Goal: Task Accomplishment & Management: Use online tool/utility

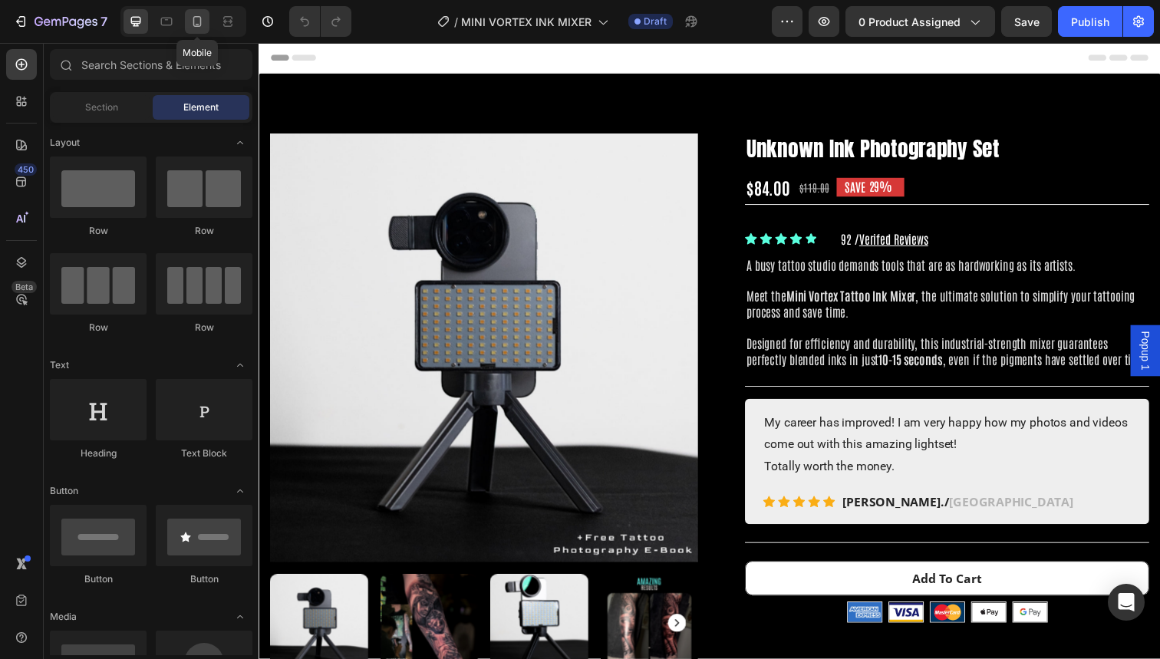
click at [188, 24] on div at bounding box center [197, 21] width 25 height 25
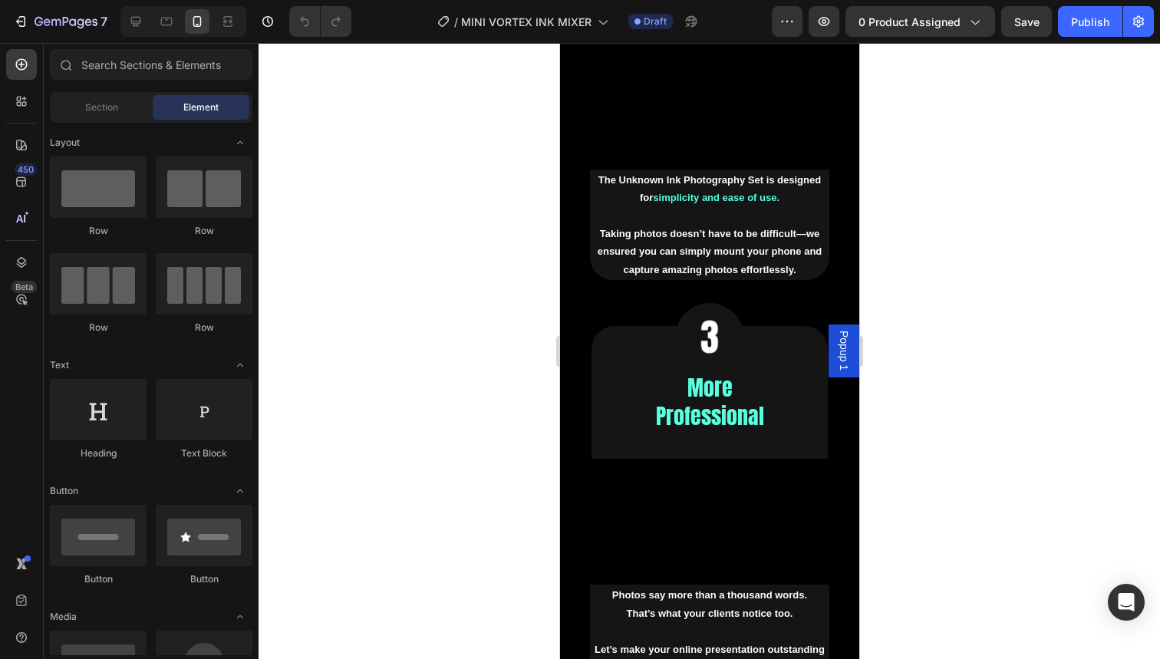
scroll to position [3206, 0]
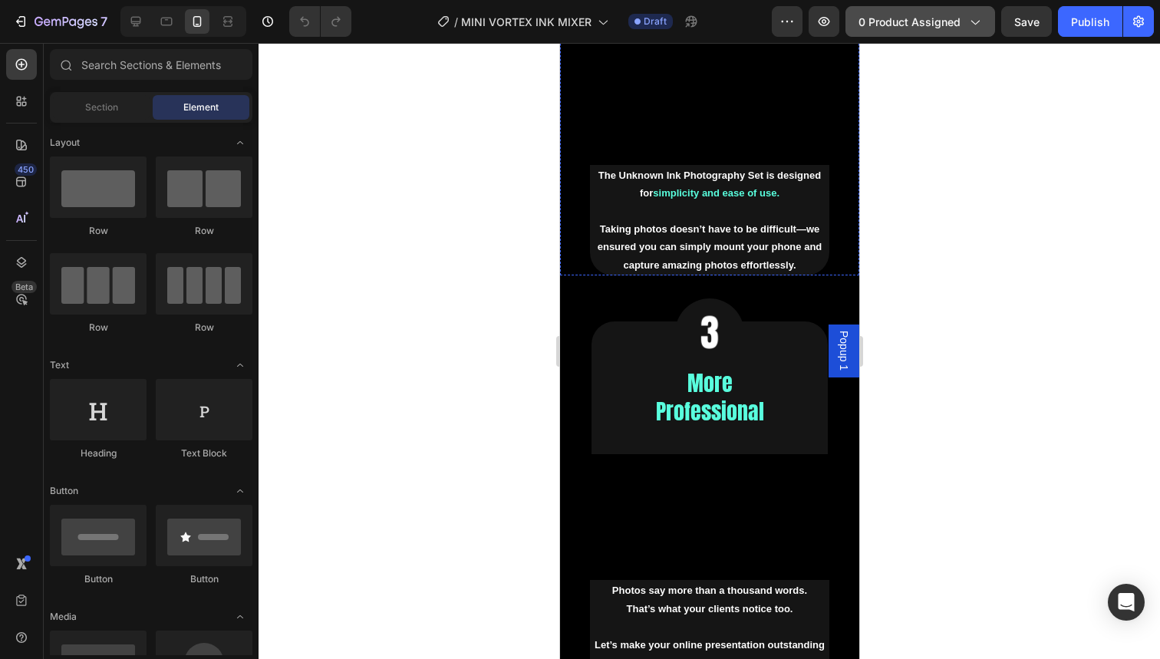
click at [938, 31] on button "0 product assigned" at bounding box center [920, 21] width 150 height 31
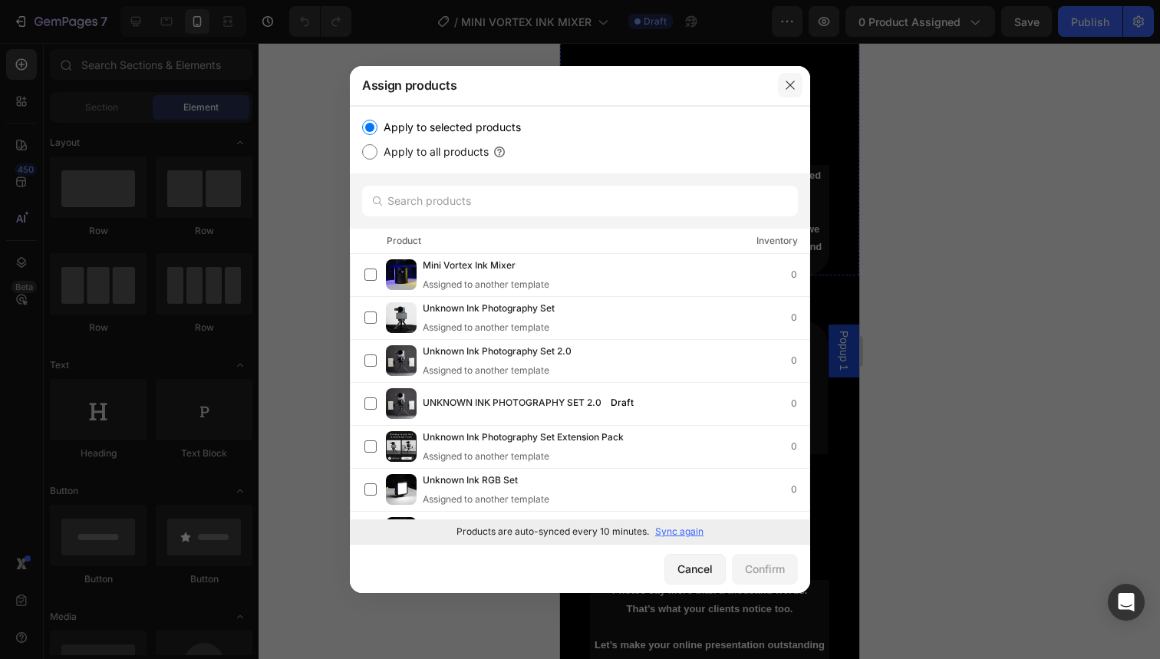
click at [782, 83] on button "button" at bounding box center [790, 85] width 25 height 25
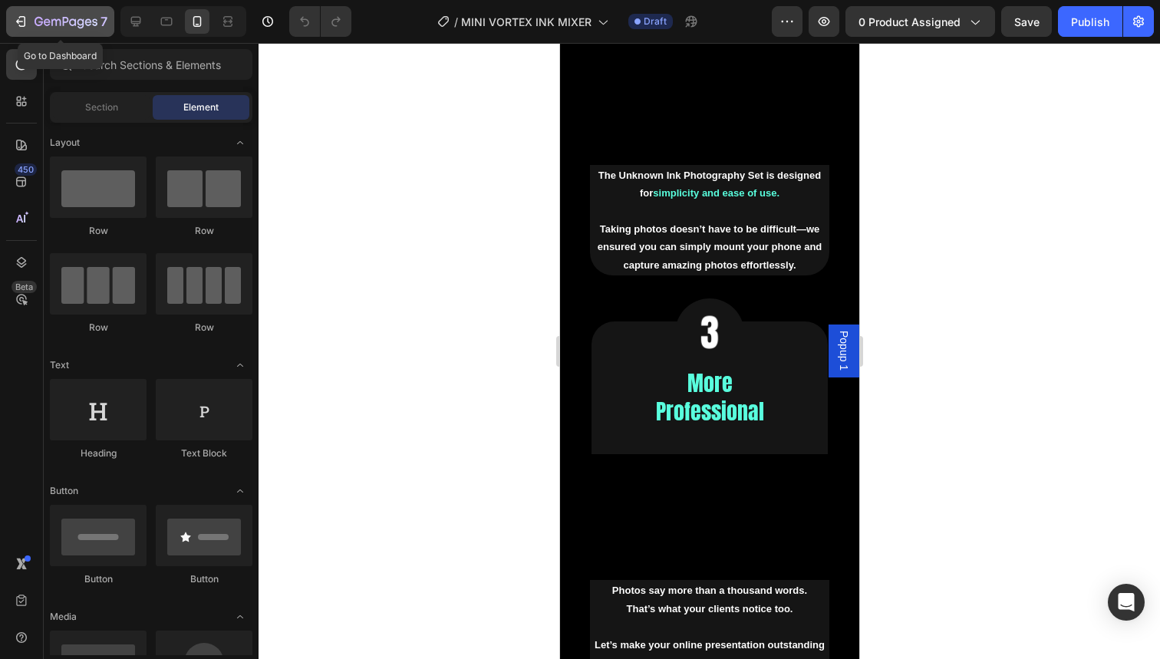
click at [28, 25] on div "7" at bounding box center [60, 21] width 94 height 18
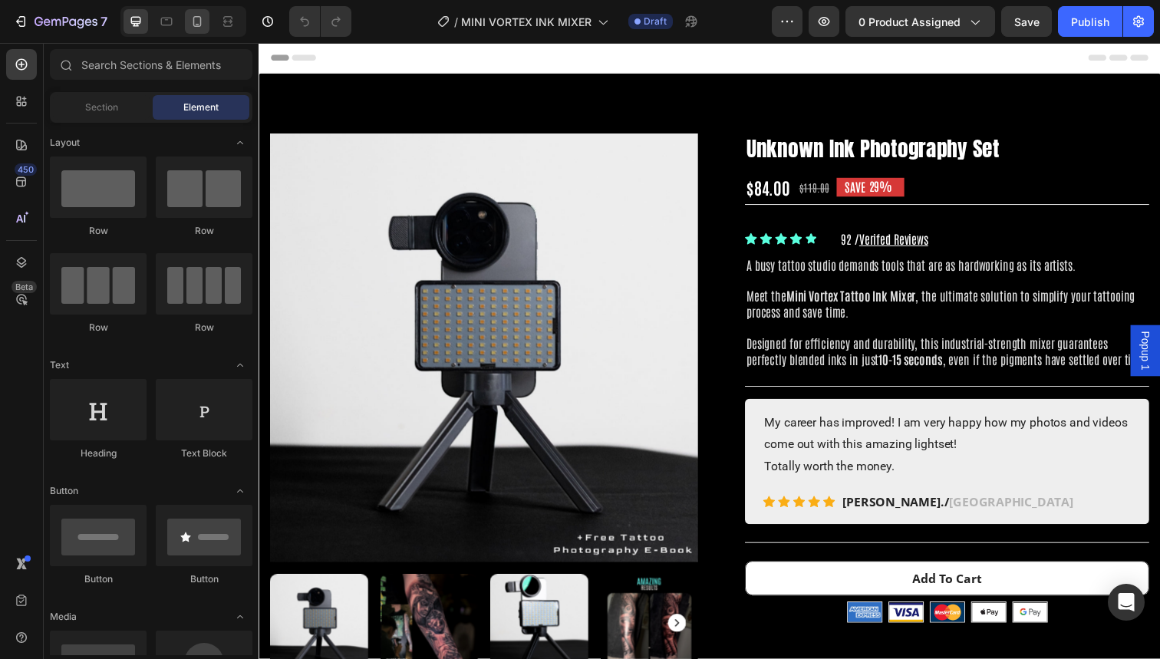
click at [193, 25] on icon at bounding box center [196, 21] width 15 height 15
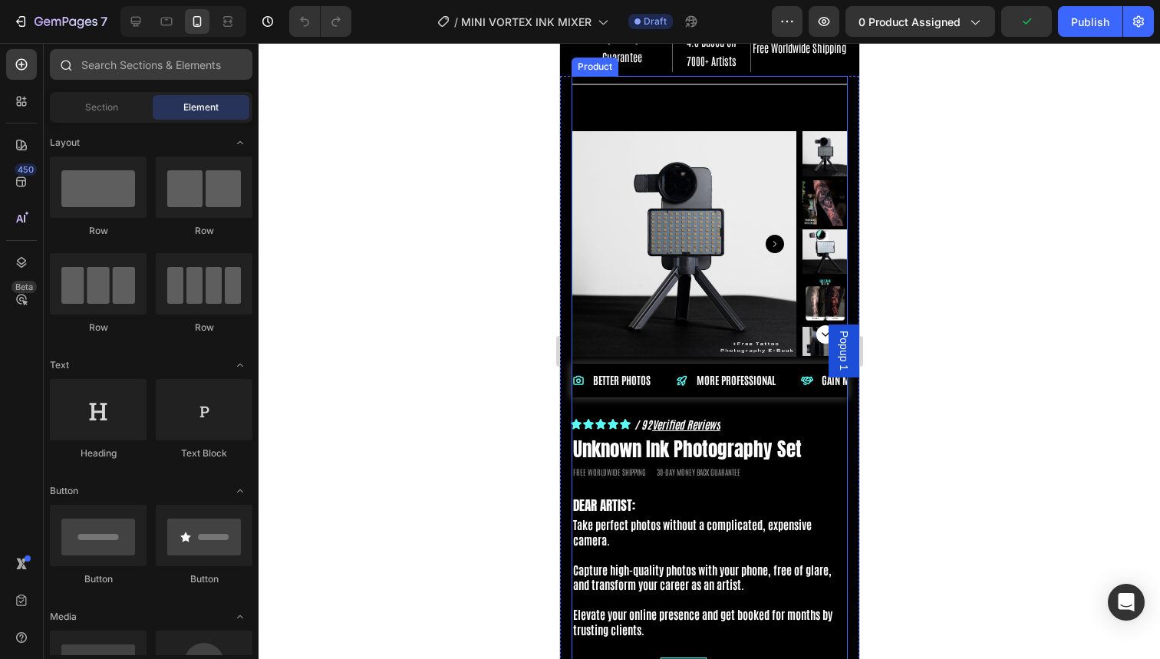
scroll to position [64, 0]
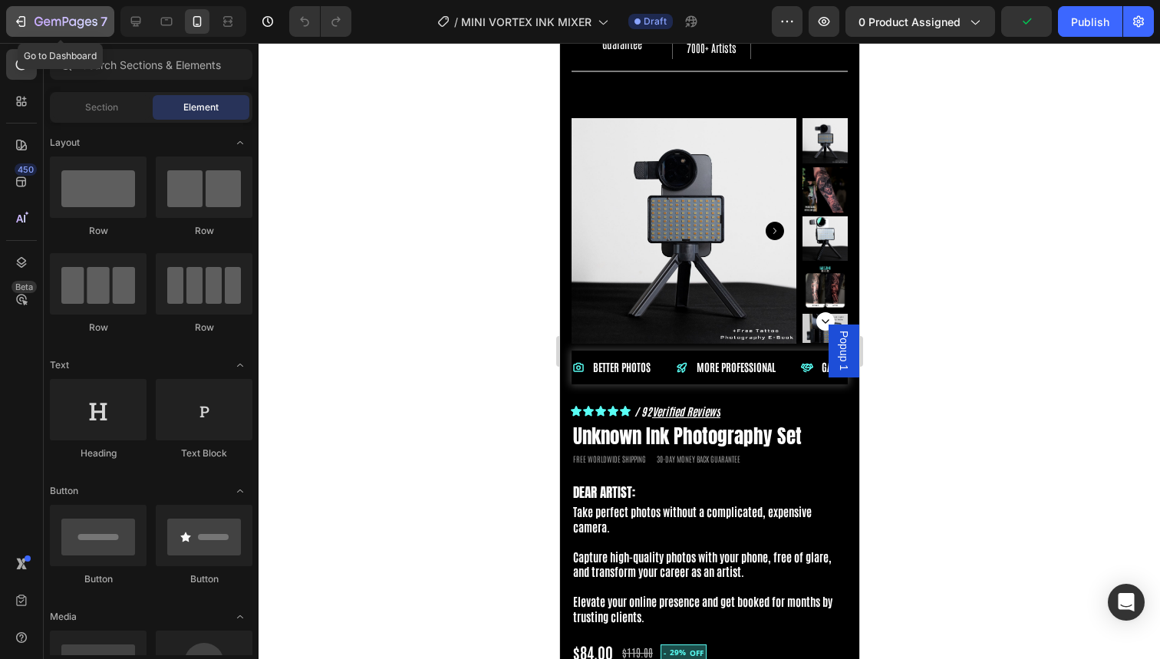
click at [15, 22] on icon "button" at bounding box center [20, 21] width 15 height 15
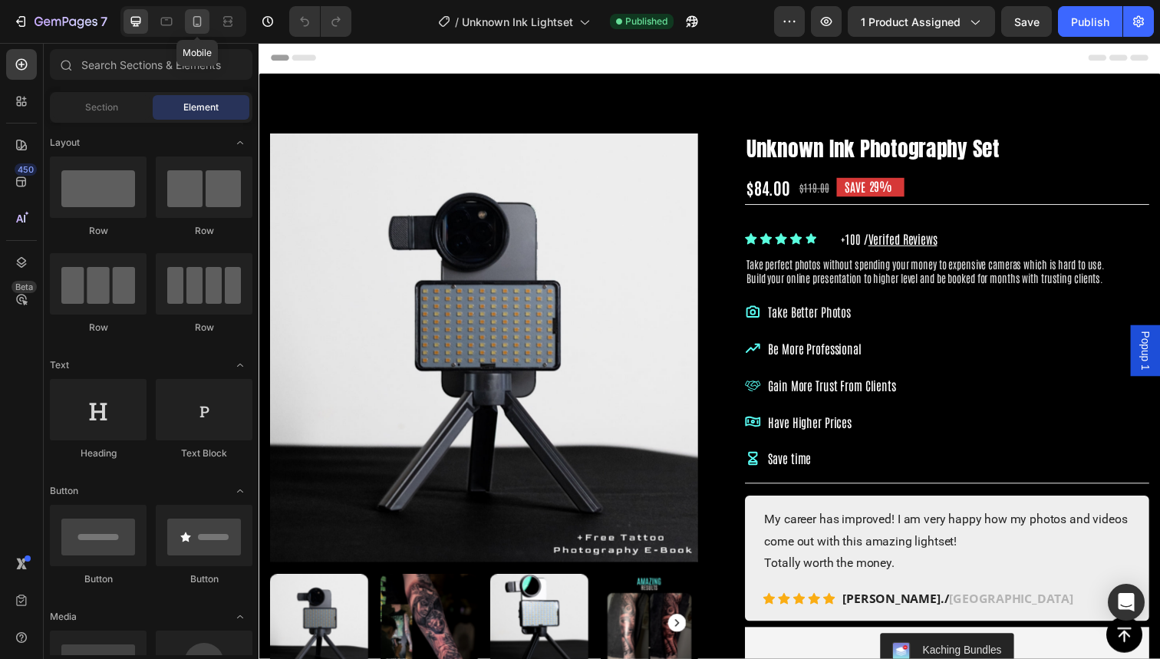
click at [192, 20] on icon at bounding box center [196, 21] width 15 height 15
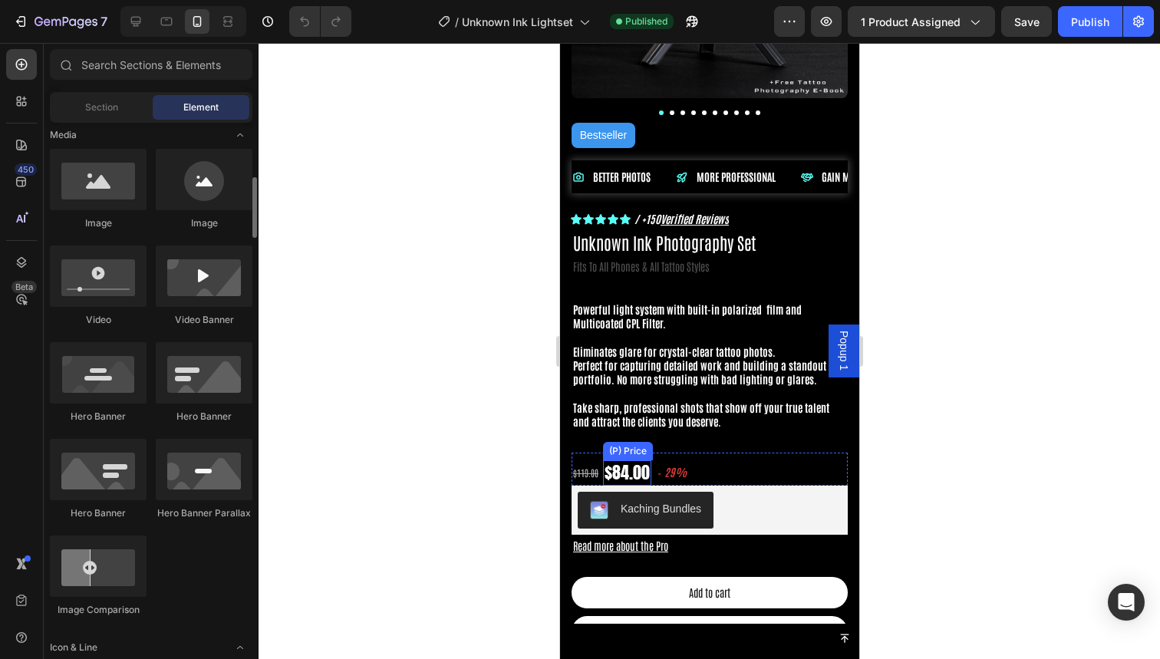
scroll to position [261, 0]
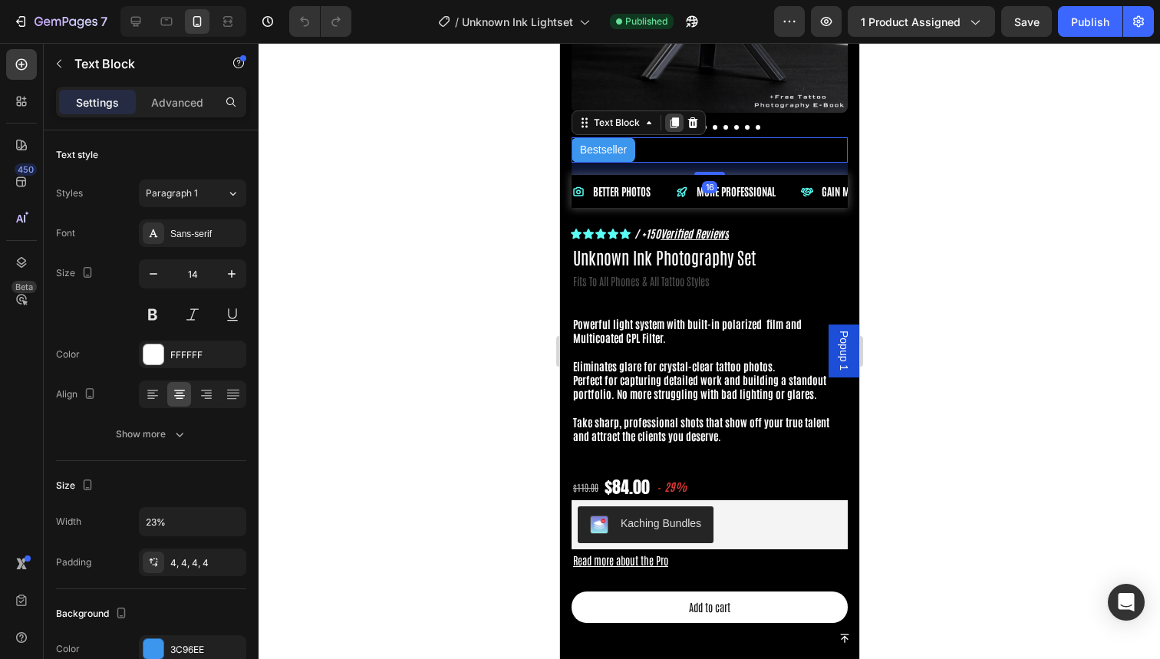
click at [671, 123] on icon at bounding box center [673, 123] width 12 height 12
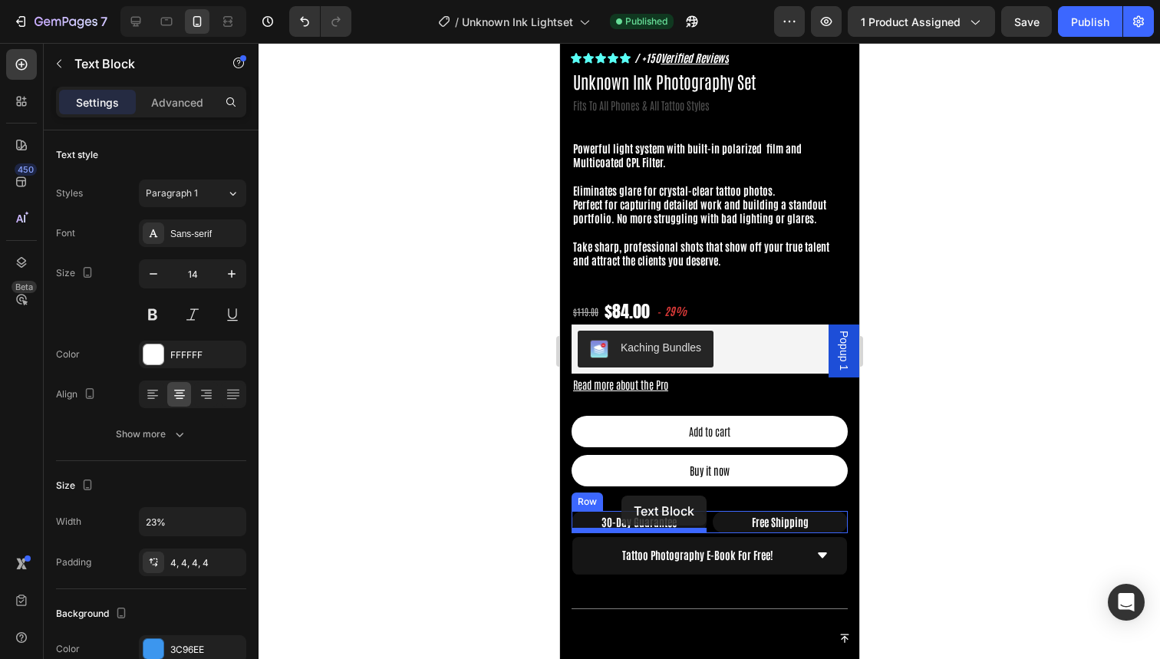
scroll to position [492, 0]
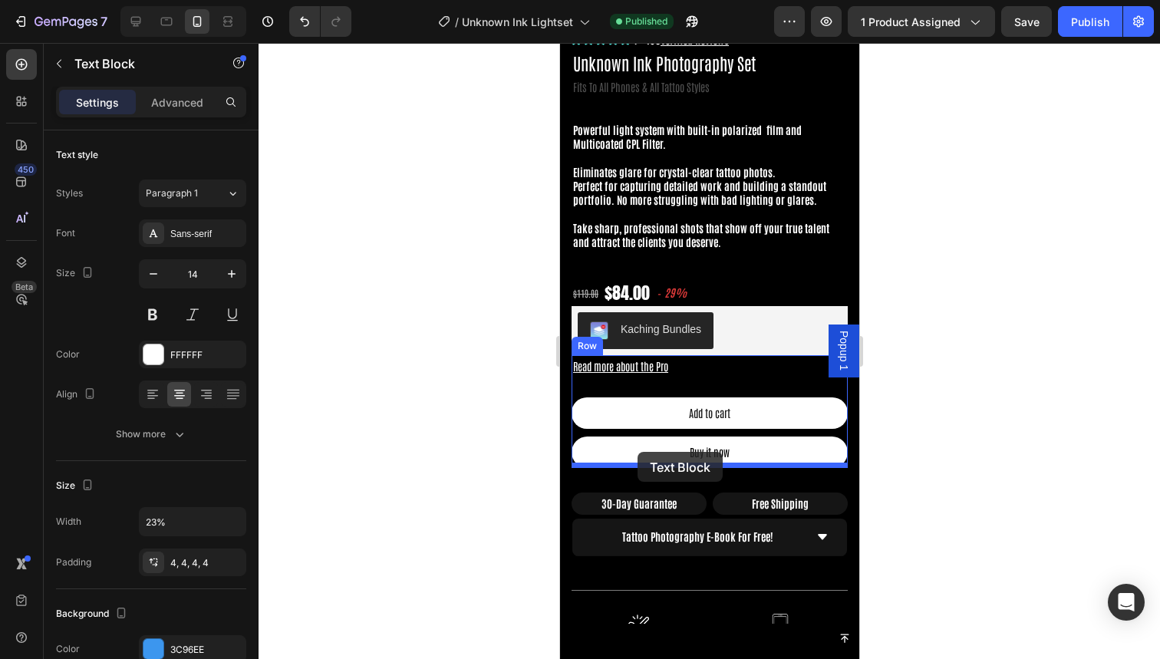
drag, startPoint x: 613, startPoint y: 163, endPoint x: 637, endPoint y: 452, distance: 289.4
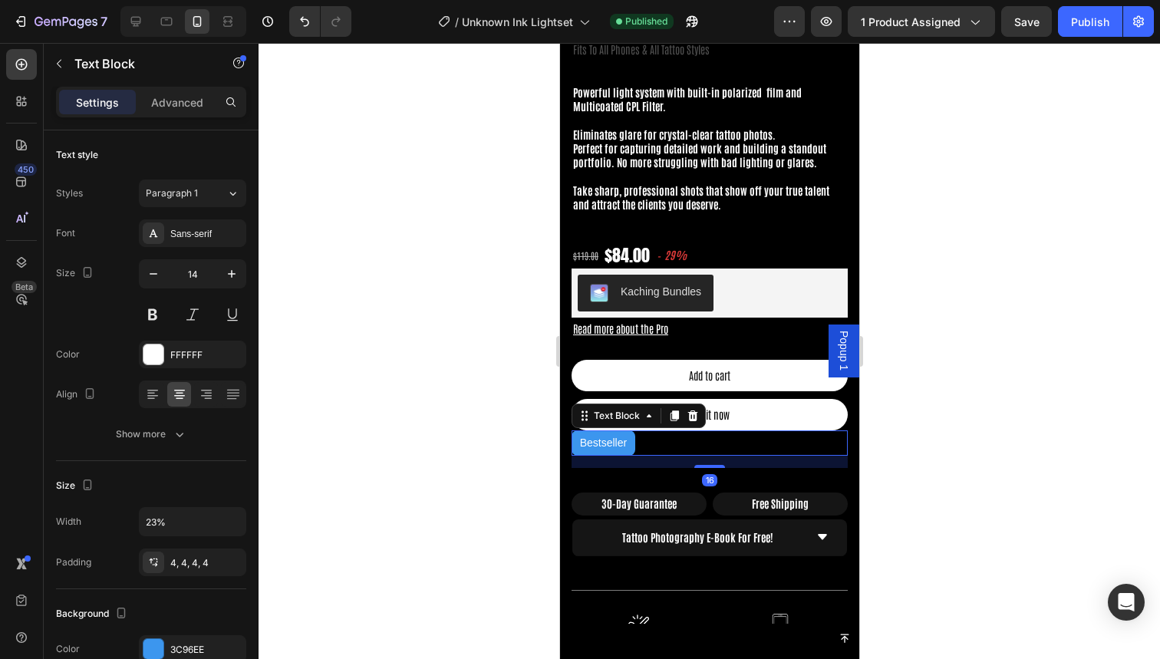
click at [601, 440] on p "Bestseller" at bounding box center [603, 442] width 58 height 19
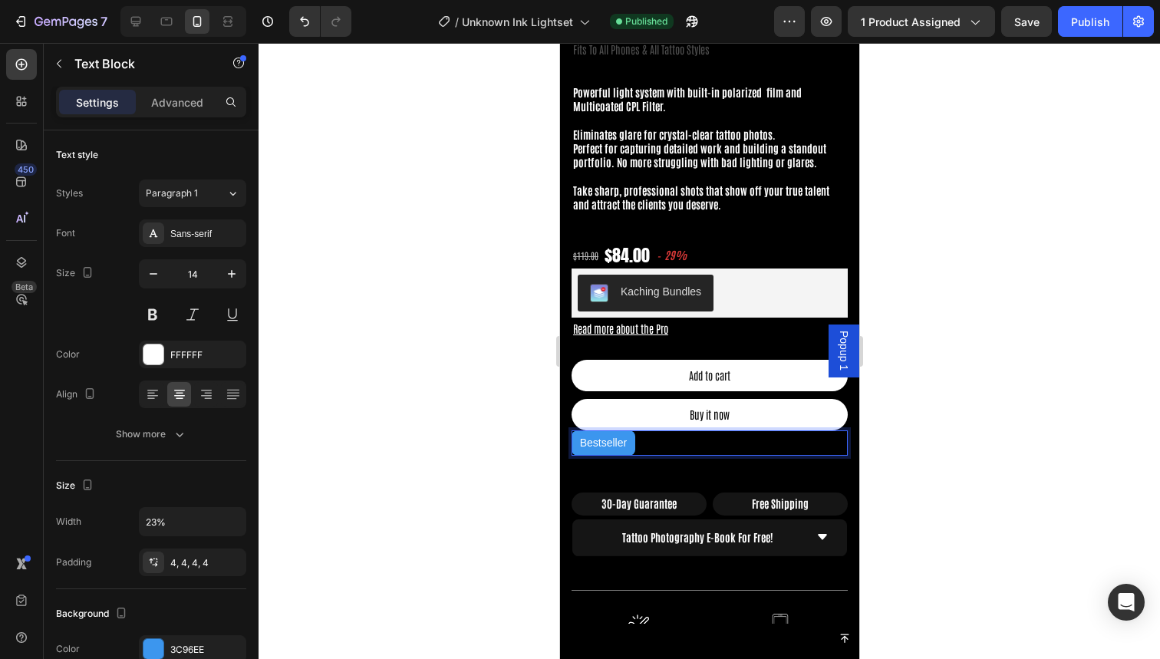
click at [601, 440] on p "Bestseller" at bounding box center [603, 442] width 58 height 19
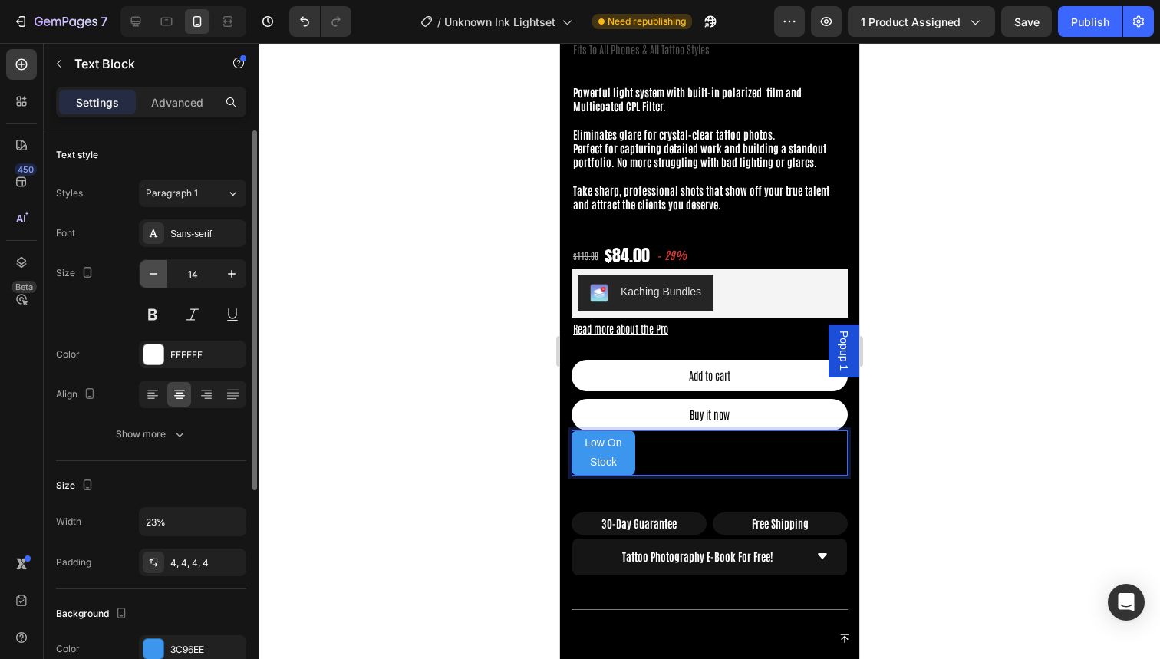
click at [153, 275] on icon "button" at bounding box center [153, 273] width 15 height 15
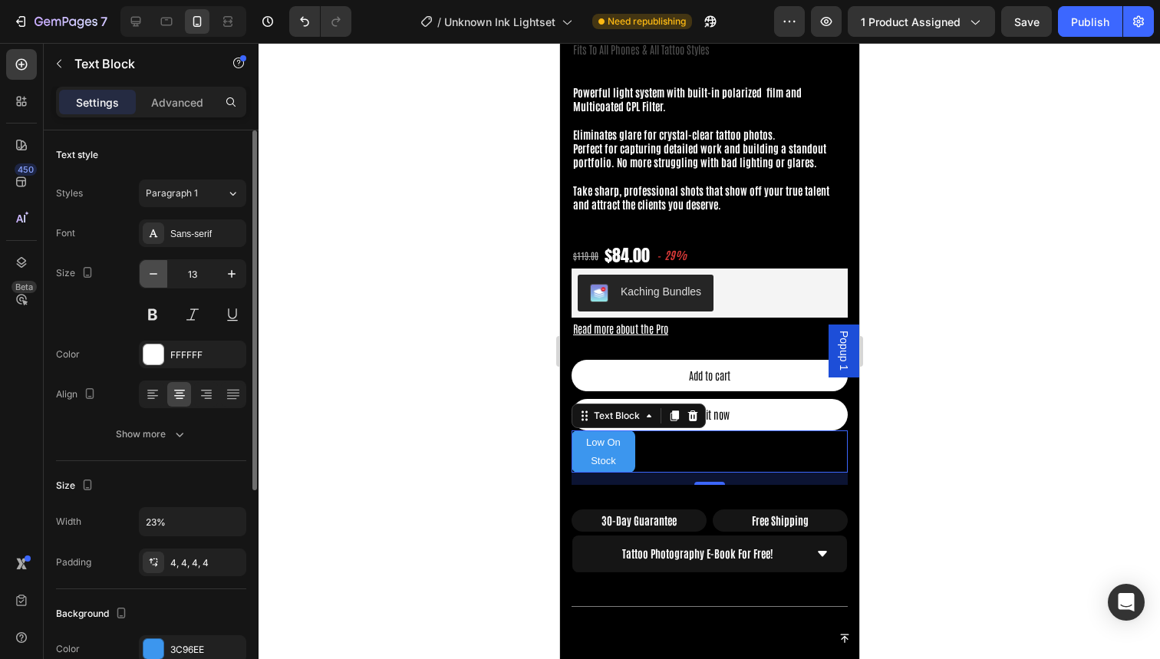
click at [153, 275] on icon "button" at bounding box center [153, 273] width 15 height 15
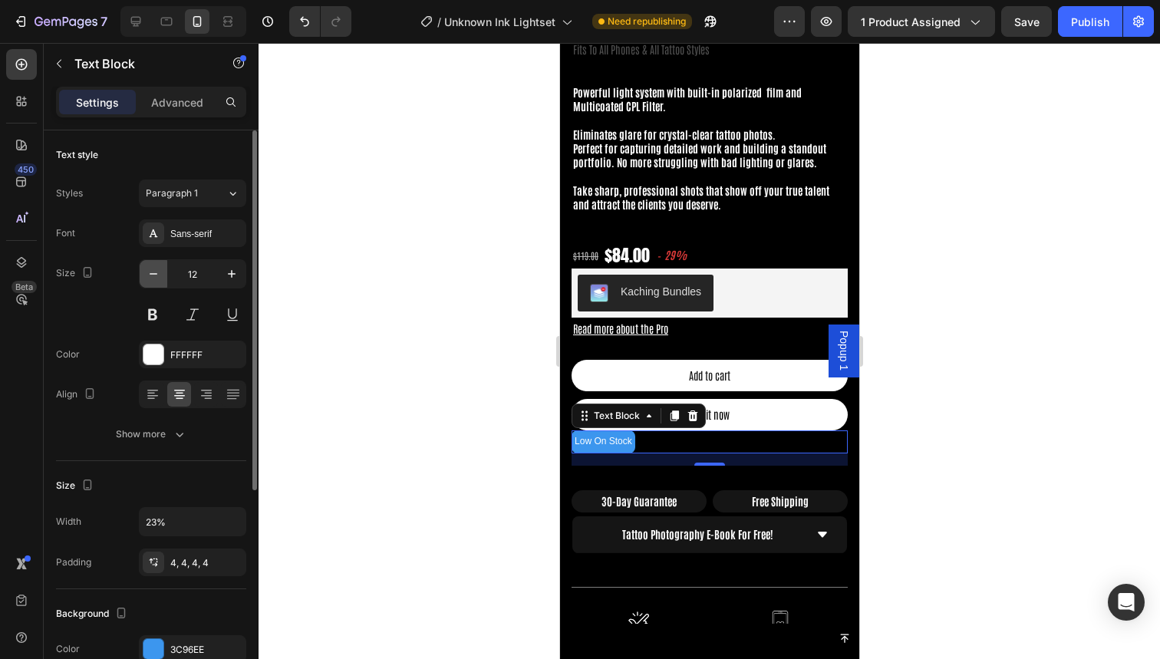
click at [153, 275] on icon "button" at bounding box center [153, 273] width 15 height 15
type input "10"
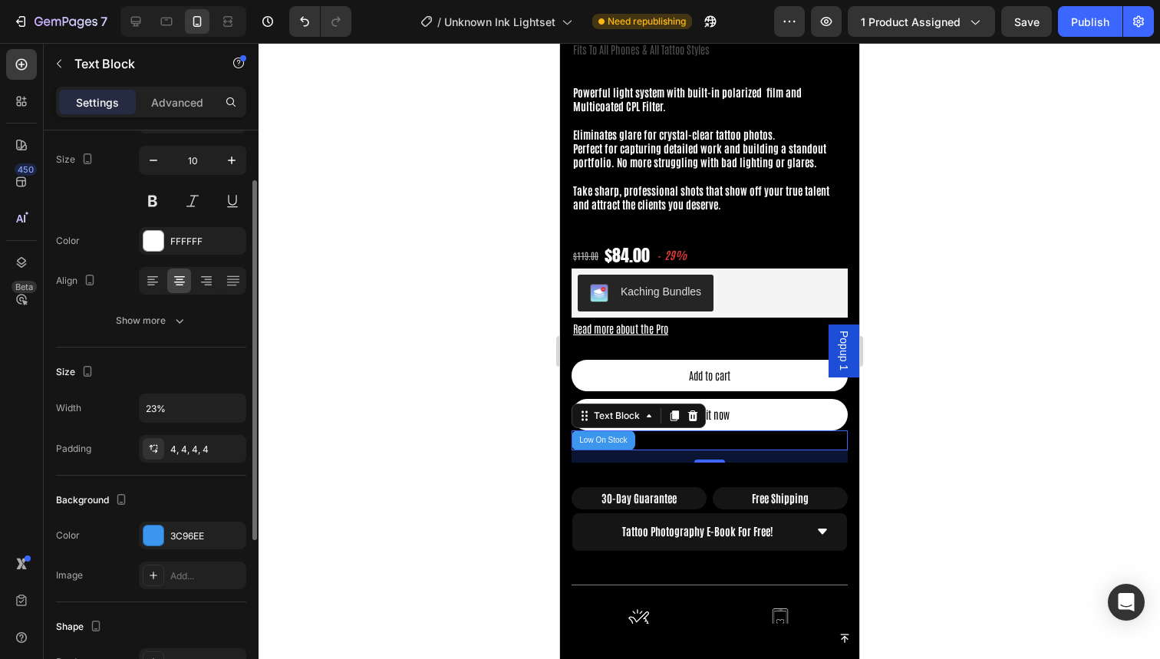
scroll to position [134, 0]
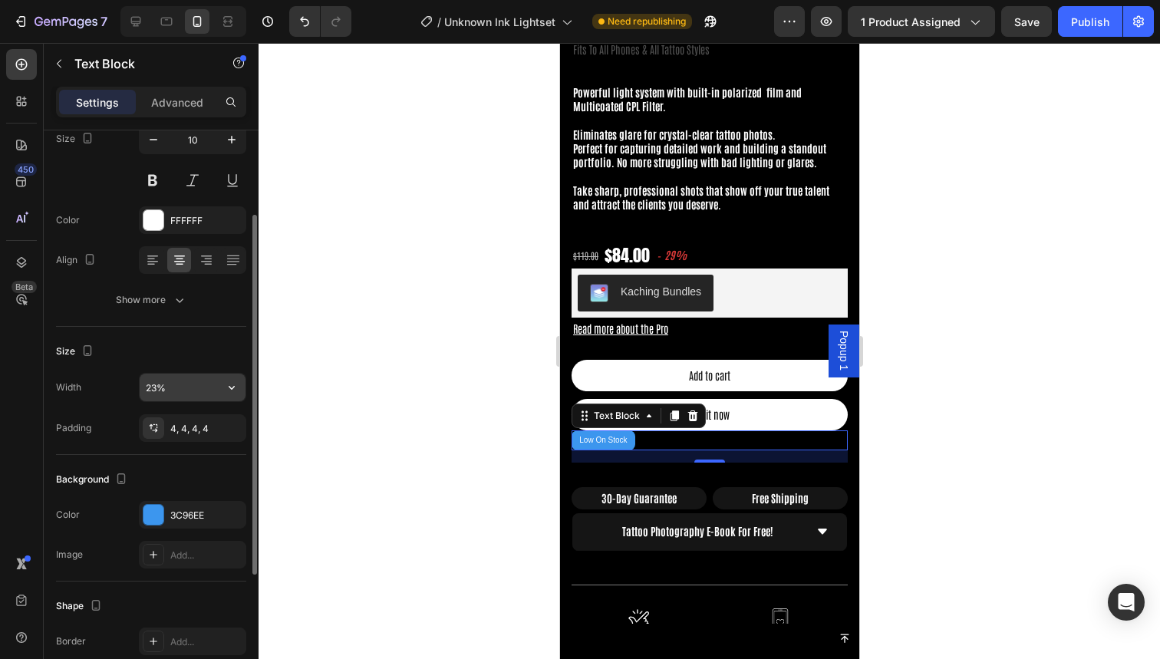
click at [179, 387] on input "23%" at bounding box center [193, 388] width 106 height 28
click at [153, 390] on input "23%" at bounding box center [193, 388] width 106 height 28
type input "20%"
click at [236, 139] on icon "button" at bounding box center [231, 139] width 15 height 15
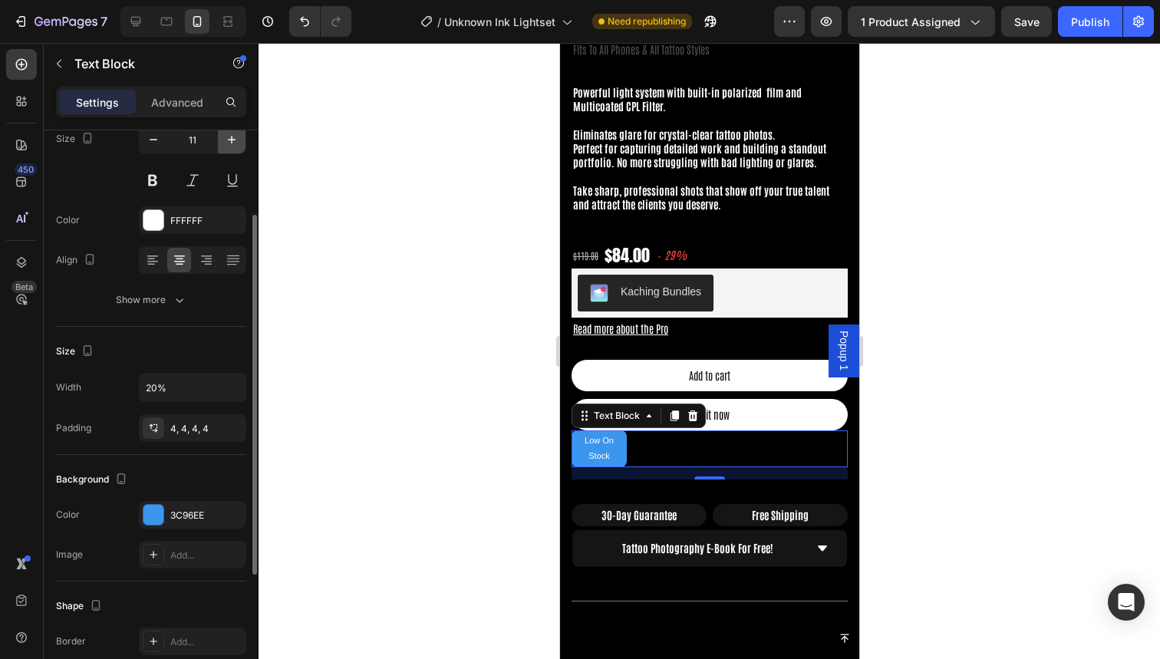
type input "12"
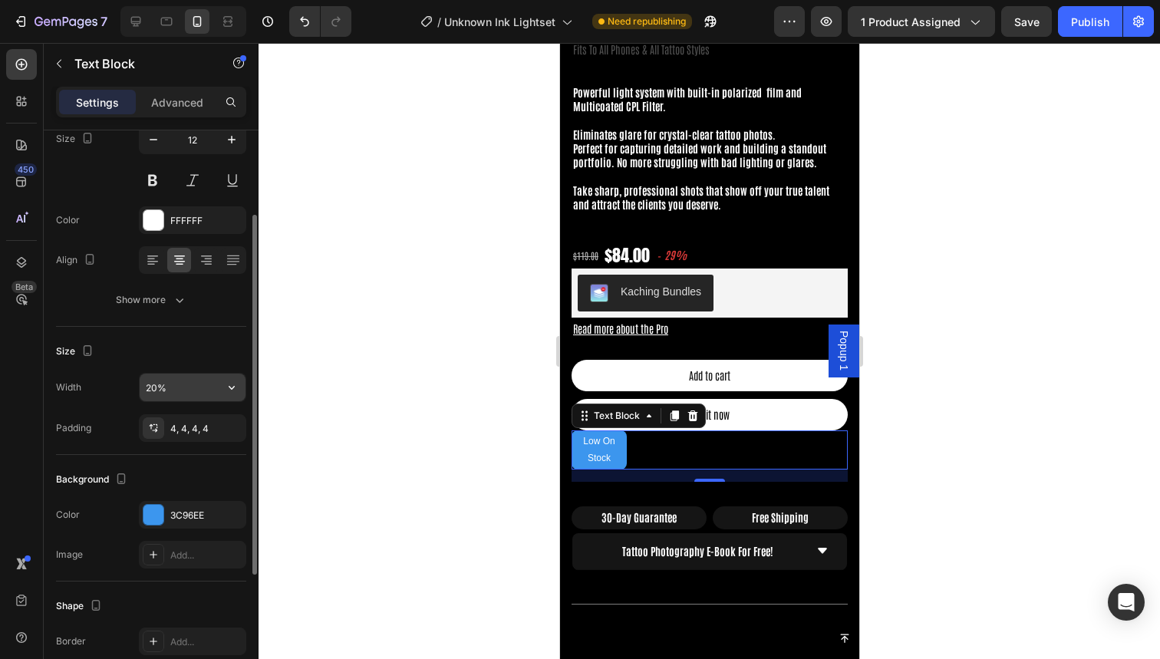
click at [153, 391] on input "20%" at bounding box center [193, 388] width 106 height 28
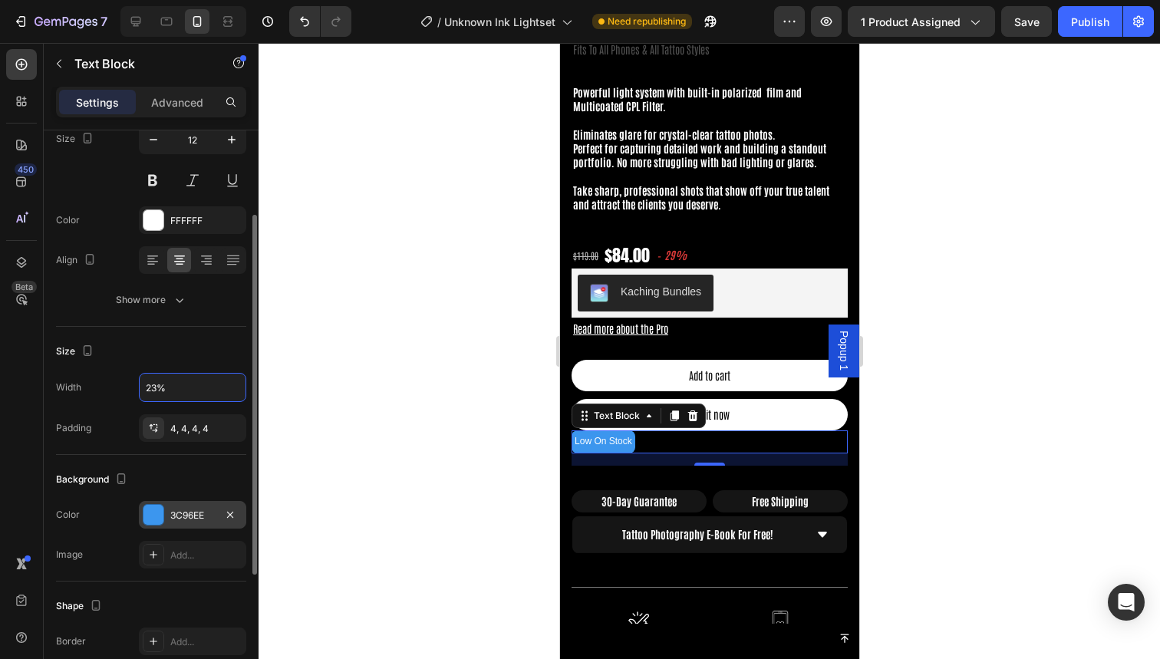
type input "23%"
click at [150, 506] on div at bounding box center [153, 515] width 20 height 20
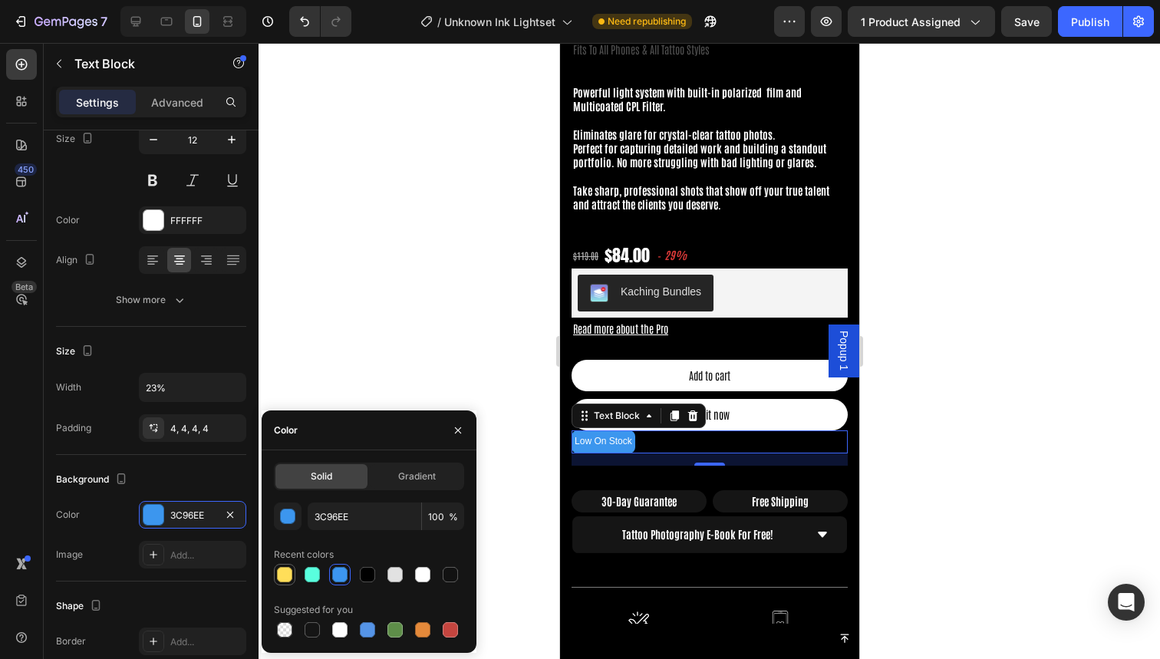
click at [280, 572] on div at bounding box center [284, 574] width 15 height 15
type input "FFDE59"
click at [427, 479] on span "Gradient" at bounding box center [417, 476] width 38 height 14
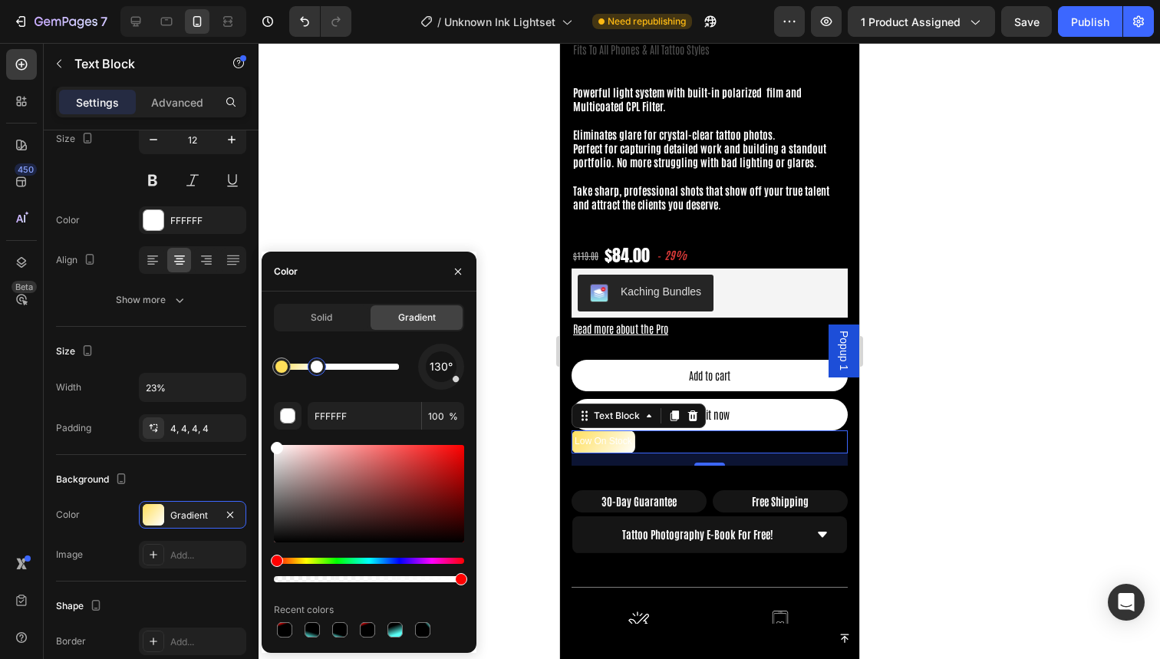
drag, startPoint x: 394, startPoint y: 370, endPoint x: 304, endPoint y: 371, distance: 89.8
click at [311, 371] on div at bounding box center [317, 367] width 12 height 12
drag, startPoint x: 304, startPoint y: 371, endPoint x: 497, endPoint y: 371, distance: 193.3
click at [497, 0] on div "7 Version history / Unknown Ink Lightset Need republishing Preview 1 product as…" at bounding box center [580, 0] width 1160 height 0
type input "FFDE59"
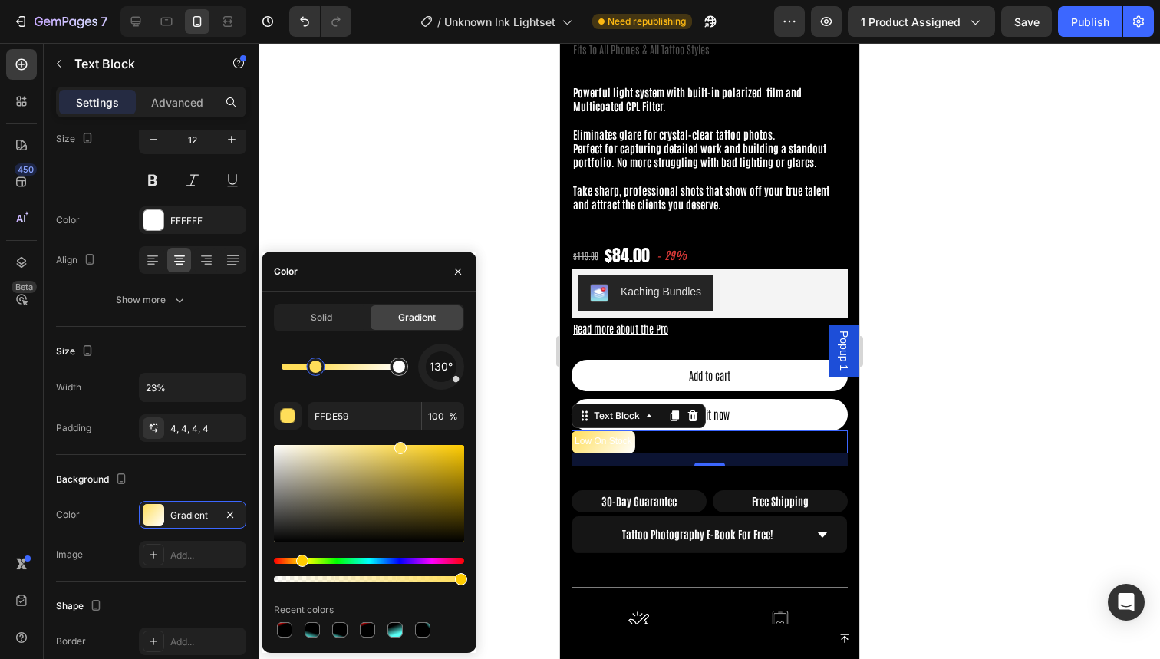
drag, startPoint x: 279, startPoint y: 367, endPoint x: 323, endPoint y: 367, distance: 43.7
click at [321, 367] on div at bounding box center [315, 367] width 12 height 12
drag, startPoint x: 323, startPoint y: 367, endPoint x: 356, endPoint y: 367, distance: 33.0
click at [329, 367] on div at bounding box center [323, 367] width 12 height 12
drag, startPoint x: 356, startPoint y: 367, endPoint x: 384, endPoint y: 367, distance: 27.6
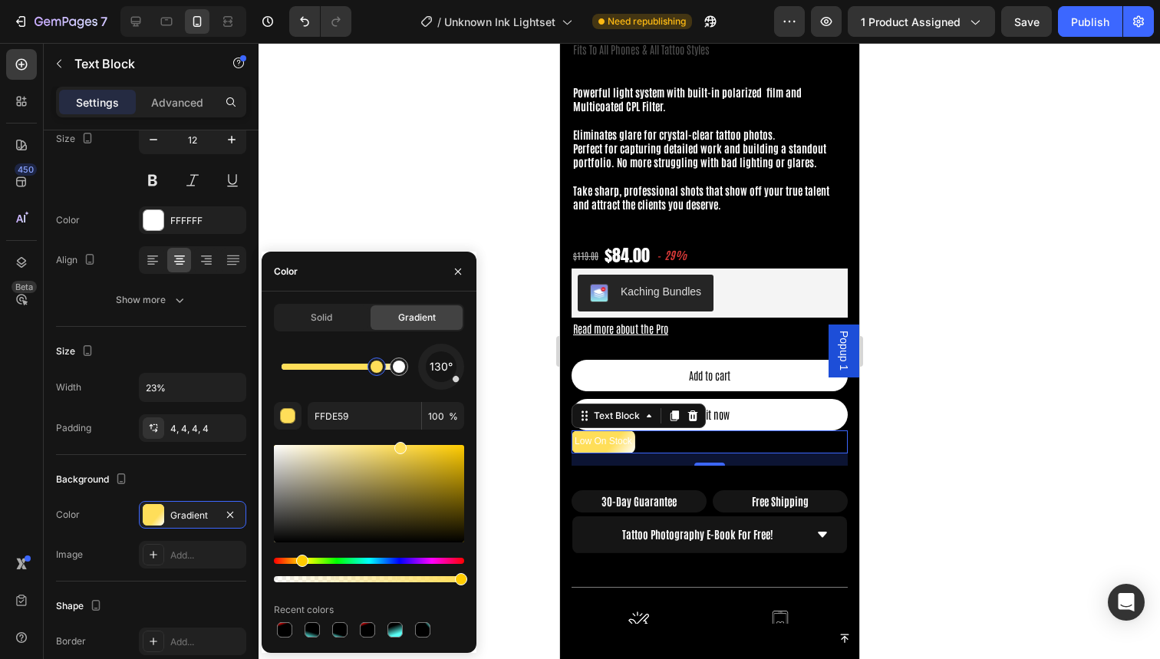
click at [383, 367] on div at bounding box center [377, 367] width 12 height 12
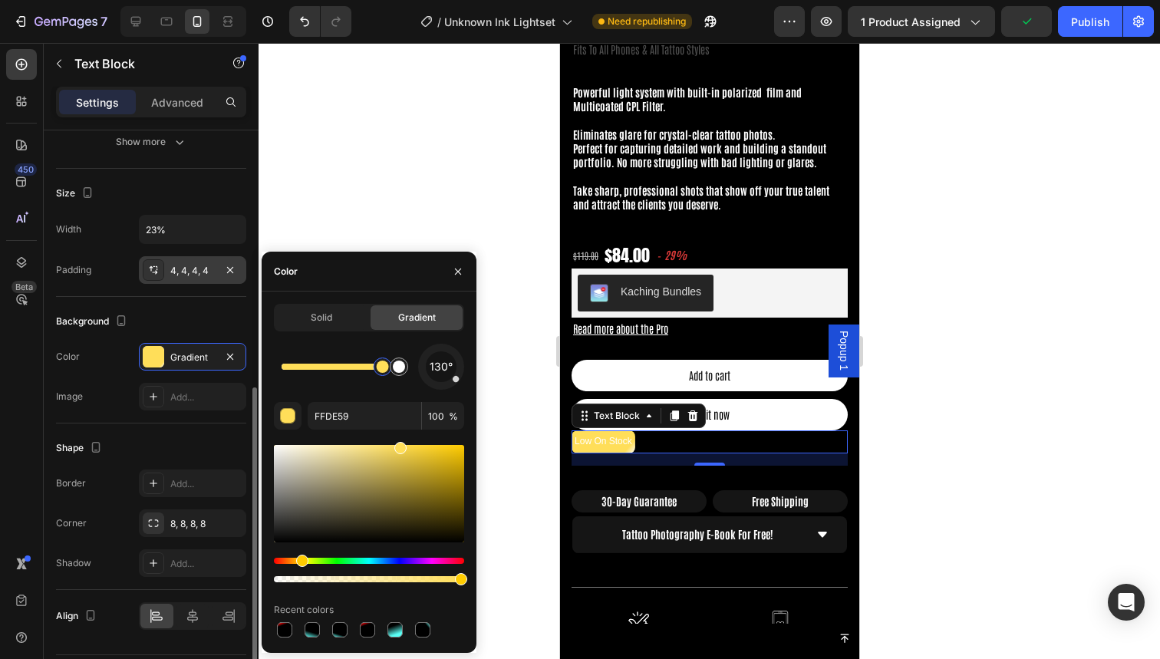
scroll to position [337, 0]
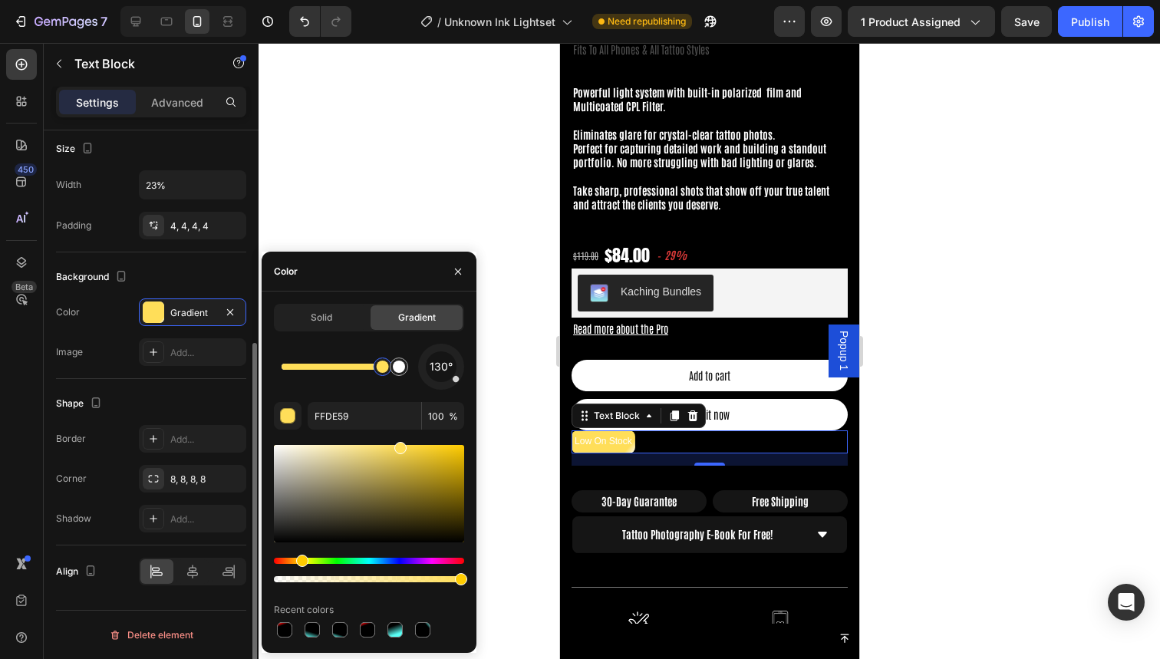
click at [118, 436] on div "Border Add..." at bounding box center [151, 439] width 190 height 28
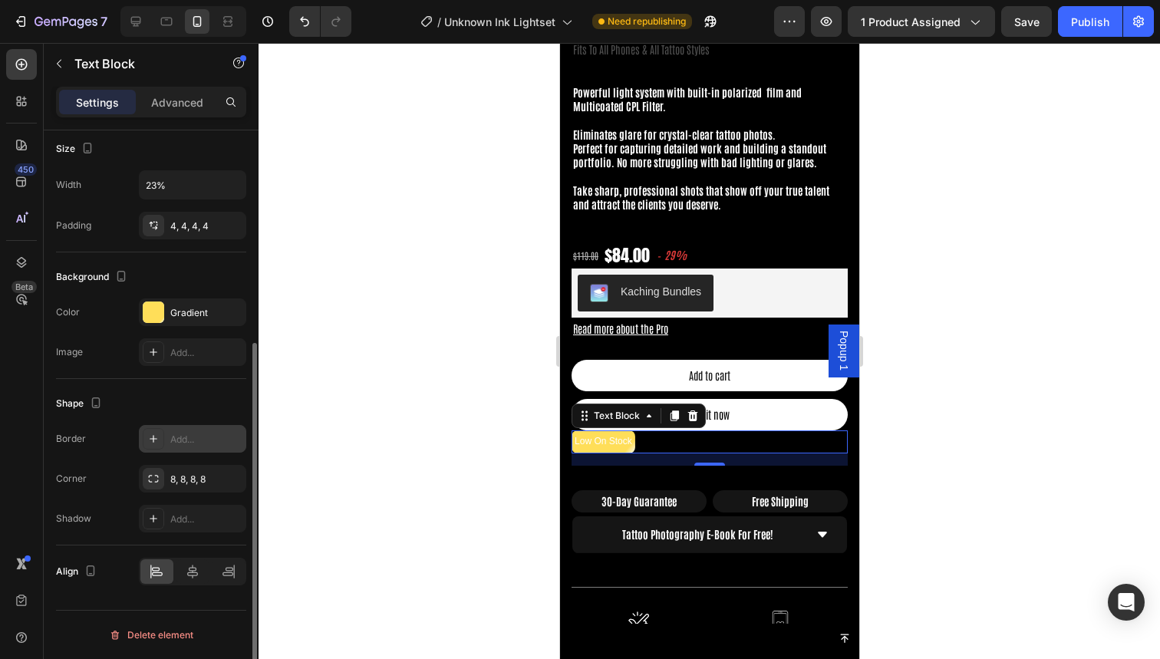
click at [173, 441] on div "Add..." at bounding box center [206, 440] width 72 height 14
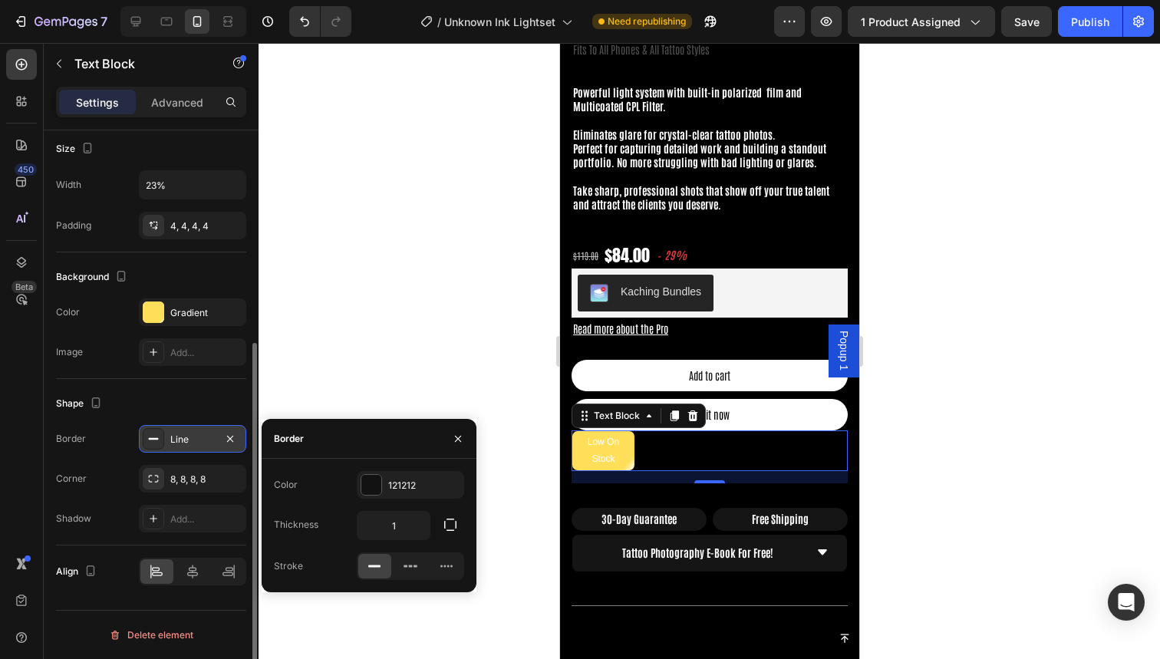
click at [173, 441] on div "Line" at bounding box center [192, 440] width 44 height 14
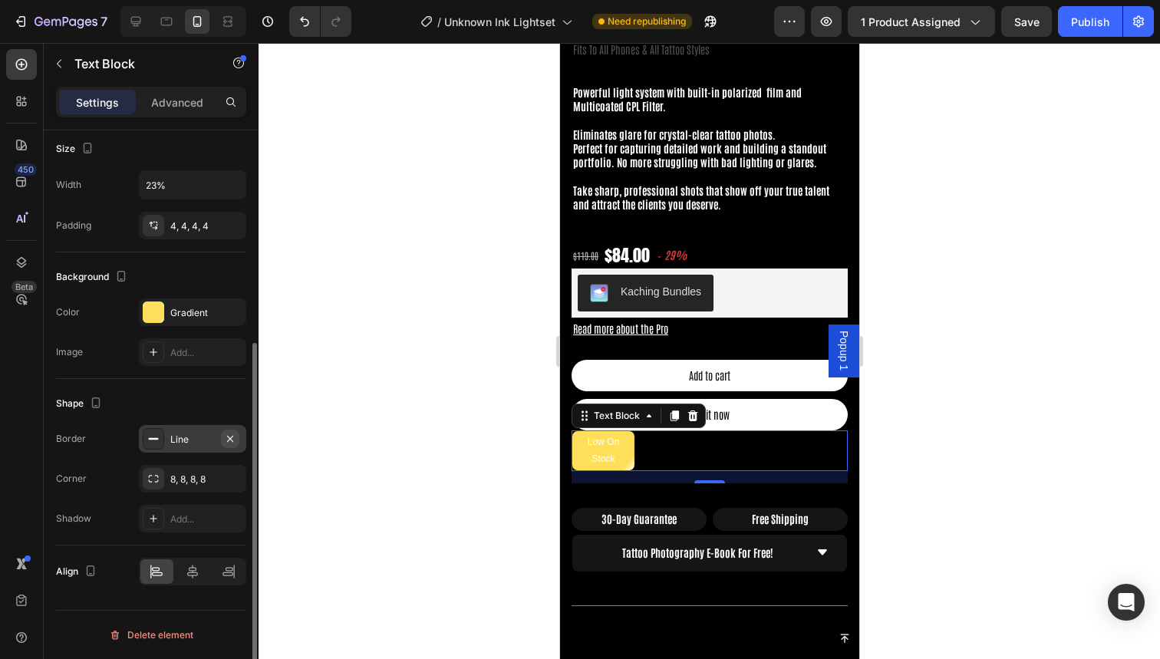
click at [234, 437] on icon "button" at bounding box center [230, 439] width 12 height 12
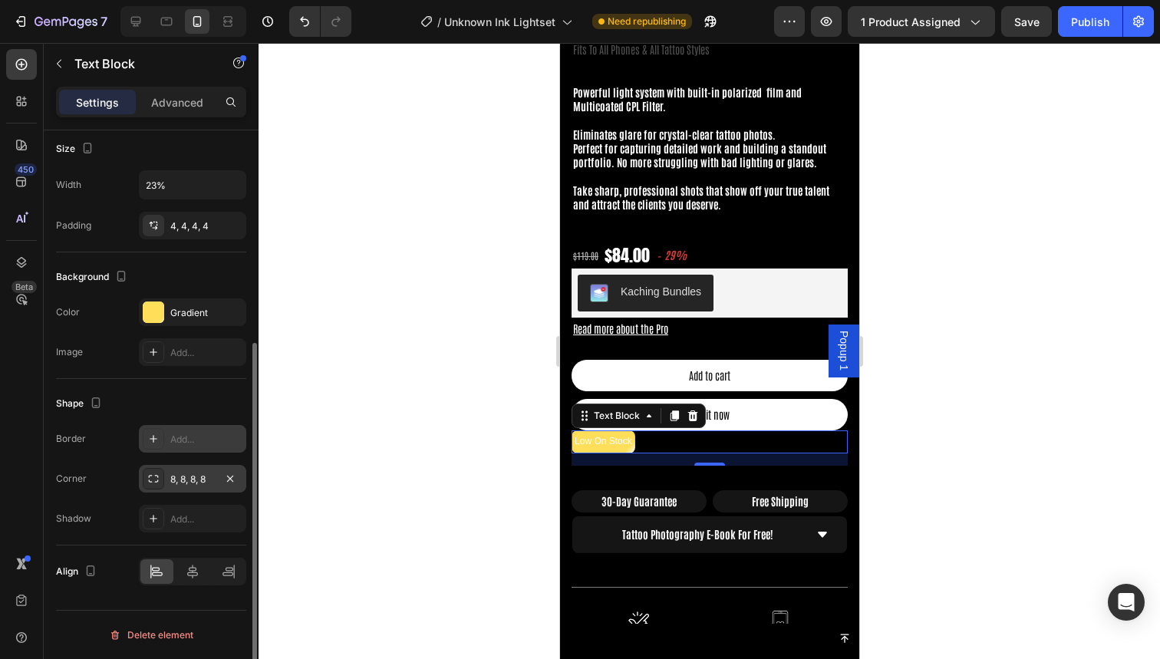
click at [200, 475] on div "8, 8, 8, 8" at bounding box center [192, 480] width 44 height 14
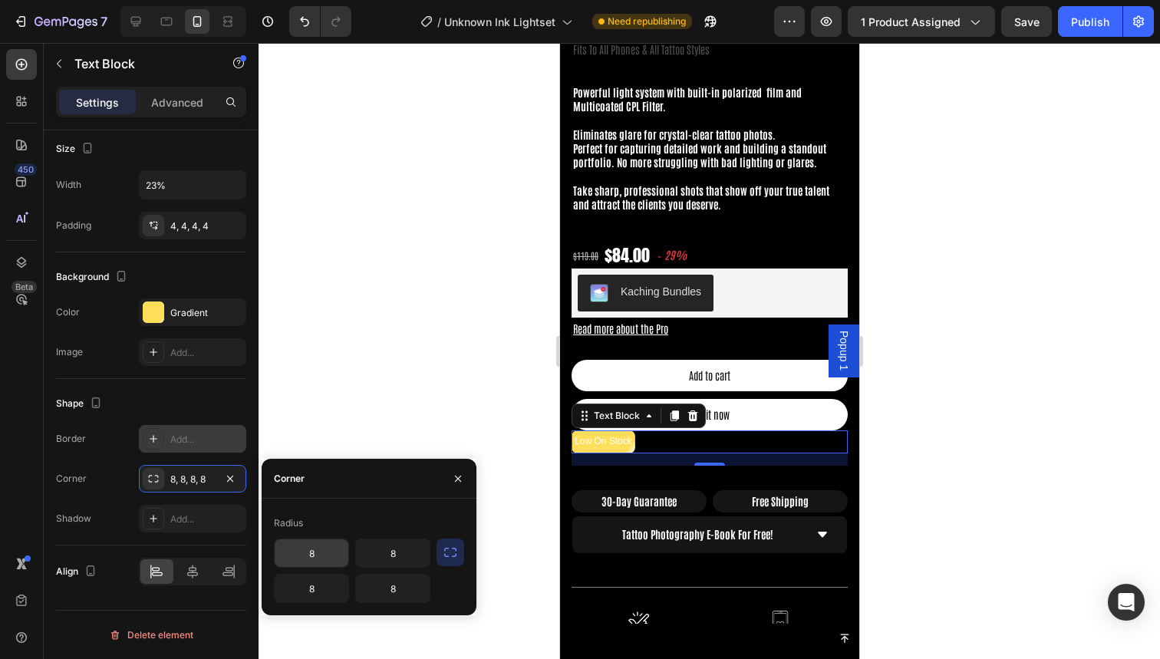
click at [308, 550] on input "8" at bounding box center [312, 553] width 74 height 28
type input "10"
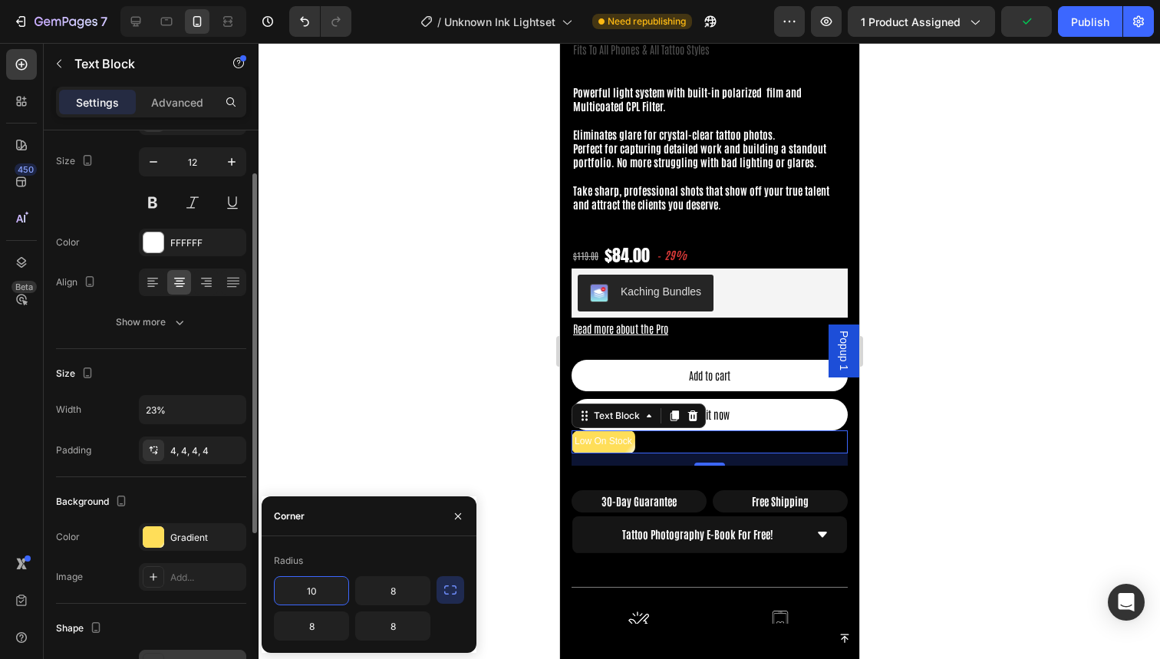
scroll to position [137, 0]
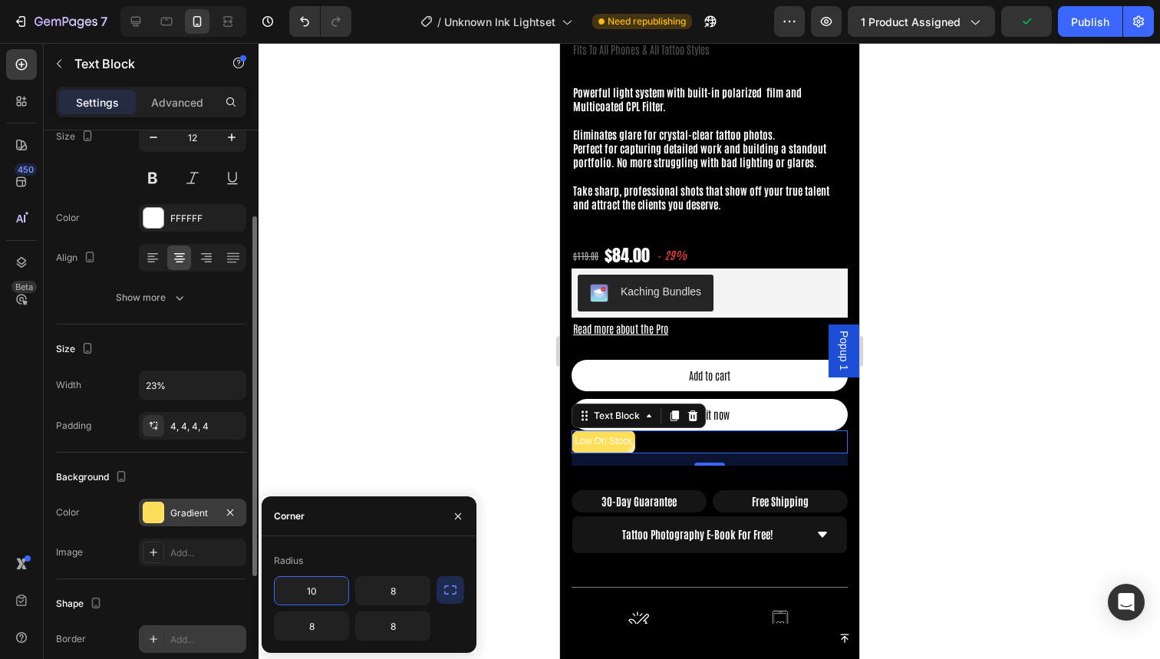
click at [153, 516] on div at bounding box center [153, 512] width 21 height 21
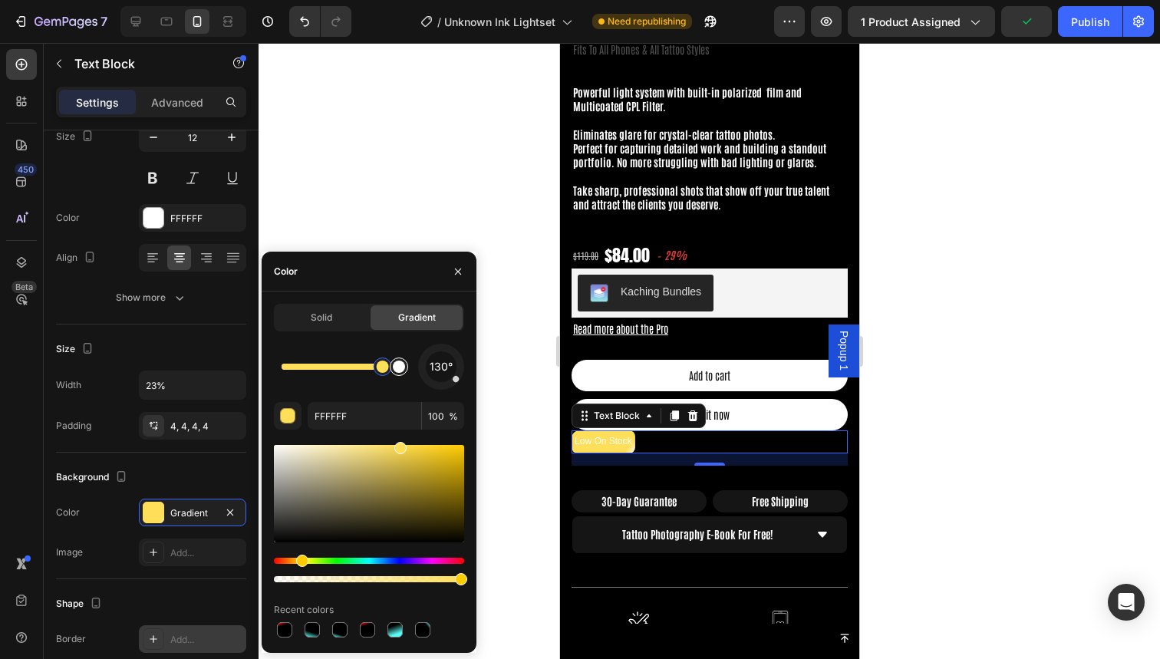
click at [400, 371] on div at bounding box center [399, 367] width 12 height 12
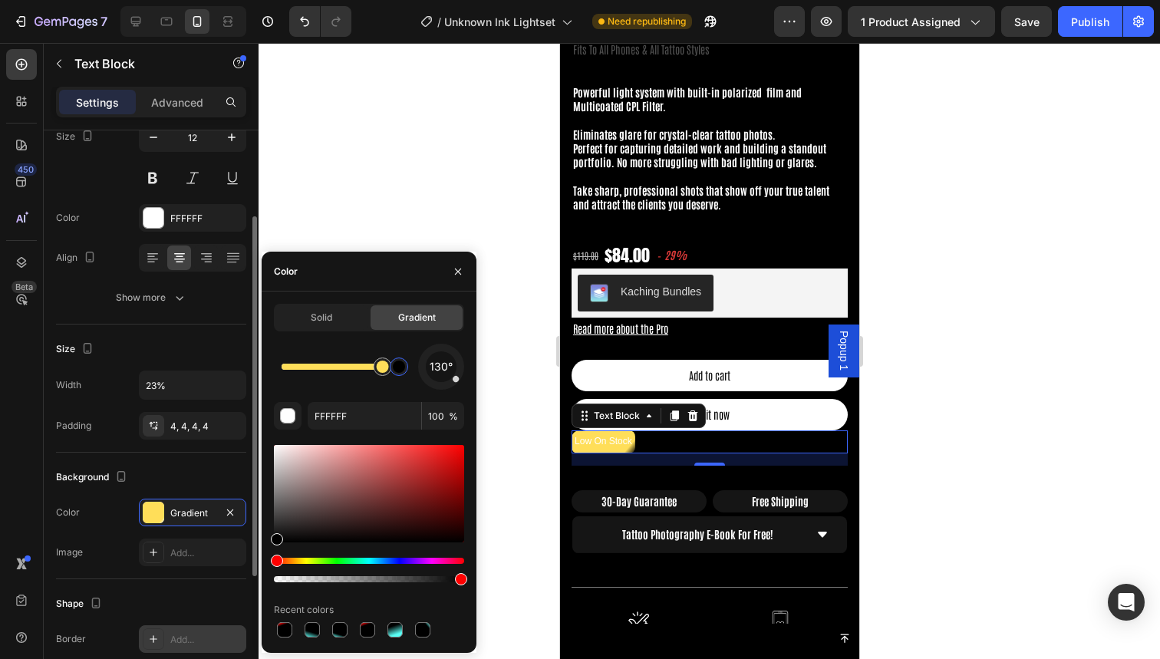
drag, startPoint x: 298, startPoint y: 477, endPoint x: 224, endPoint y: 597, distance: 140.9
click at [224, 598] on div "450 Beta Sections(18) Elements(84) Section Element Hero Section Product Detail …" at bounding box center [129, 351] width 259 height 616
drag, startPoint x: 291, startPoint y: 524, endPoint x: 243, endPoint y: 372, distance: 159.2
click at [243, 372] on div "450 Beta Sections(18) Elements(84) Section Element Hero Section Product Detail …" at bounding box center [129, 351] width 259 height 616
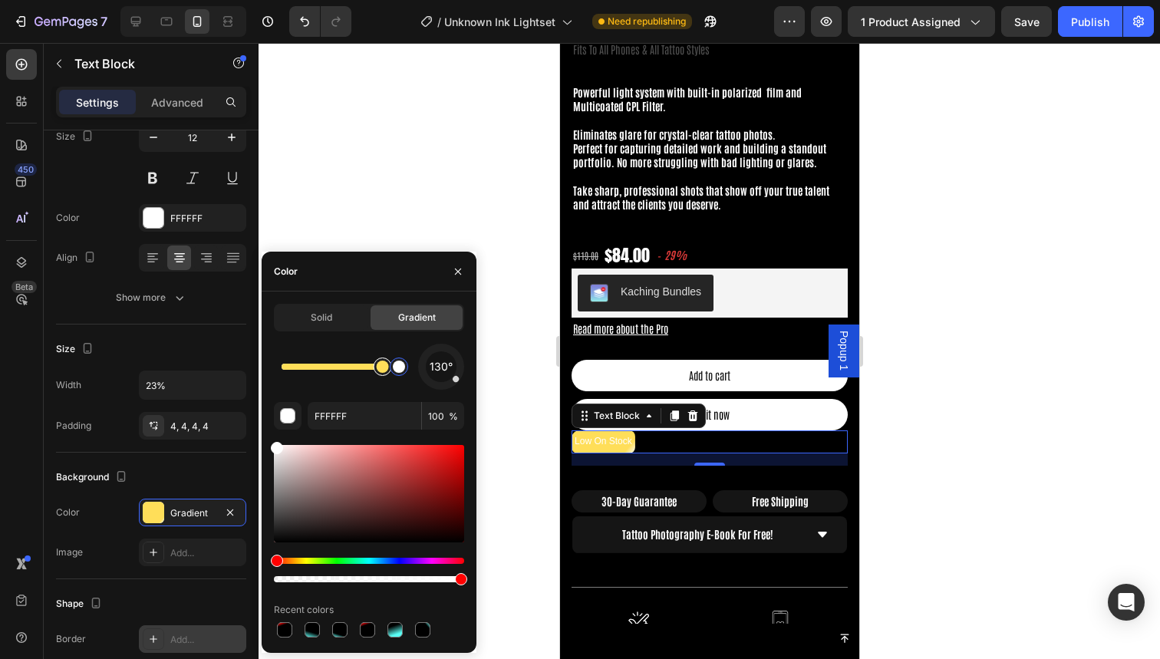
type input "FFDE59"
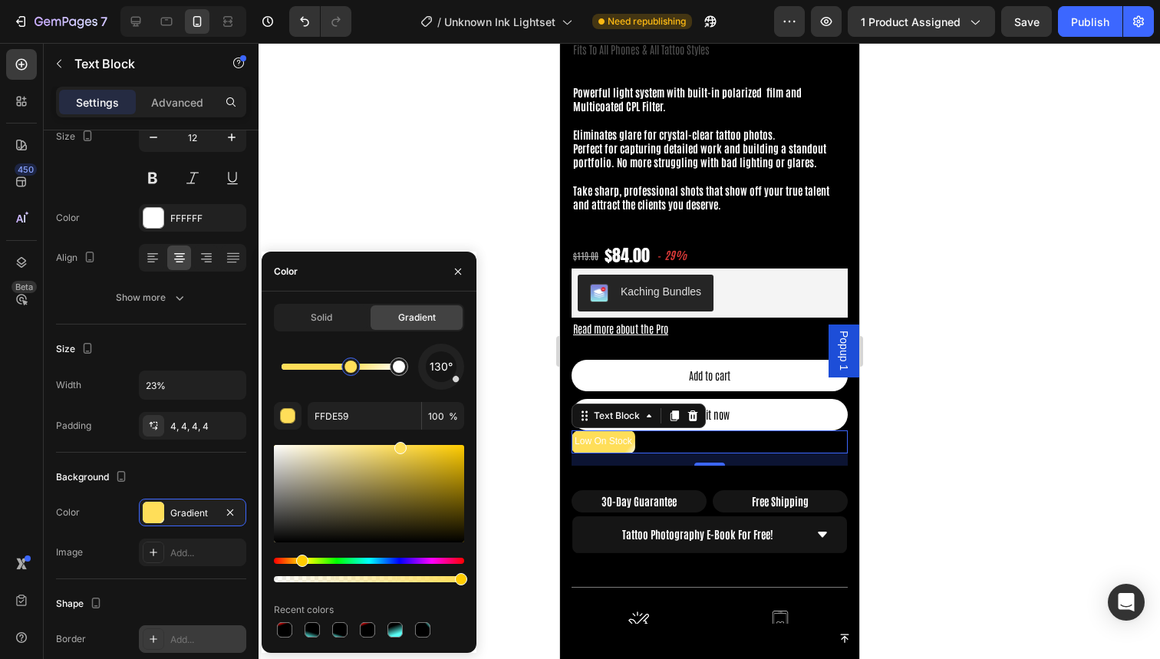
drag, startPoint x: 379, startPoint y: 367, endPoint x: 351, endPoint y: 367, distance: 27.6
click at [351, 367] on div at bounding box center [350, 367] width 12 height 12
drag, startPoint x: 351, startPoint y: 367, endPoint x: 365, endPoint y: 367, distance: 13.8
click at [357, 367] on div at bounding box center [350, 367] width 12 height 12
drag, startPoint x: 365, startPoint y: 367, endPoint x: 301, endPoint y: 367, distance: 63.7
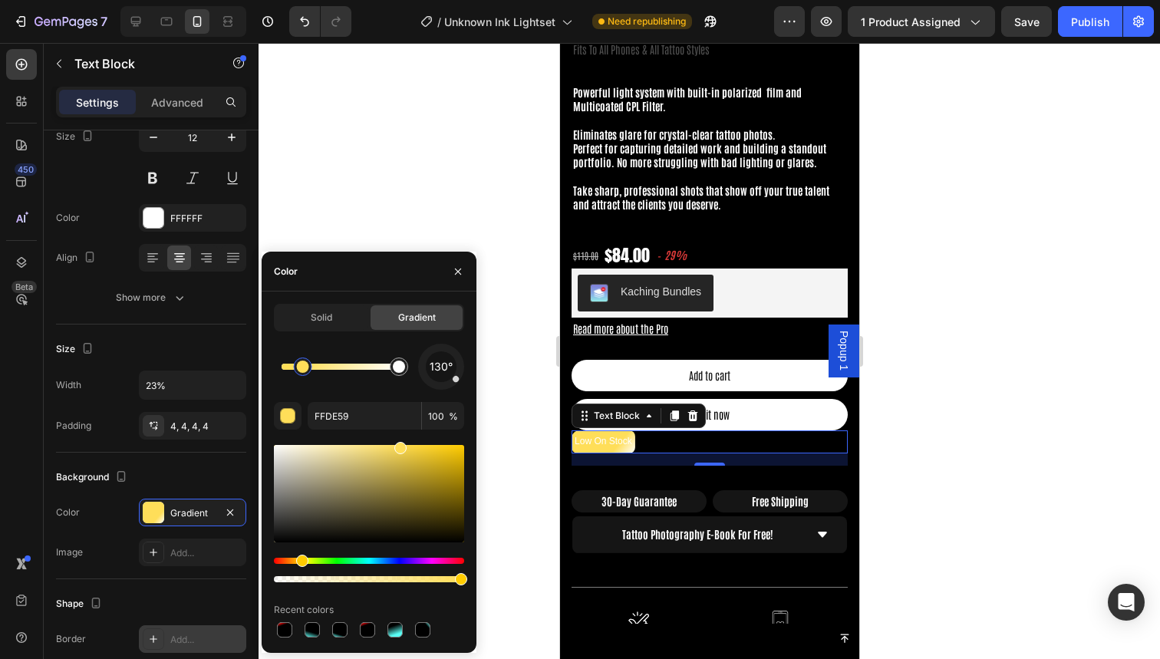
click at [301, 367] on div at bounding box center [303, 367] width 12 height 12
drag, startPoint x: 301, startPoint y: 367, endPoint x: 322, endPoint y: 367, distance: 20.7
click at [321, 367] on div at bounding box center [314, 367] width 12 height 12
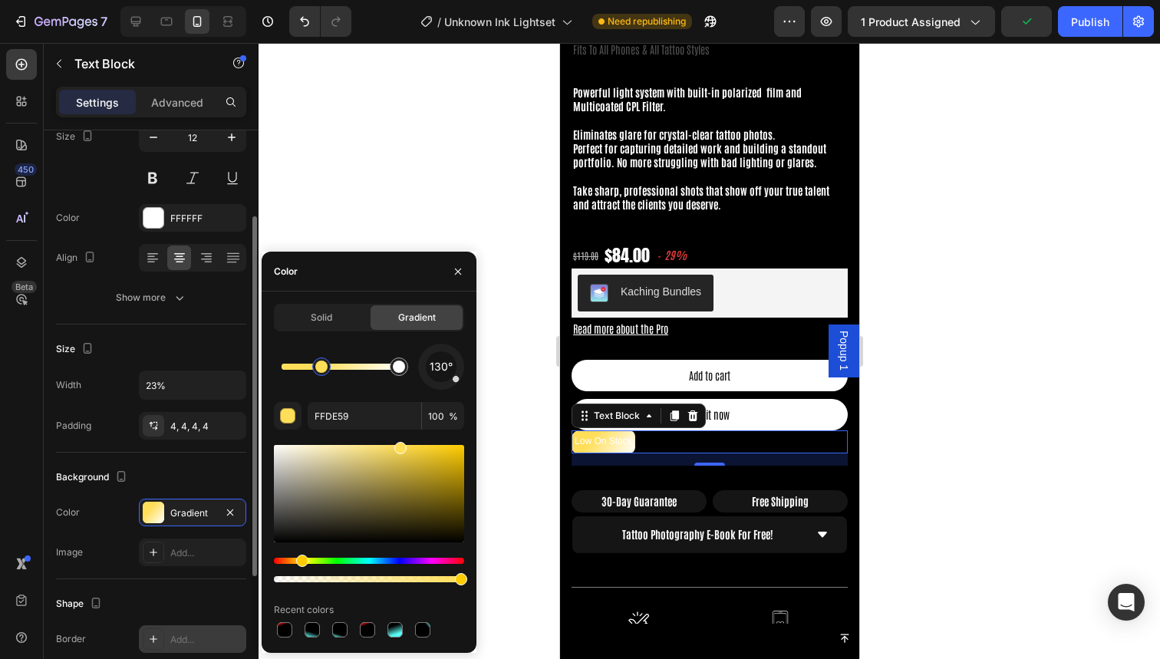
click at [203, 343] on div "Size" at bounding box center [151, 349] width 190 height 25
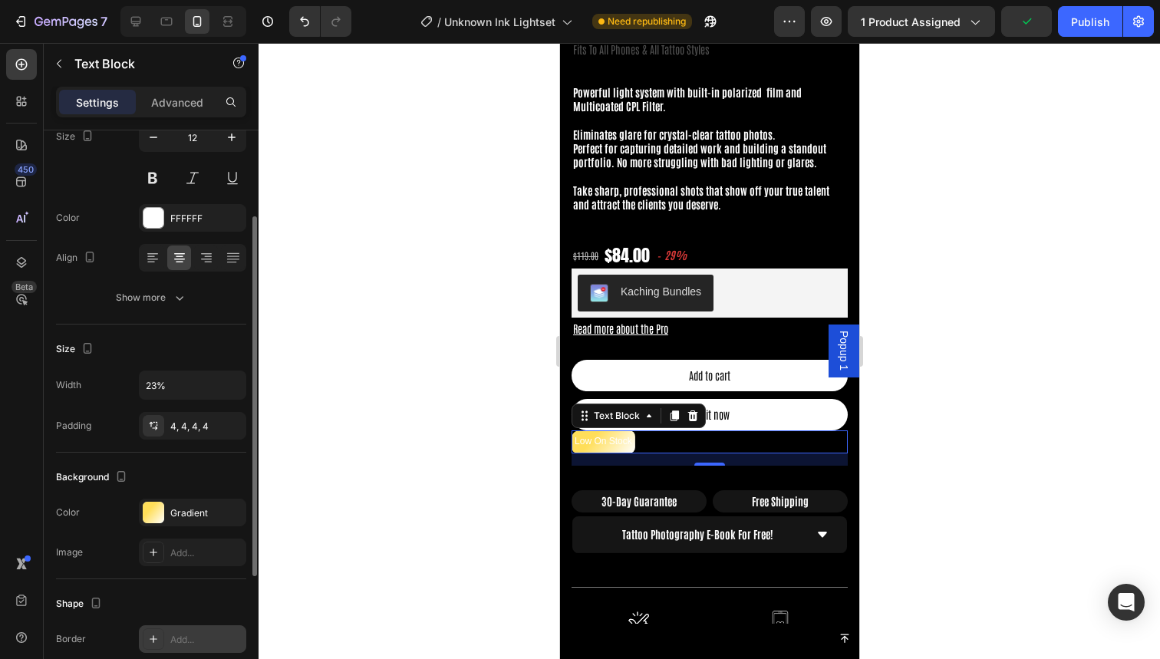
scroll to position [0, 0]
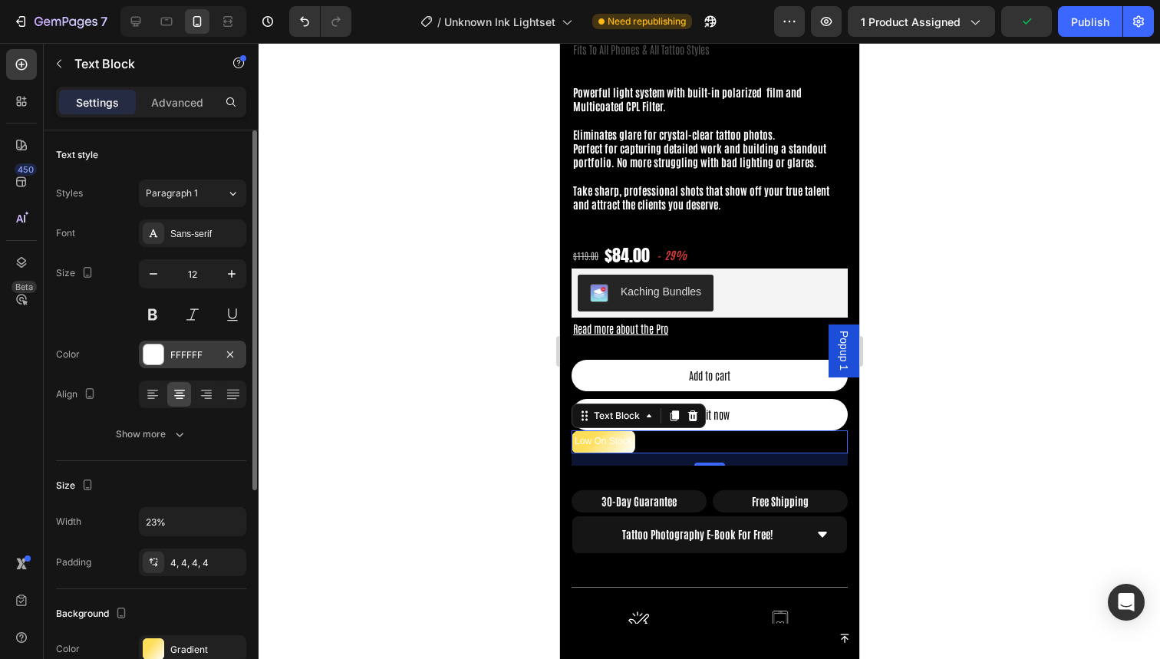
click at [165, 350] on div "FFFFFF" at bounding box center [192, 355] width 107 height 28
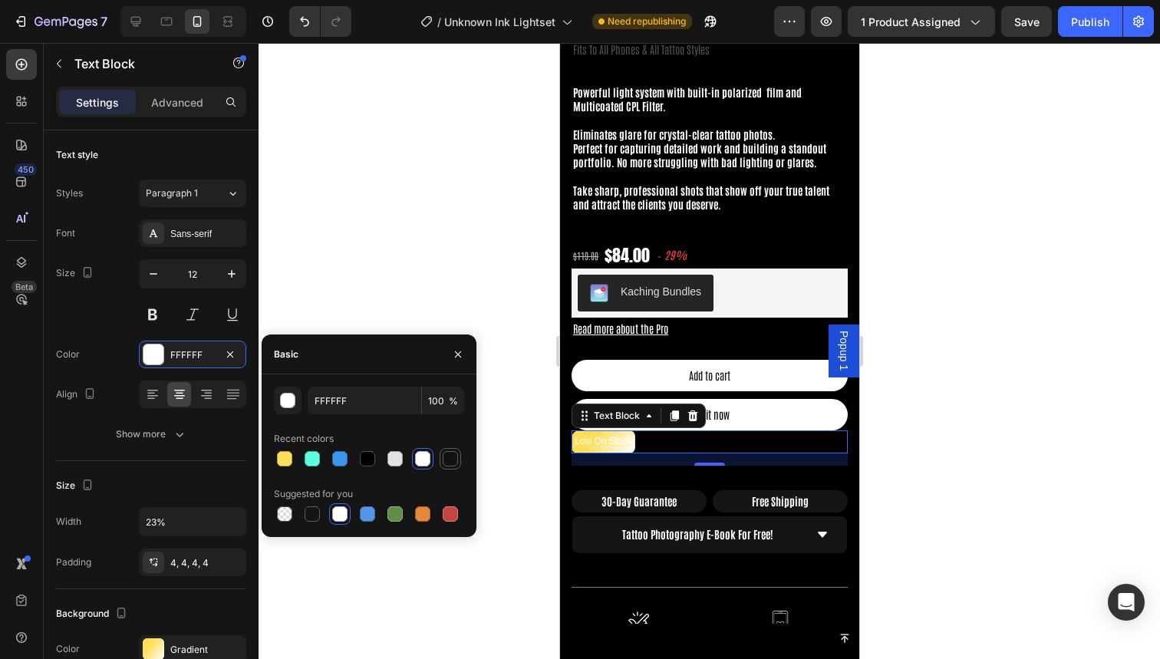
click at [450, 456] on div at bounding box center [450, 458] width 15 height 15
type input "121212"
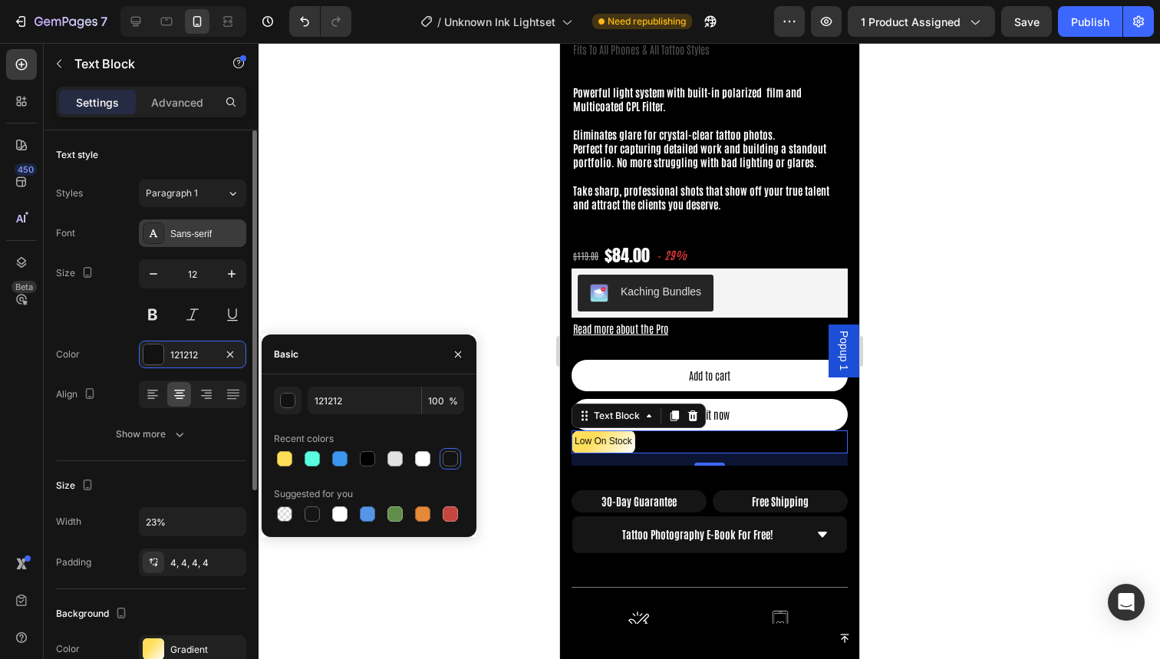
click at [183, 227] on div "Sans-serif" at bounding box center [206, 234] width 72 height 14
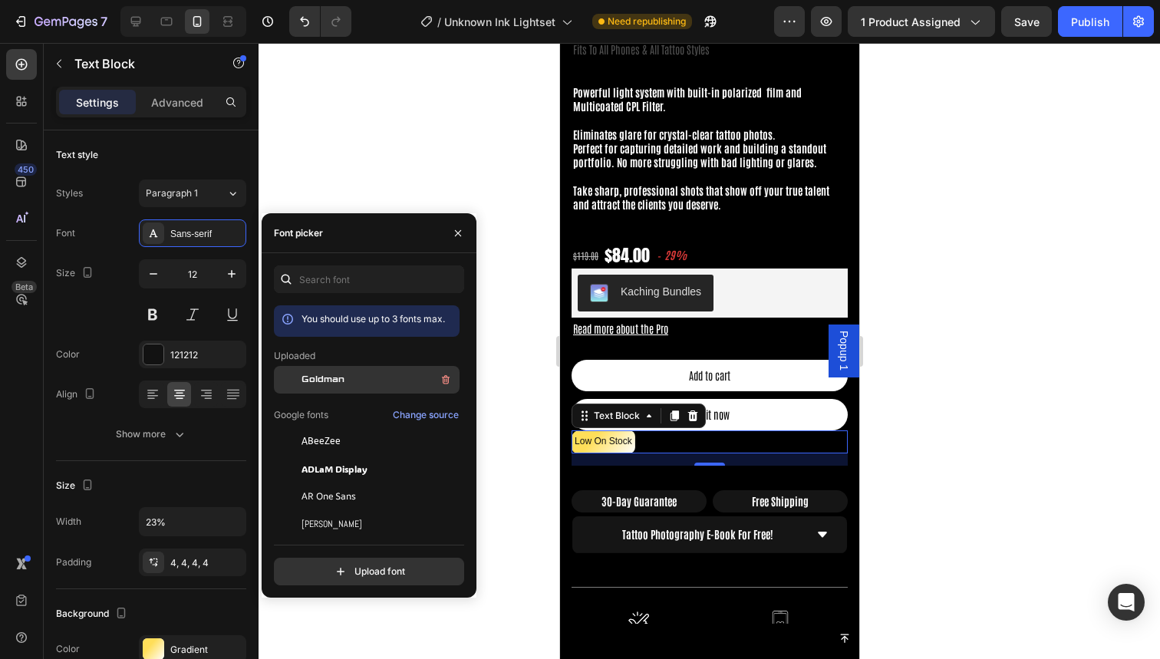
click at [342, 381] on span "Goldman" at bounding box center [322, 380] width 43 height 14
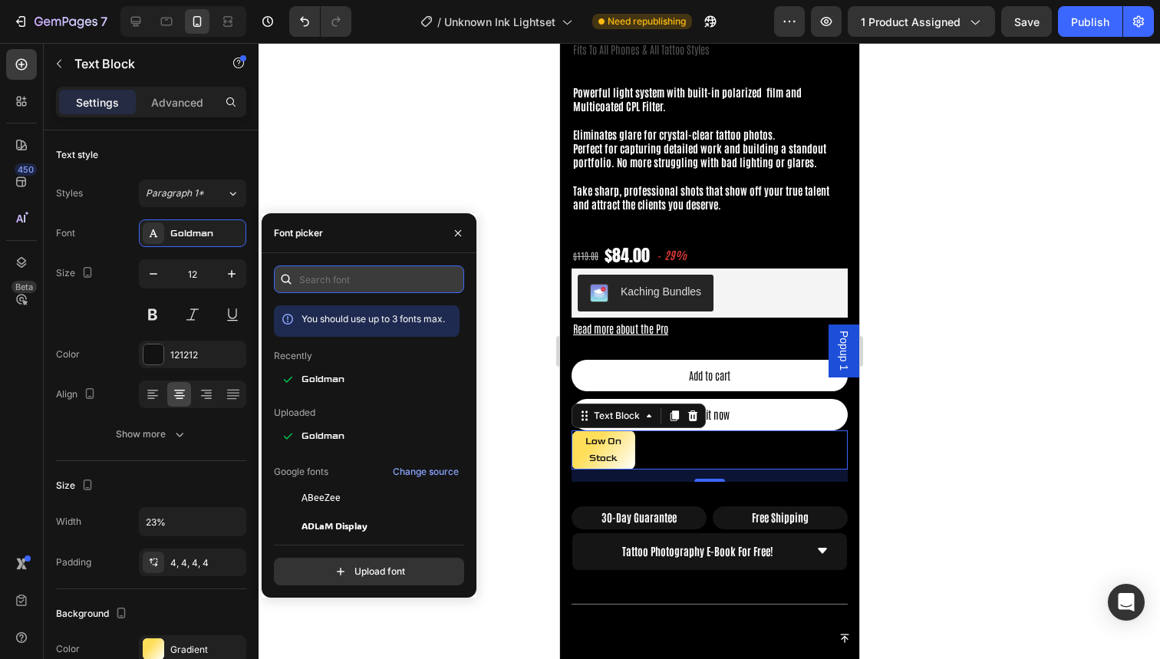
click at [336, 278] on input "text" at bounding box center [369, 279] width 190 height 28
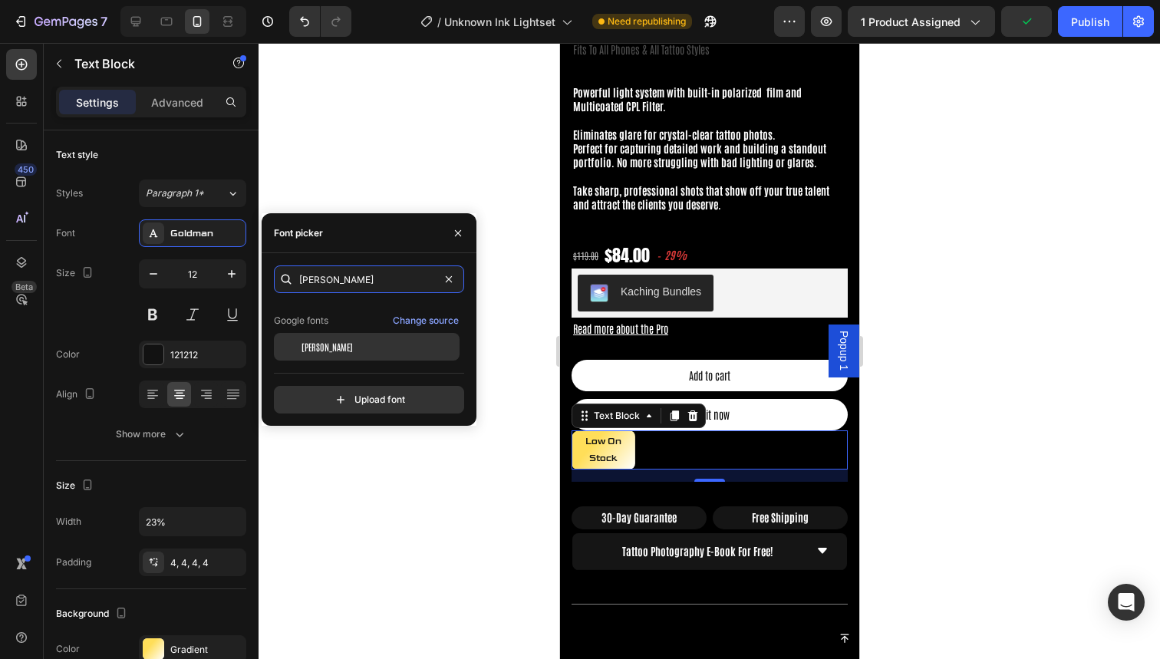
scroll to position [38, 0]
type input "[PERSON_NAME]"
click at [375, 347] on div "[PERSON_NAME]" at bounding box center [378, 347] width 155 height 14
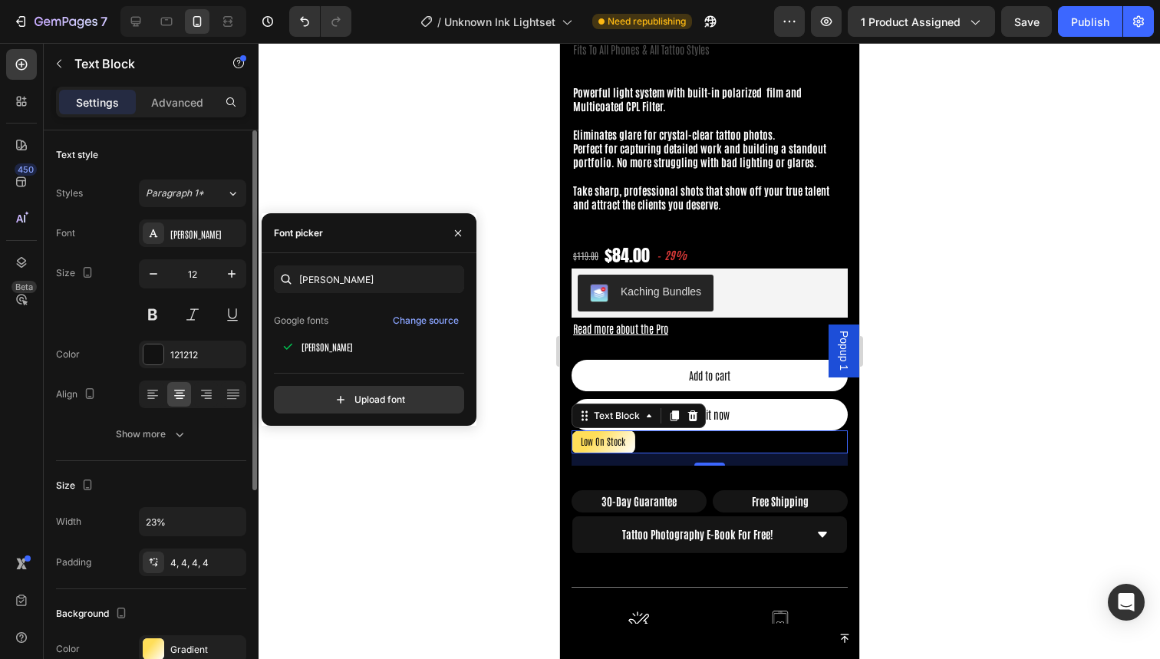
click at [110, 350] on div "Color 121212" at bounding box center [151, 355] width 190 height 28
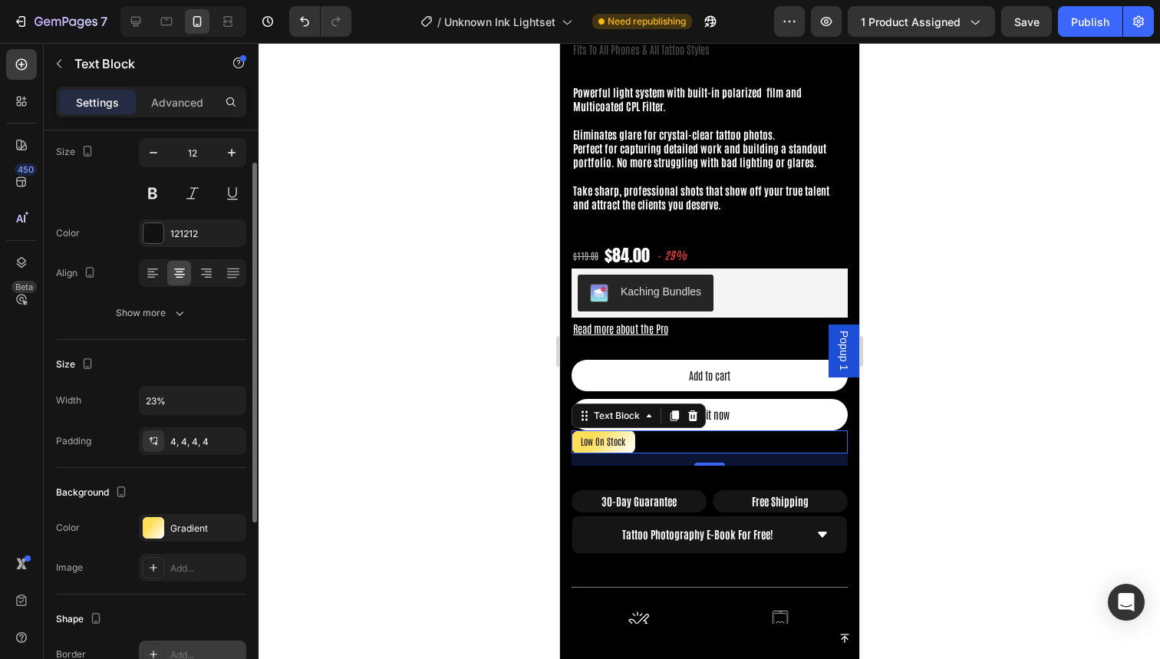
scroll to position [124, 0]
click at [149, 530] on div at bounding box center [153, 524] width 21 height 21
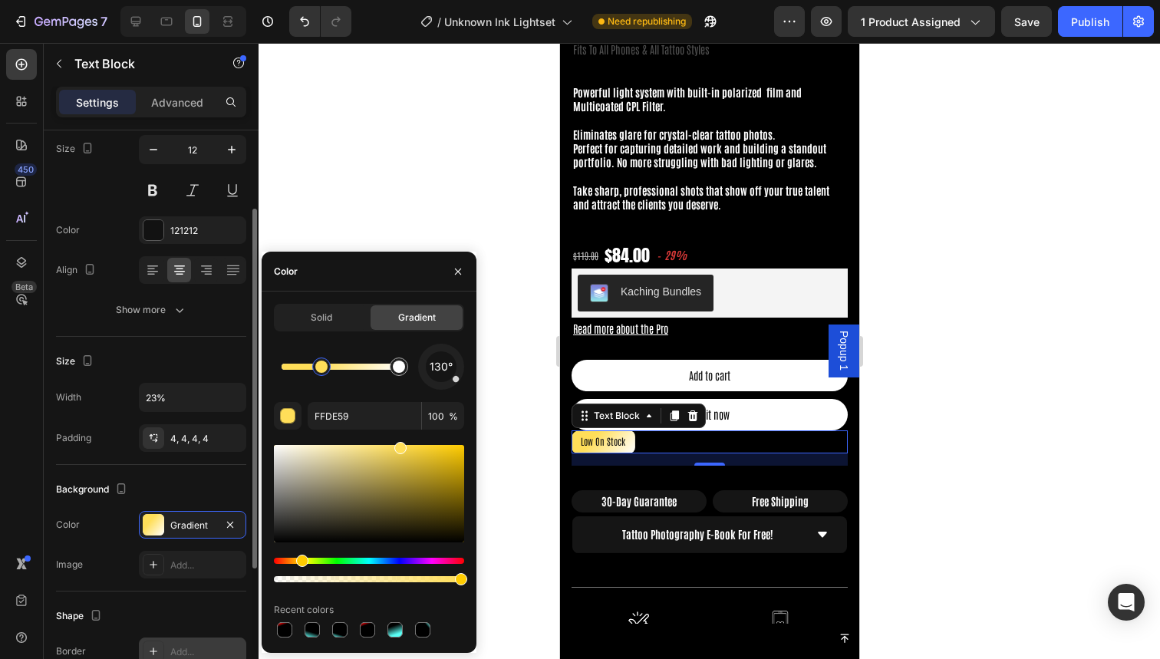
click at [186, 343] on div "Size Width 23% Padding 4, 4, 4, 4" at bounding box center [151, 401] width 190 height 128
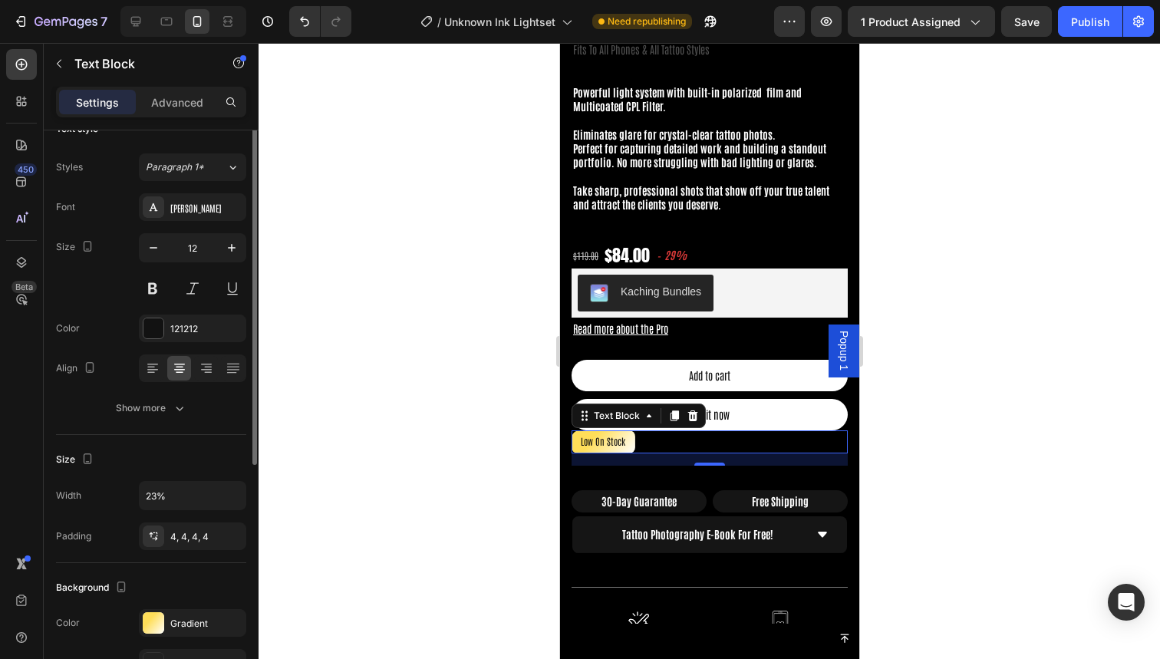
scroll to position [0, 0]
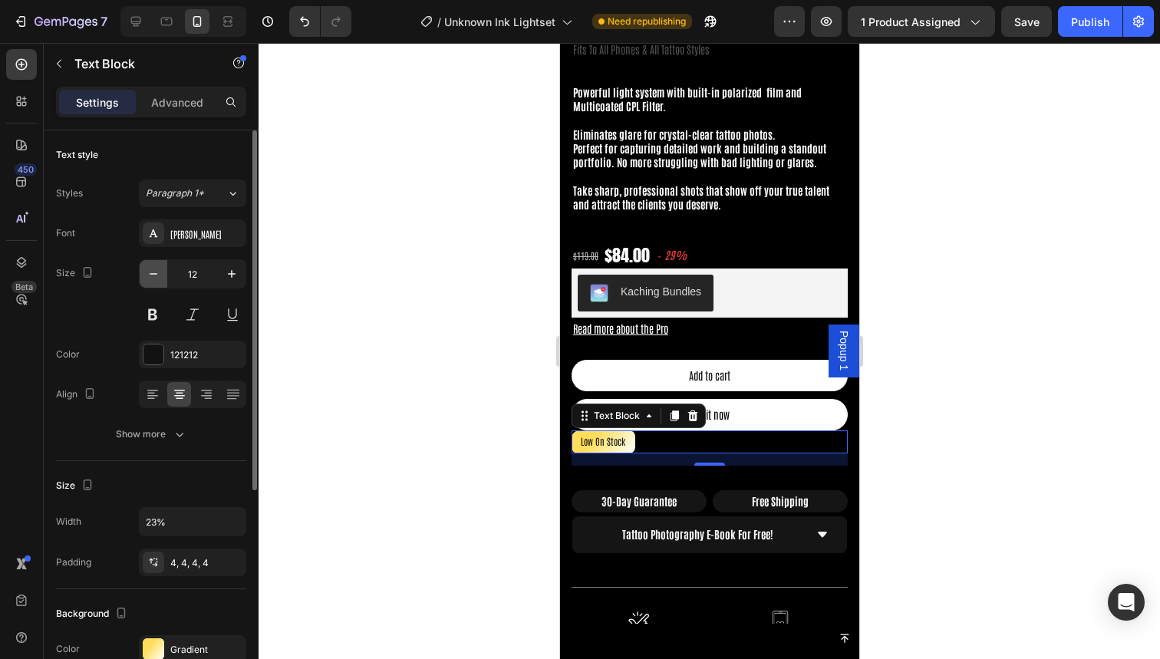
click at [156, 278] on icon "button" at bounding box center [153, 273] width 15 height 15
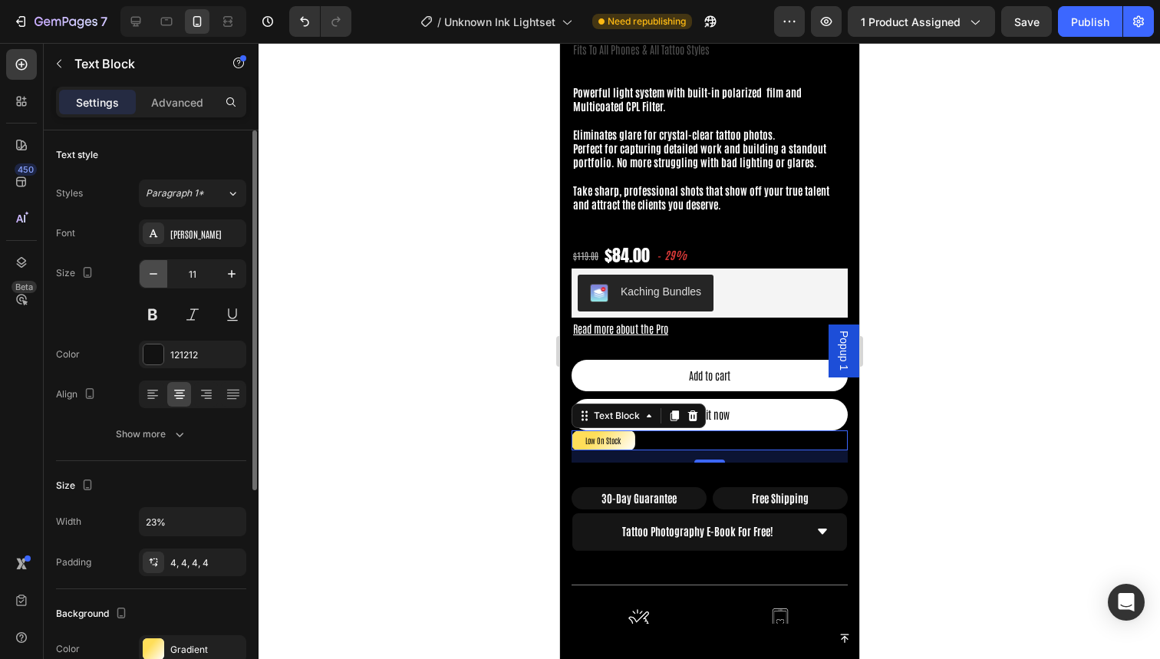
type input "10"
click at [130, 357] on div "Color 121212" at bounding box center [151, 355] width 190 height 28
click at [124, 357] on div "Color 121212" at bounding box center [151, 355] width 190 height 28
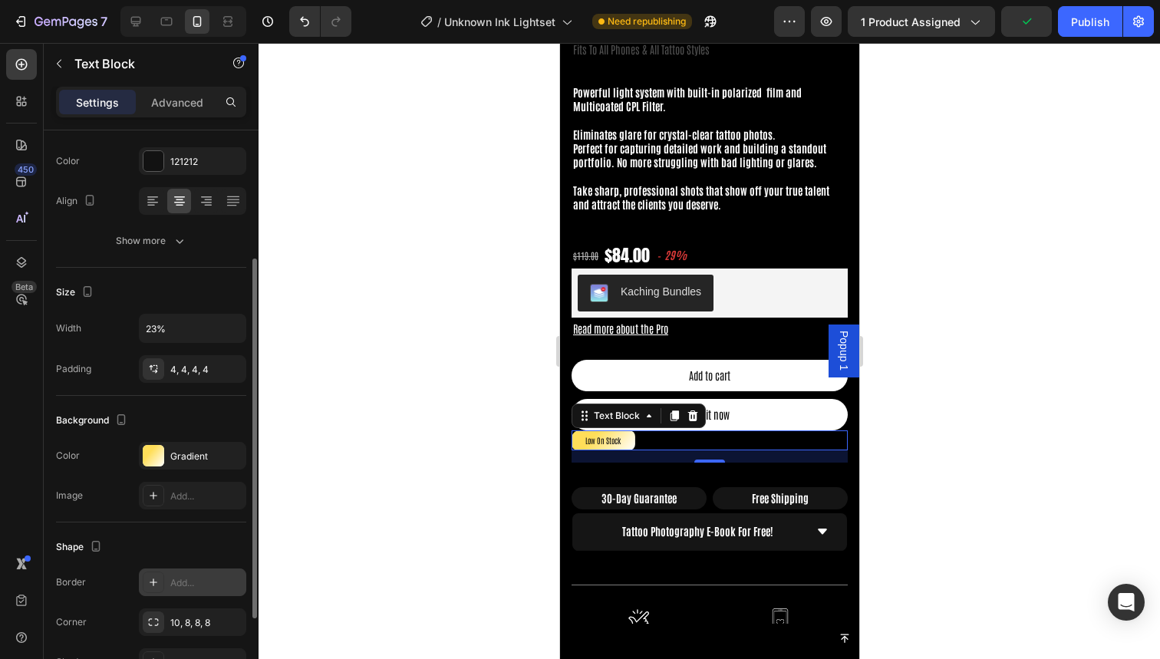
scroll to position [201, 0]
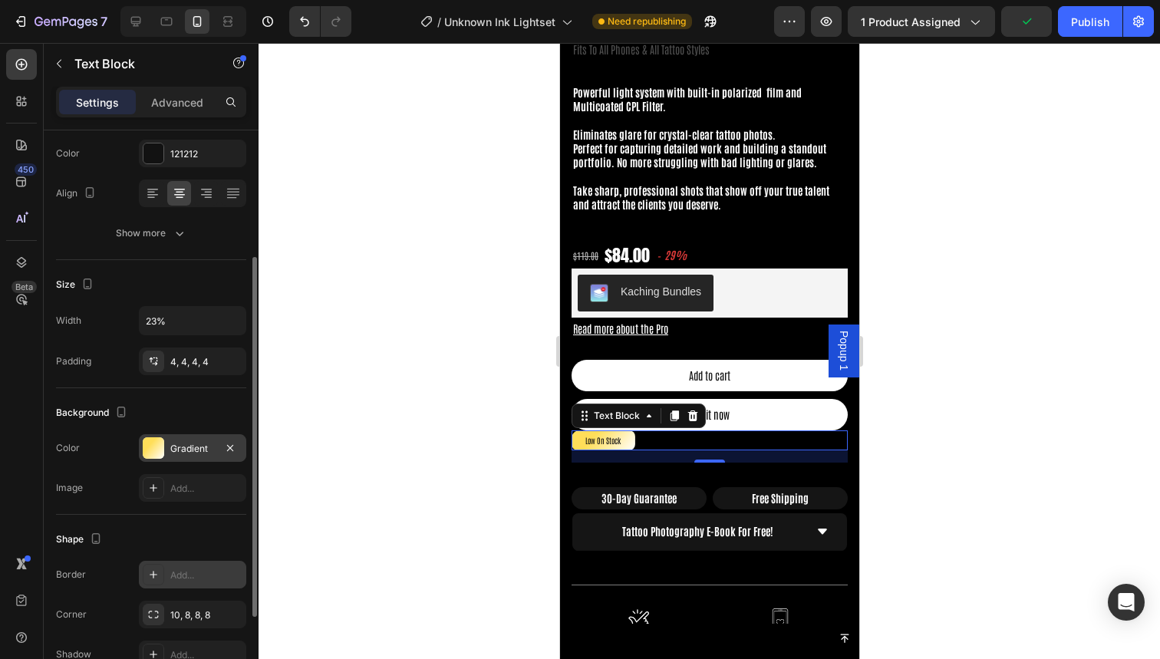
click at [149, 456] on div at bounding box center [153, 447] width 21 height 21
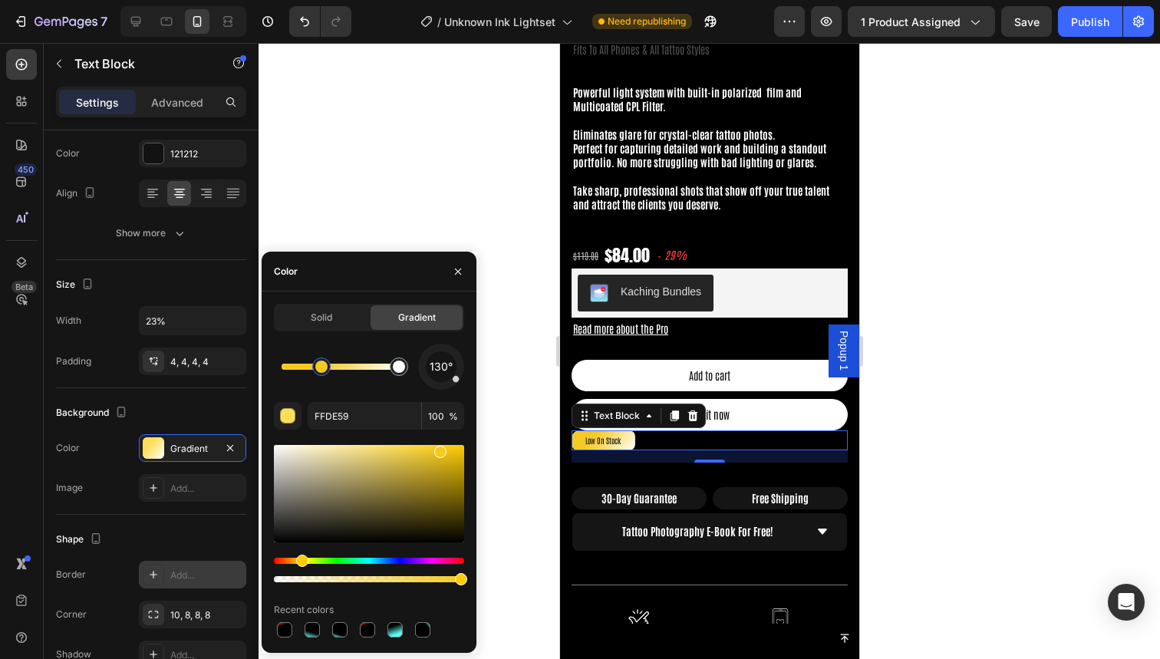
drag, startPoint x: 400, startPoint y: 449, endPoint x: 496, endPoint y: 446, distance: 95.9
click at [496, 0] on div "7 Version history / Unknown Ink Lightset Need republishing Preview 1 product as…" at bounding box center [580, 0] width 1160 height 0
click at [377, 413] on input "F9C700" at bounding box center [365, 416] width 114 height 28
click at [406, 368] on div at bounding box center [399, 366] width 18 height 18
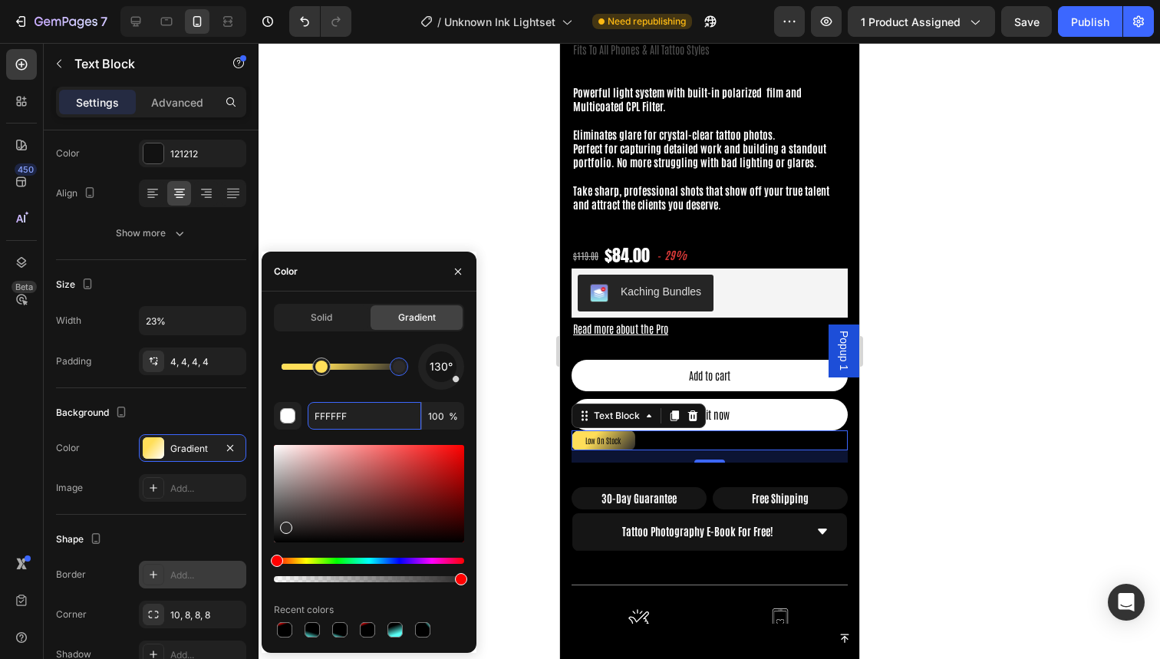
click at [284, 524] on div at bounding box center [369, 493] width 190 height 97
drag, startPoint x: 284, startPoint y: 524, endPoint x: 441, endPoint y: 529, distance: 157.3
drag, startPoint x: 441, startPoint y: 514, endPoint x: 467, endPoint y: 382, distance: 134.5
click at [467, 382] on div "Solid Gradient 130° 1E1D1D 100 % Recent colors" at bounding box center [369, 472] width 215 height 337
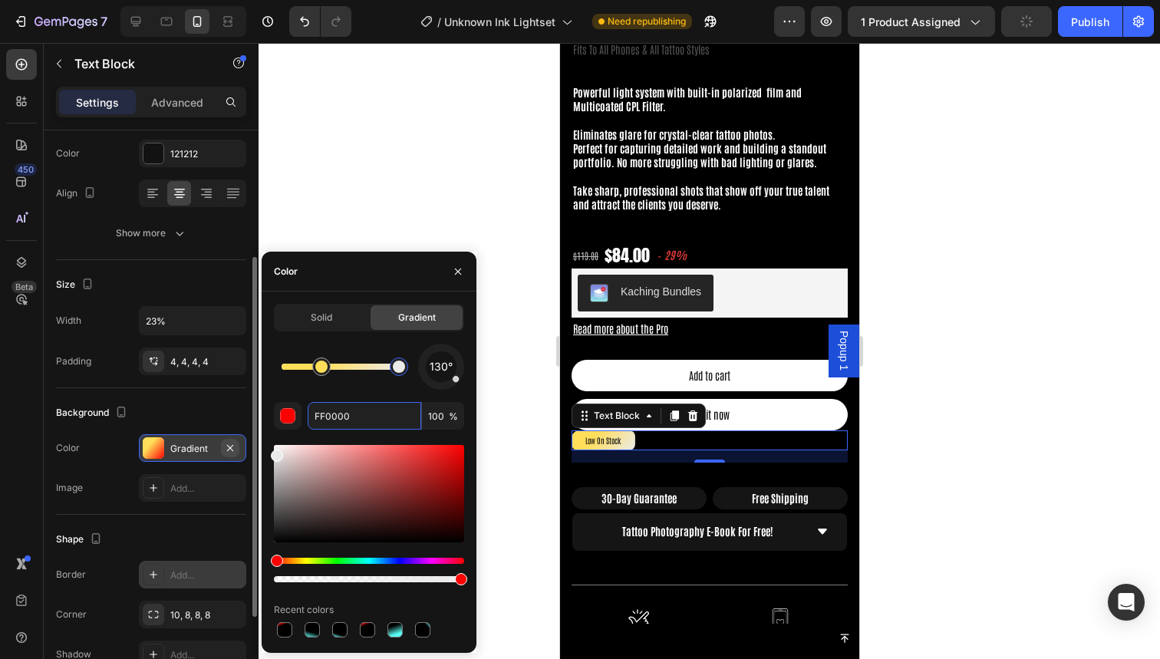
drag, startPoint x: 321, startPoint y: 453, endPoint x: 233, endPoint y: 452, distance: 87.5
click at [233, 452] on div "450 Beta Sections(18) Elements(84) Section Element Hero Section Product Detail …" at bounding box center [129, 351] width 259 height 616
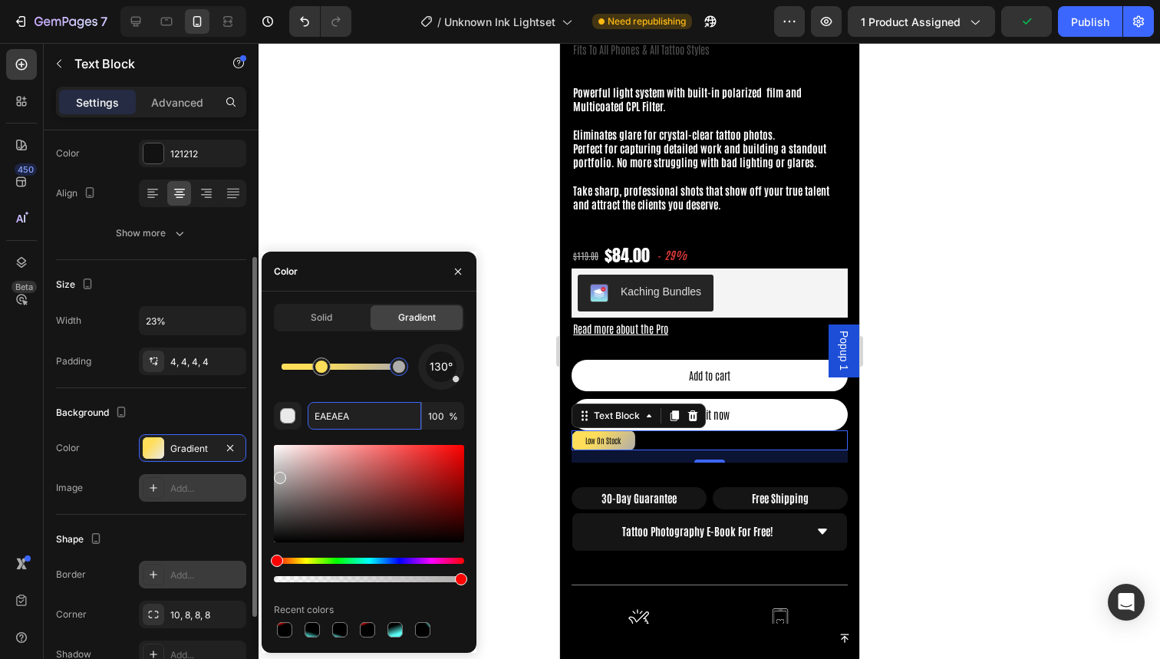
drag, startPoint x: 292, startPoint y: 472, endPoint x: 240, endPoint y: 479, distance: 52.0
click at [240, 479] on div "450 Beta Sections(18) Elements(84) Section Element Hero Section Product Detail …" at bounding box center [129, 351] width 259 height 616
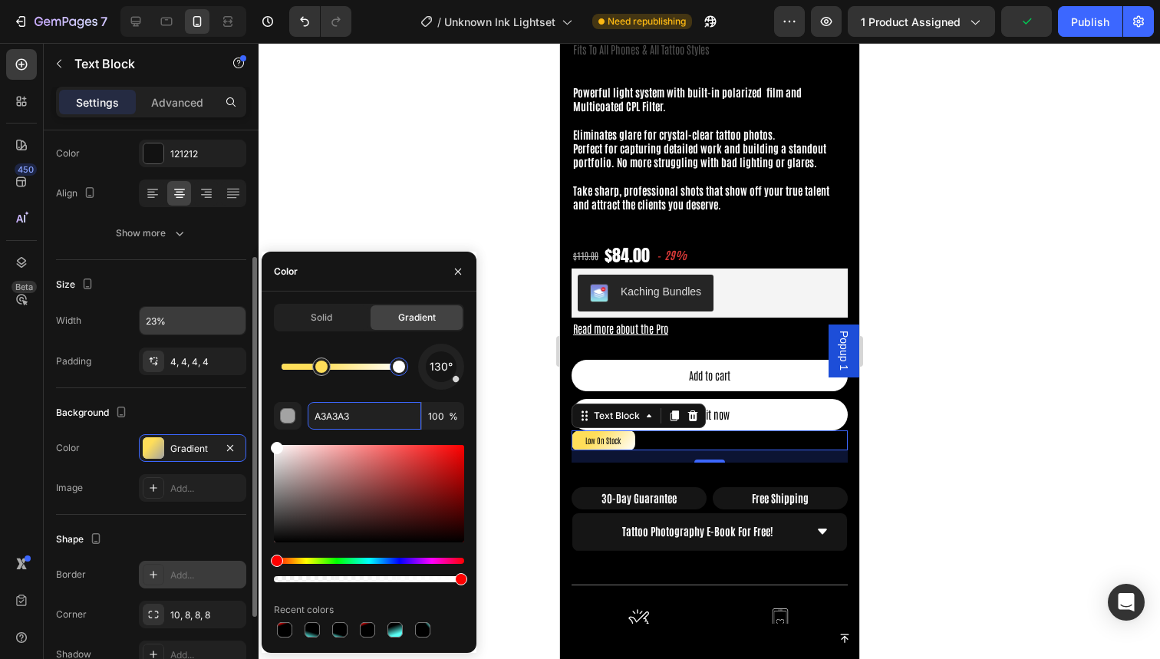
click at [238, 331] on div "450 Beta Sections(18) Elements(84) Section Element Hero Section Product Detail …" at bounding box center [129, 351] width 259 height 616
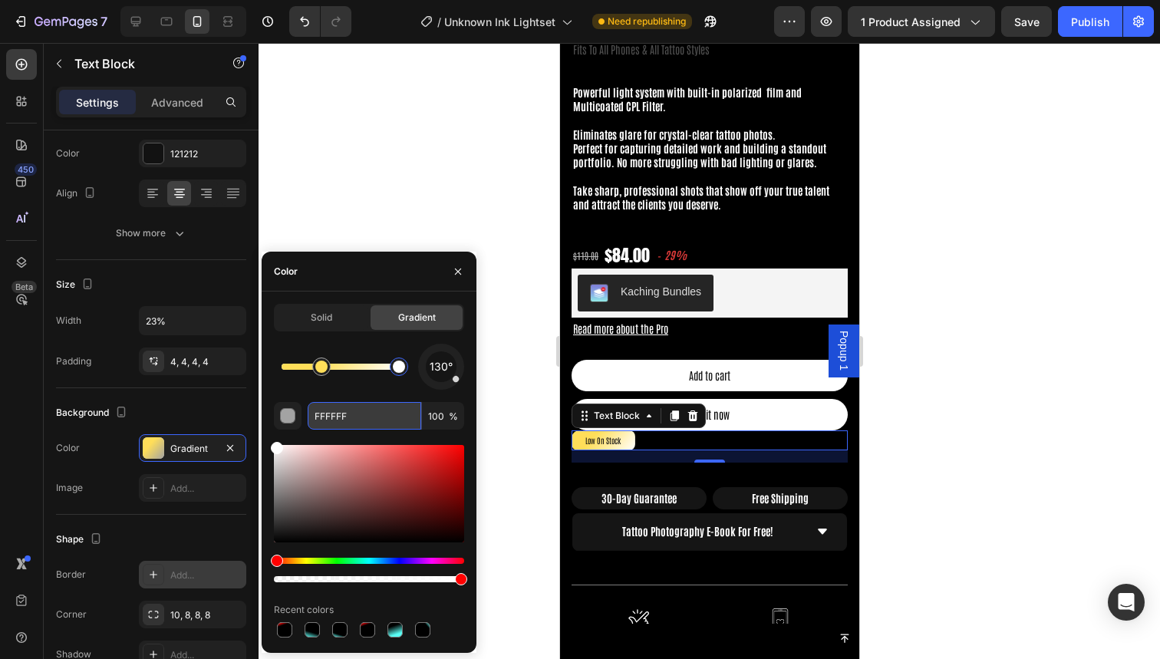
click at [351, 402] on input "FFFFFF" at bounding box center [365, 416] width 114 height 28
click at [401, 417] on input "151515FFFFFF" at bounding box center [365, 416] width 114 height 28
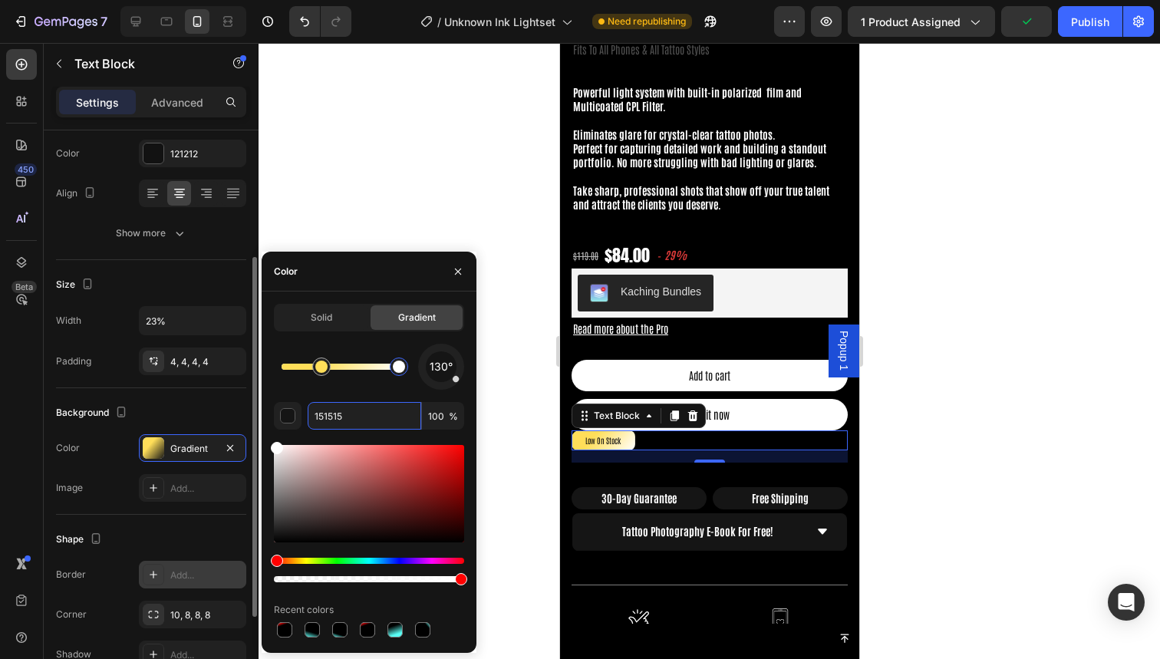
drag, startPoint x: 308, startPoint y: 482, endPoint x: 137, endPoint y: 298, distance: 251.3
click at [137, 298] on div "450 Beta Sections(18) Elements(84) Section Element Hero Section Product Detail …" at bounding box center [129, 351] width 259 height 616
type input "FFFFFF"
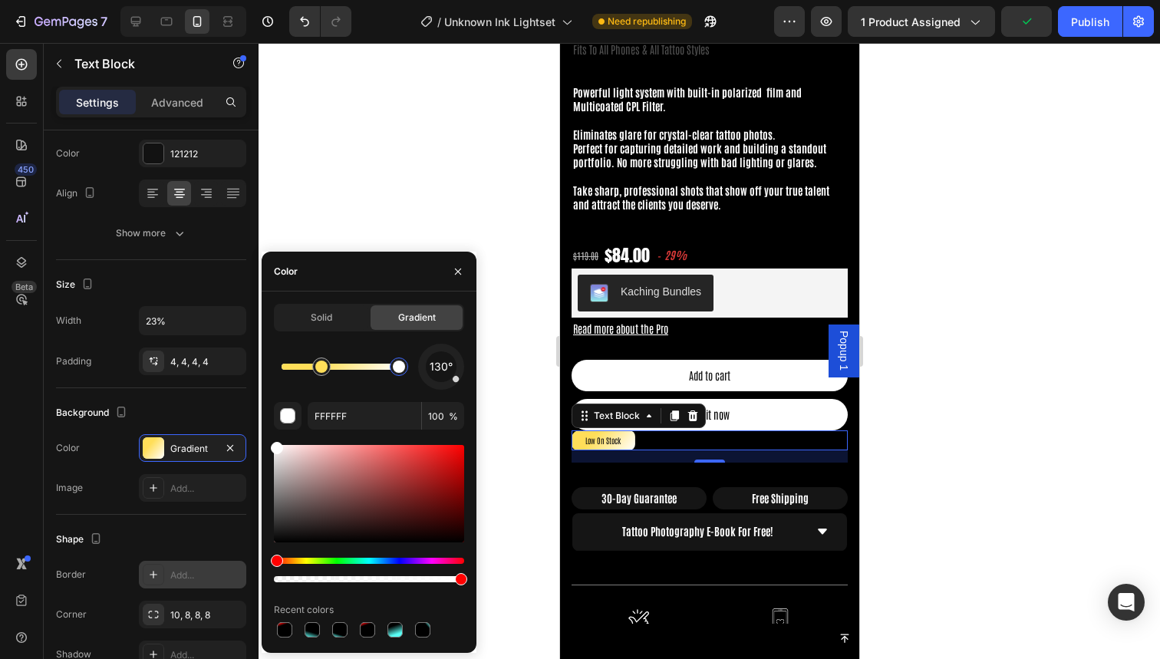
click at [298, 158] on div at bounding box center [709, 351] width 901 height 616
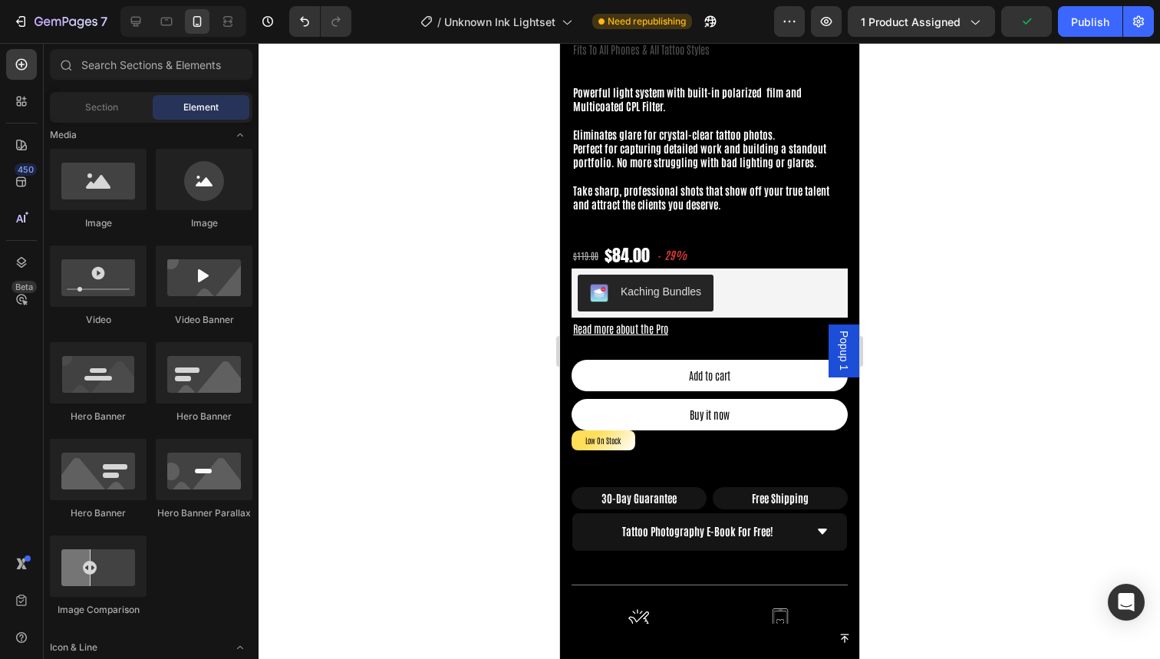
click at [298, 158] on div at bounding box center [709, 351] width 901 height 616
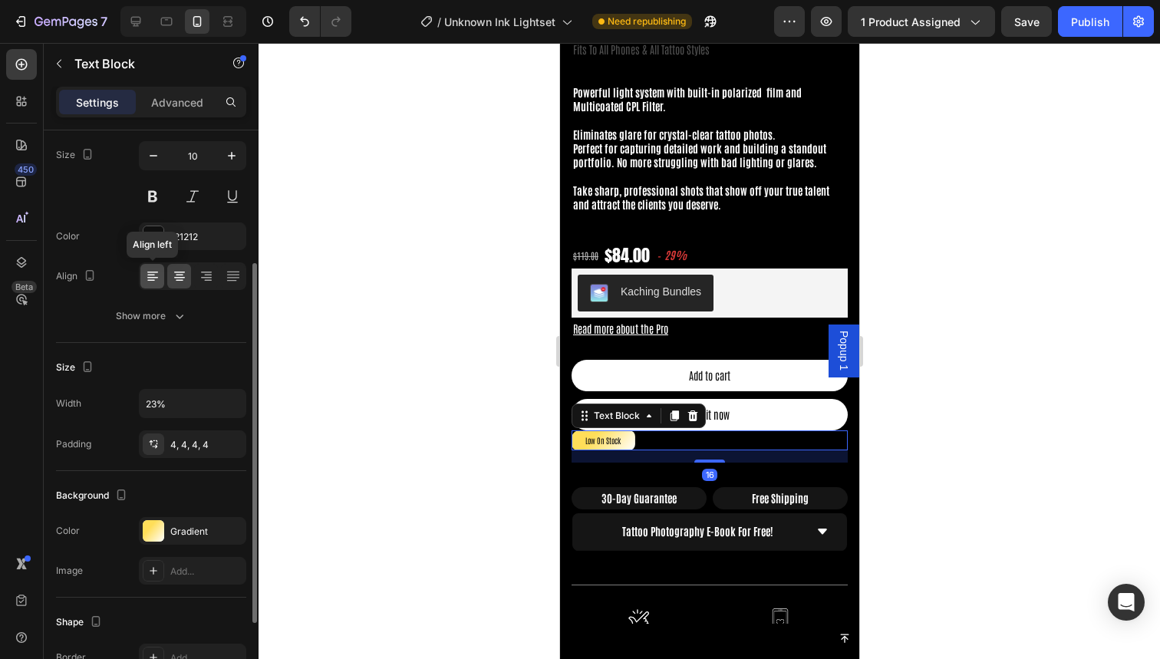
scroll to position [0, 0]
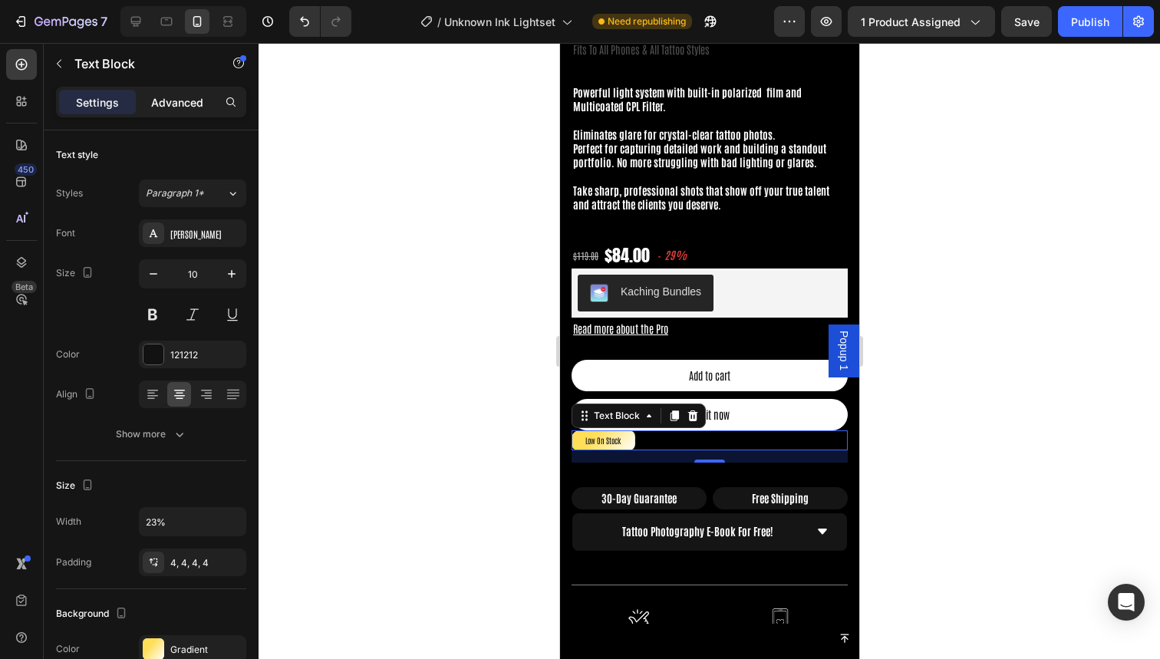
click at [180, 100] on p "Advanced" at bounding box center [177, 102] width 52 height 16
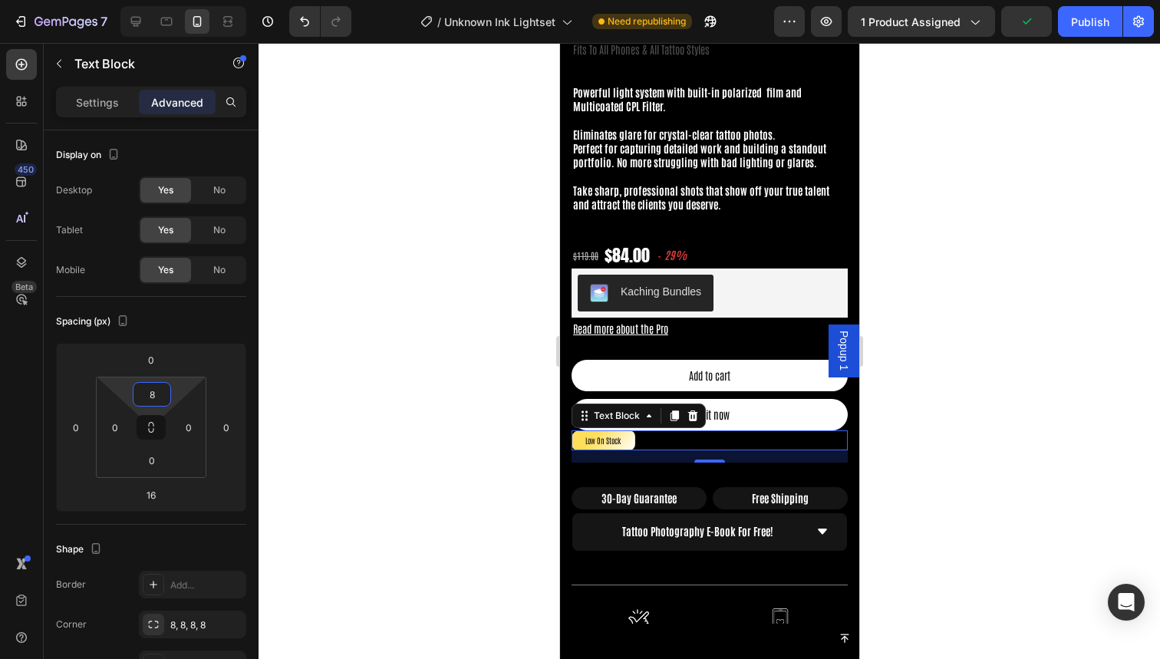
type input "10"
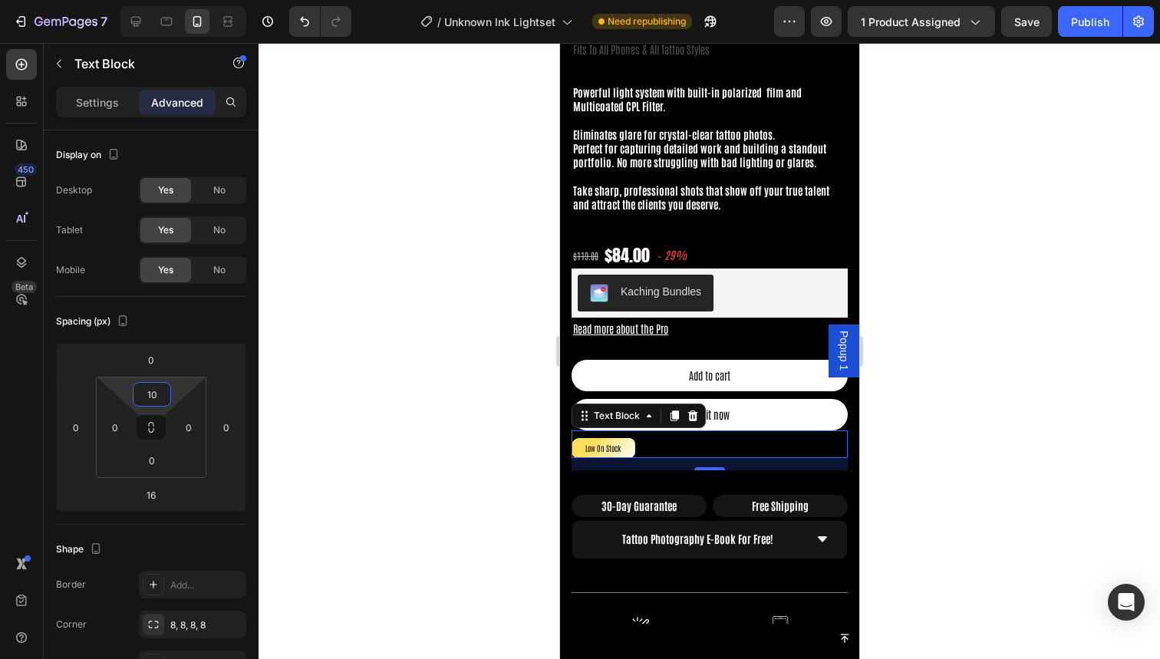
click at [157, 0] on html "7 Version history / Unknown Ink Lightset Need republishing Preview 1 product as…" at bounding box center [580, 0] width 1160 height 0
click at [350, 347] on div at bounding box center [709, 351] width 901 height 616
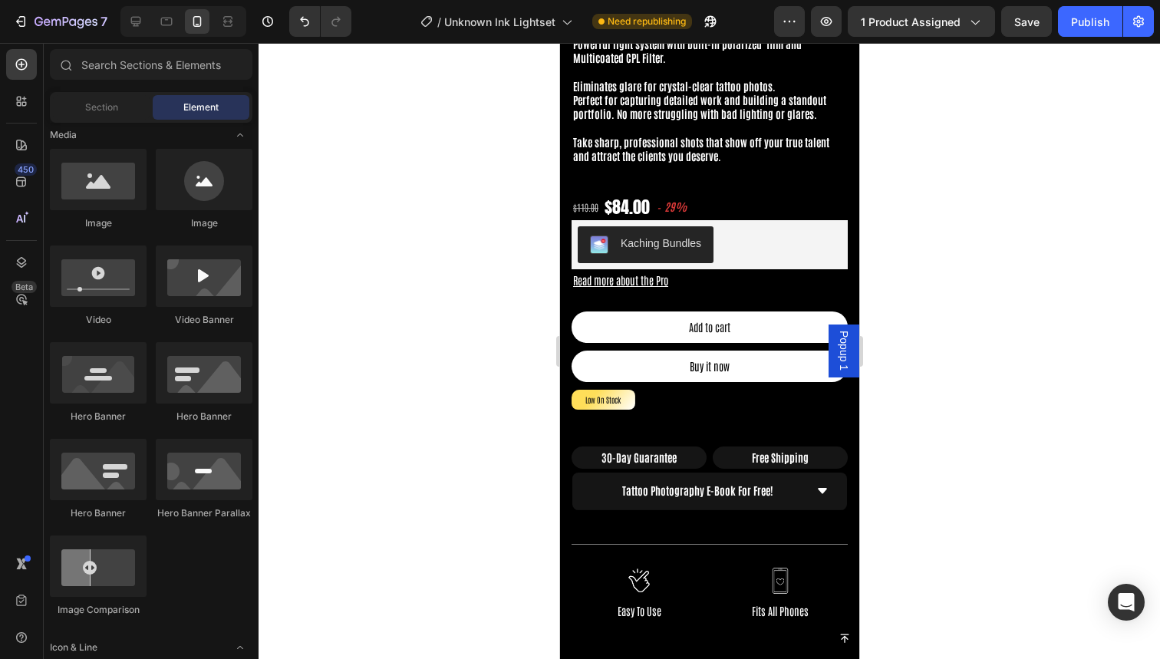
scroll to position [568, 0]
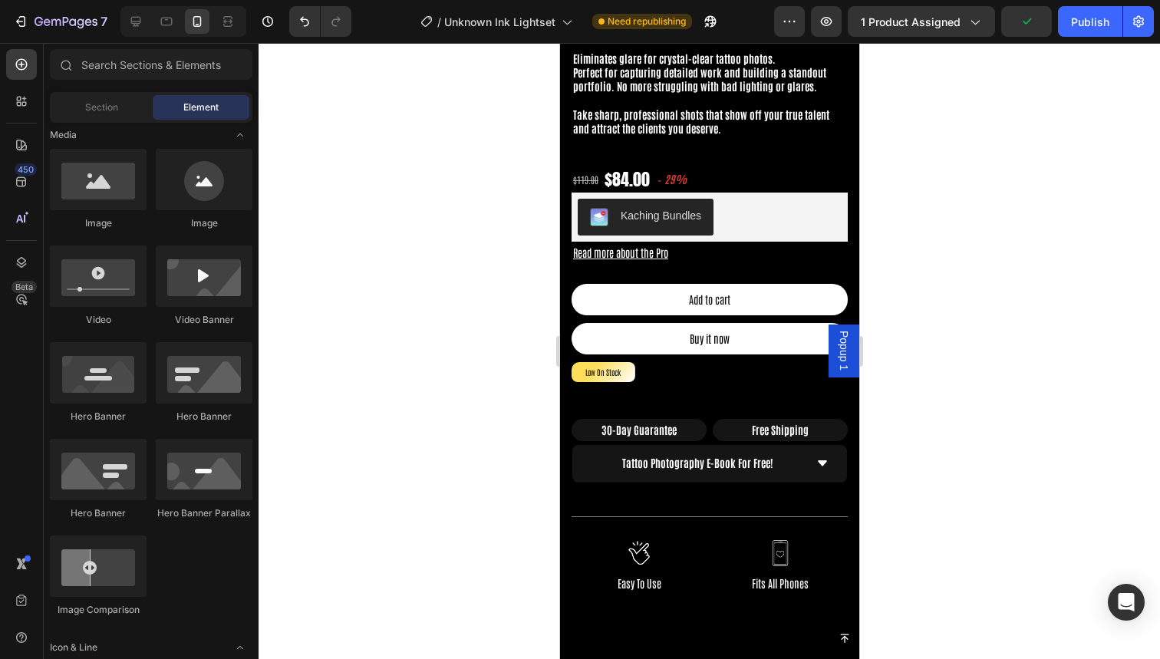
click at [436, 340] on div at bounding box center [709, 351] width 901 height 616
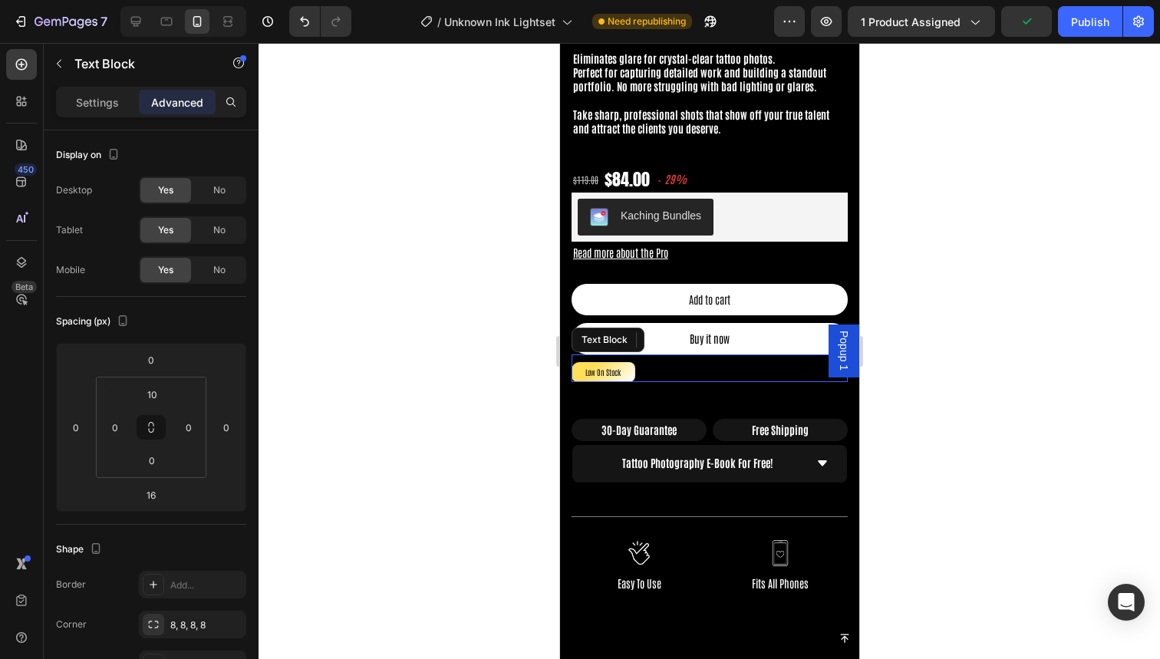
click at [593, 371] on p "Low On Stock" at bounding box center [603, 372] width 58 height 14
click at [101, 108] on p "Settings" at bounding box center [97, 102] width 43 height 16
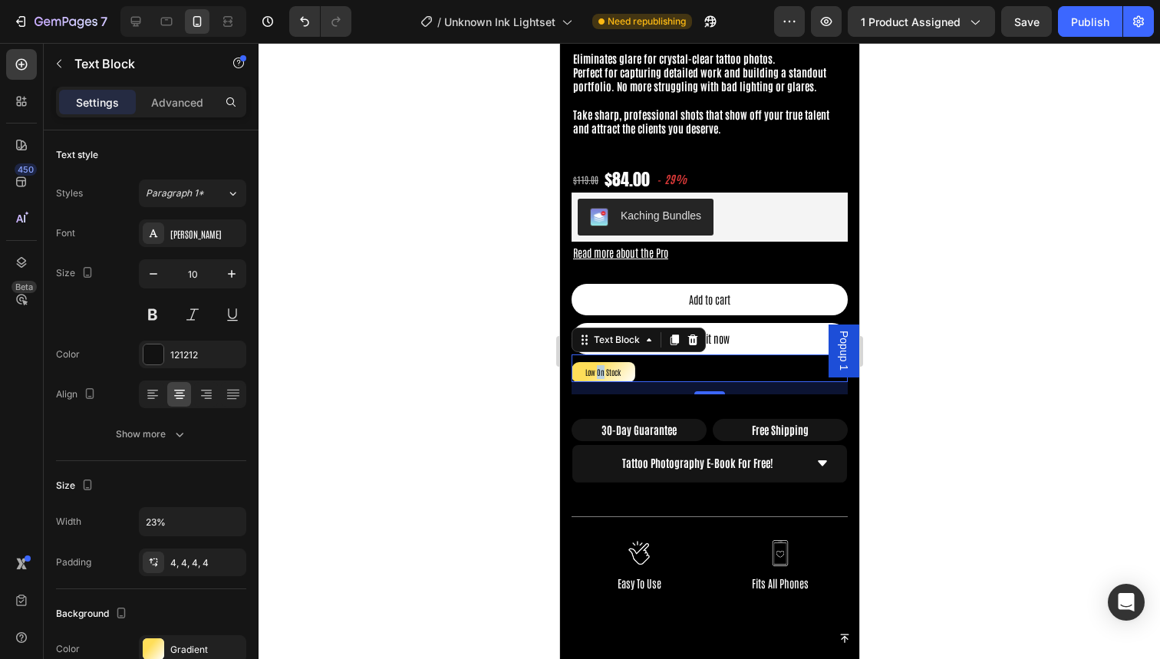
click at [601, 368] on p "Low On Stock" at bounding box center [603, 372] width 58 height 14
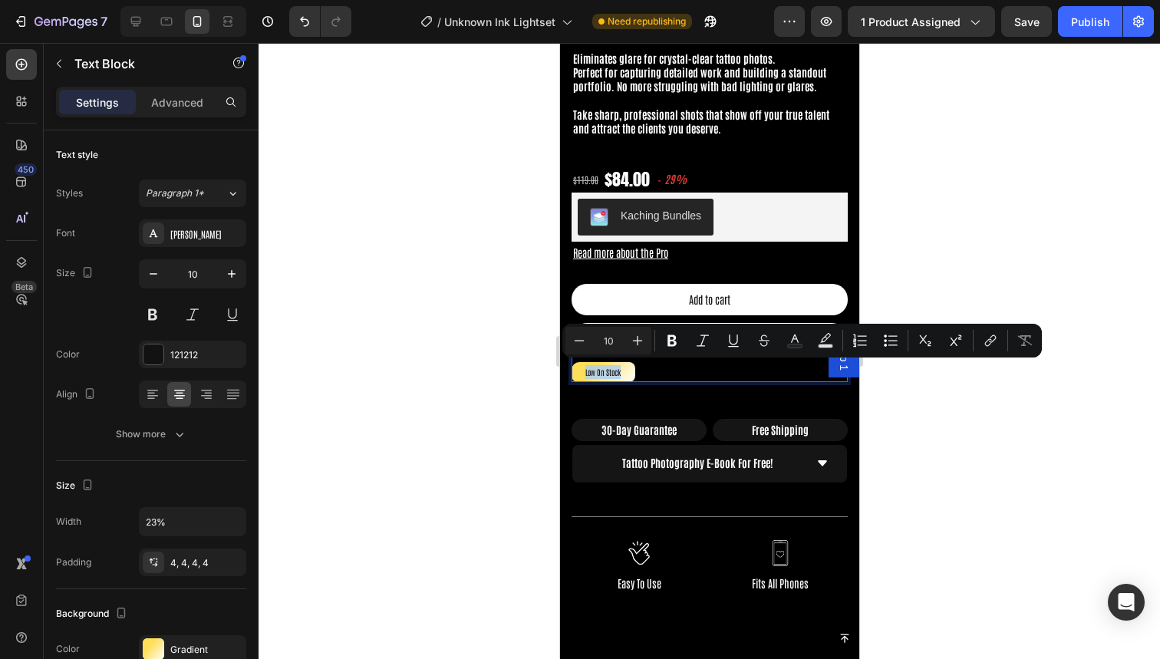
copy p "Low On Stock"
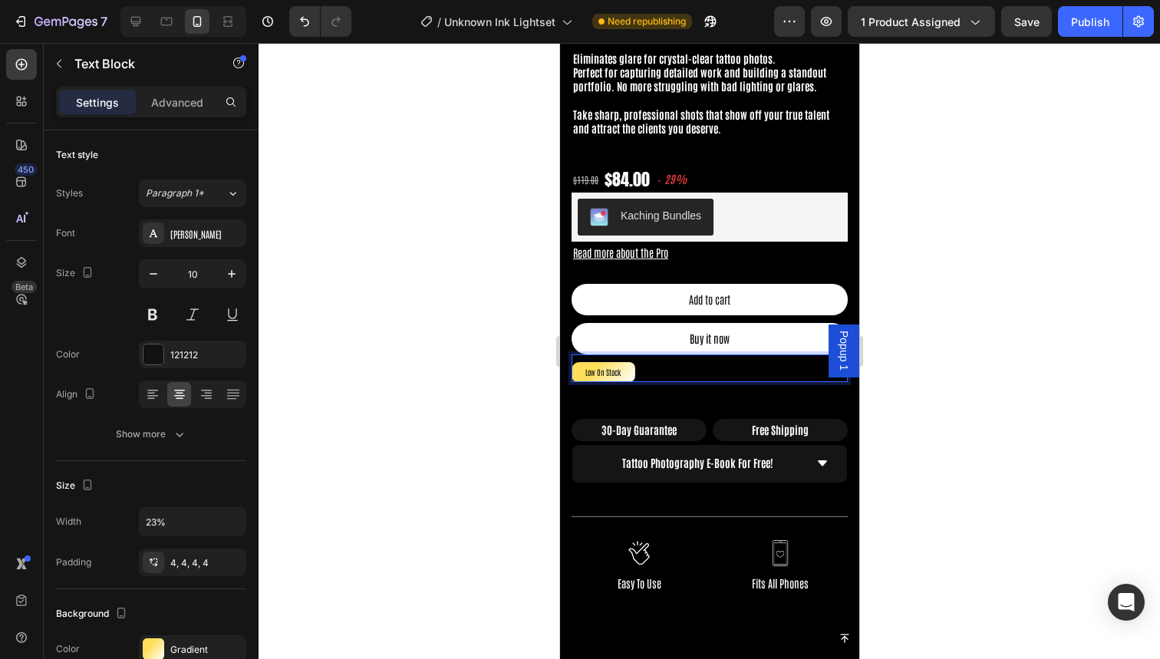
click at [604, 367] on p "Low On Stock" at bounding box center [603, 372] width 58 height 14
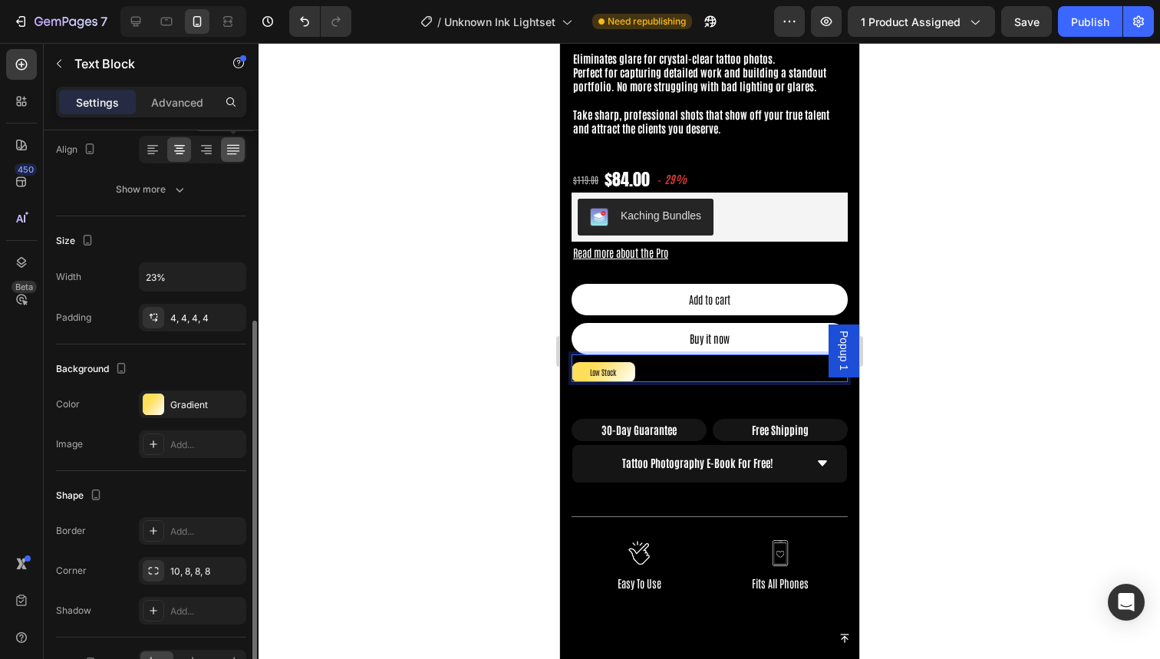
scroll to position [273, 0]
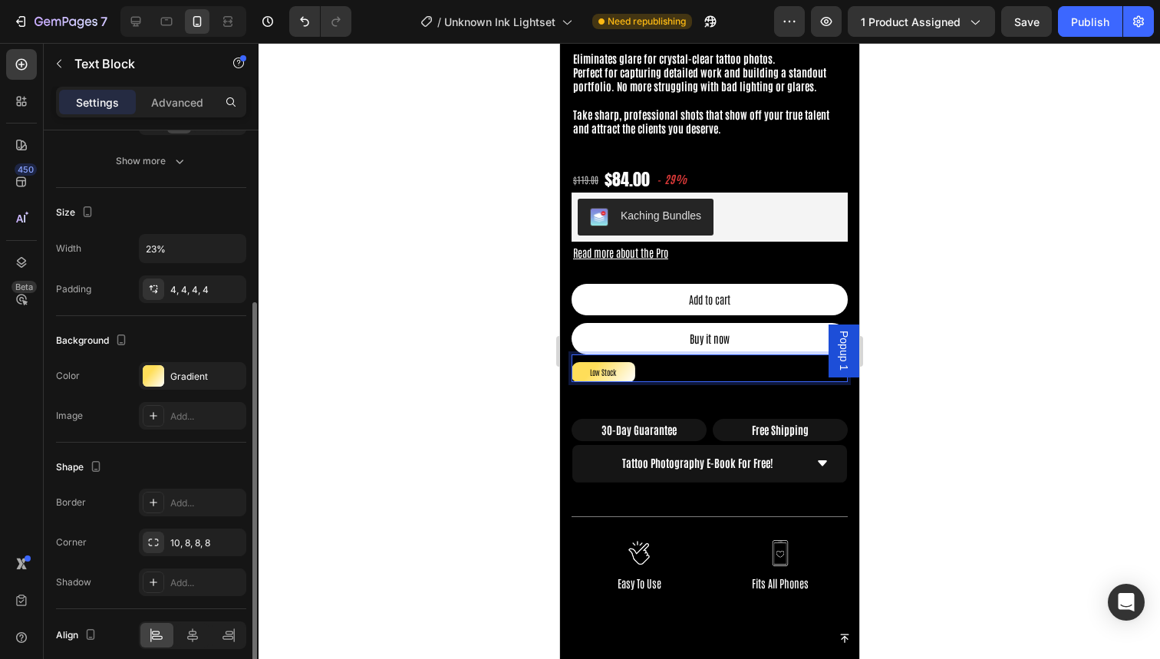
click at [183, 340] on div "Background" at bounding box center [151, 340] width 190 height 25
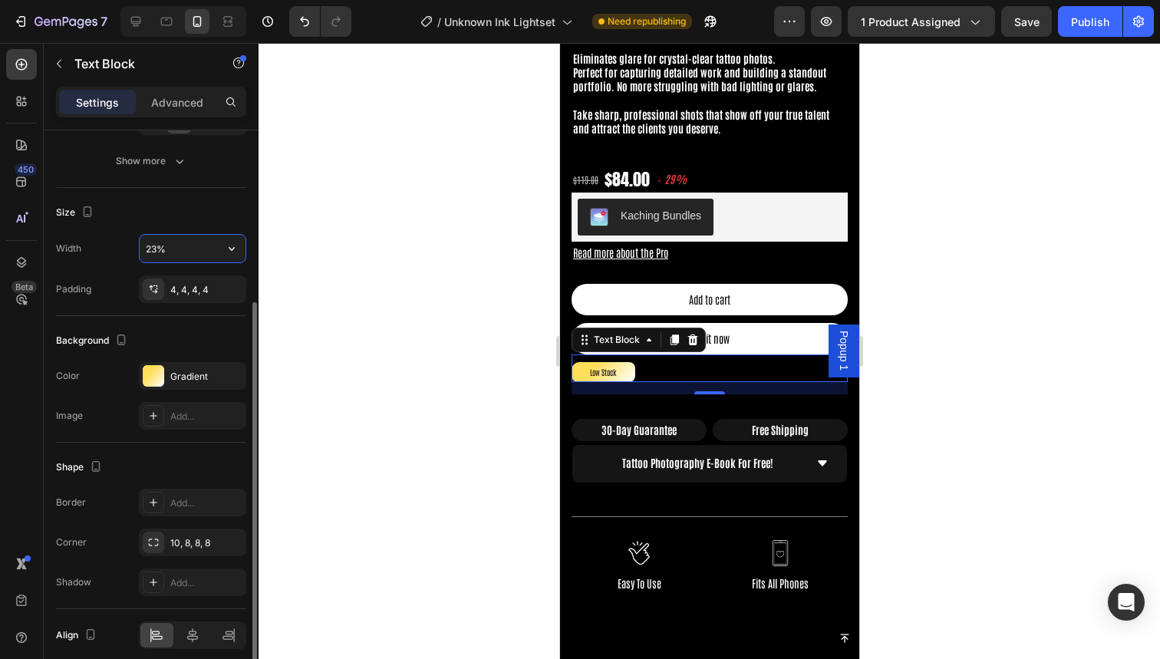
click at [153, 244] on input "23%" at bounding box center [193, 249] width 106 height 28
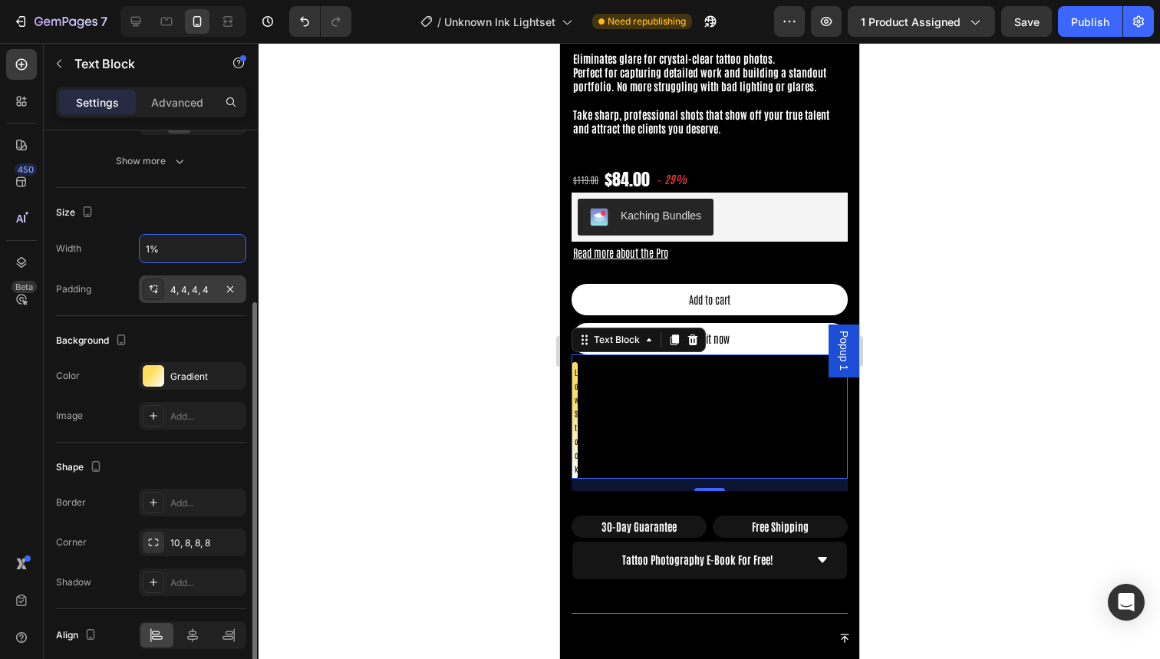
type input "15%"
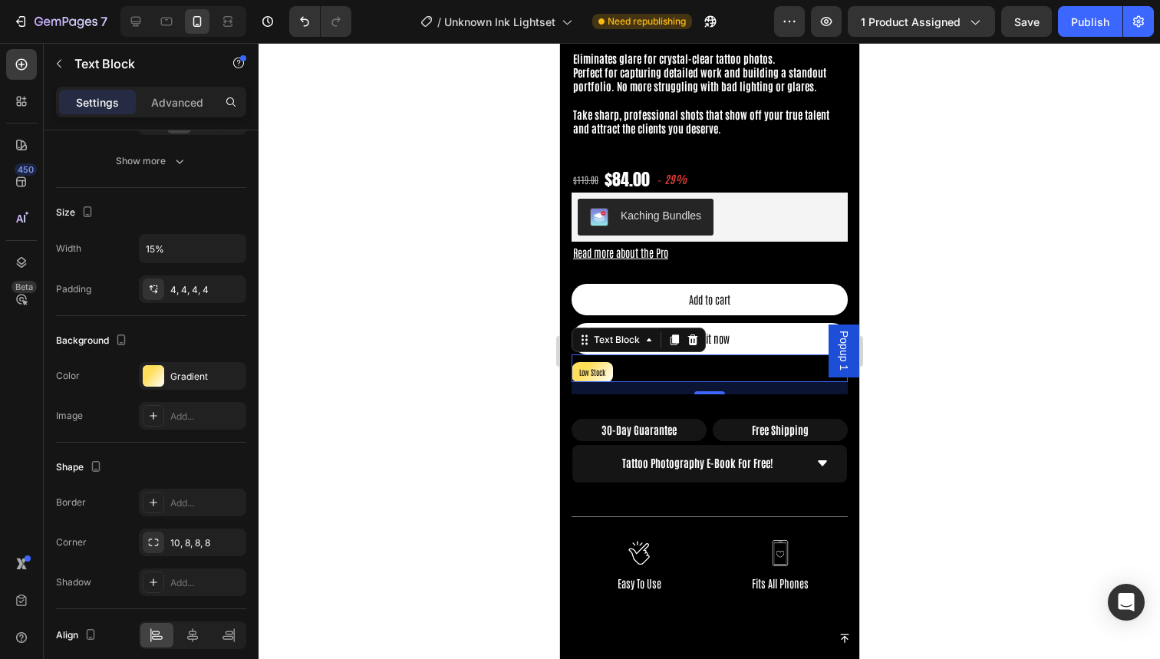
click at [502, 283] on div at bounding box center [709, 351] width 901 height 616
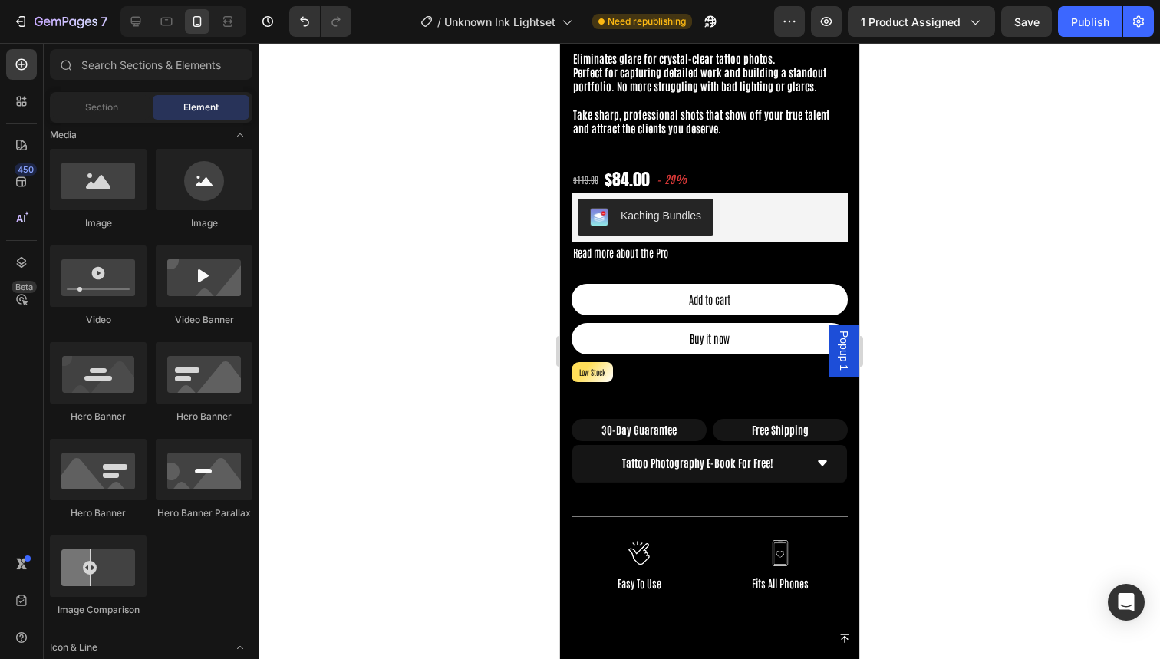
click at [413, 333] on div at bounding box center [709, 351] width 901 height 616
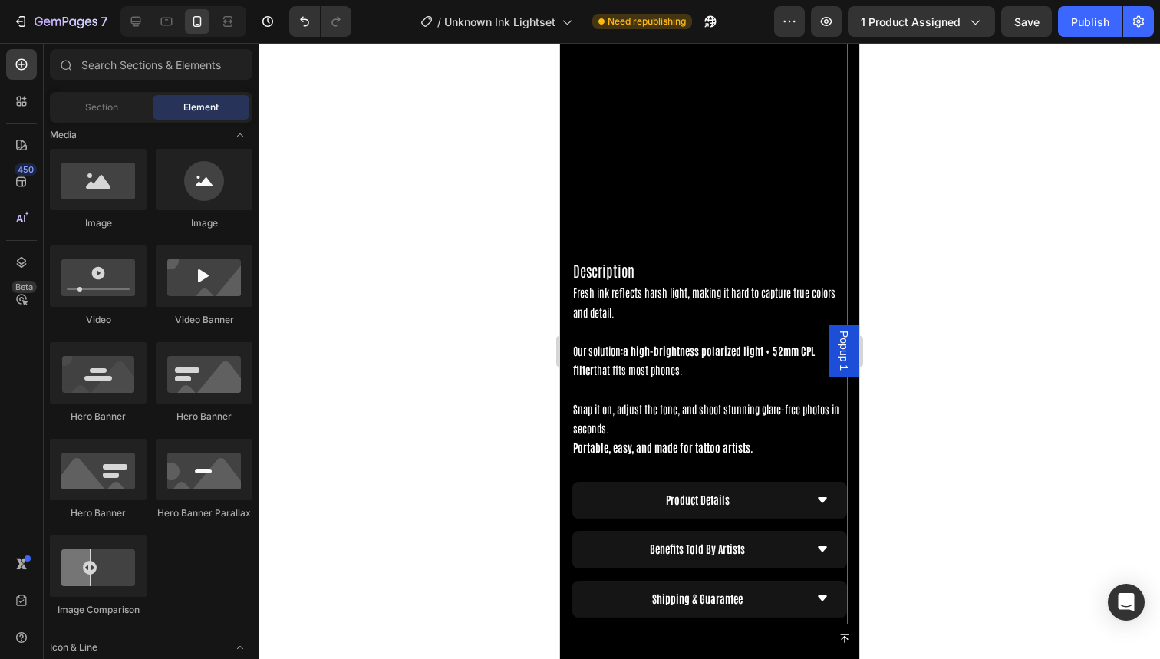
scroll to position [1744, 0]
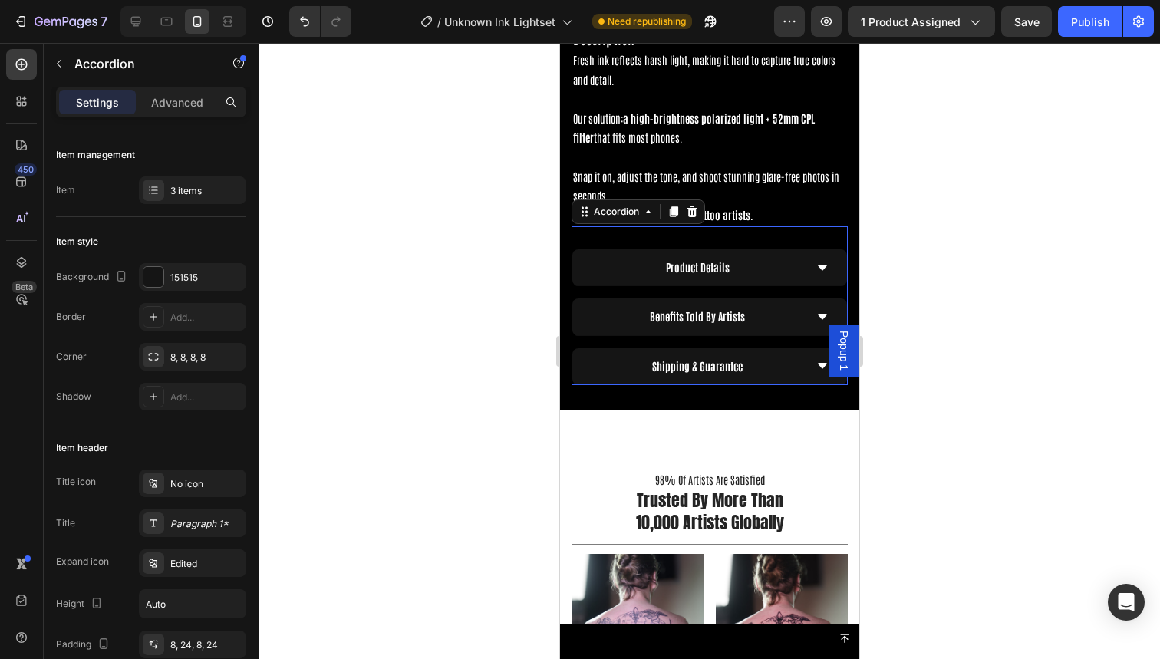
click at [772, 256] on div "Product Details" at bounding box center [696, 267] width 213 height 24
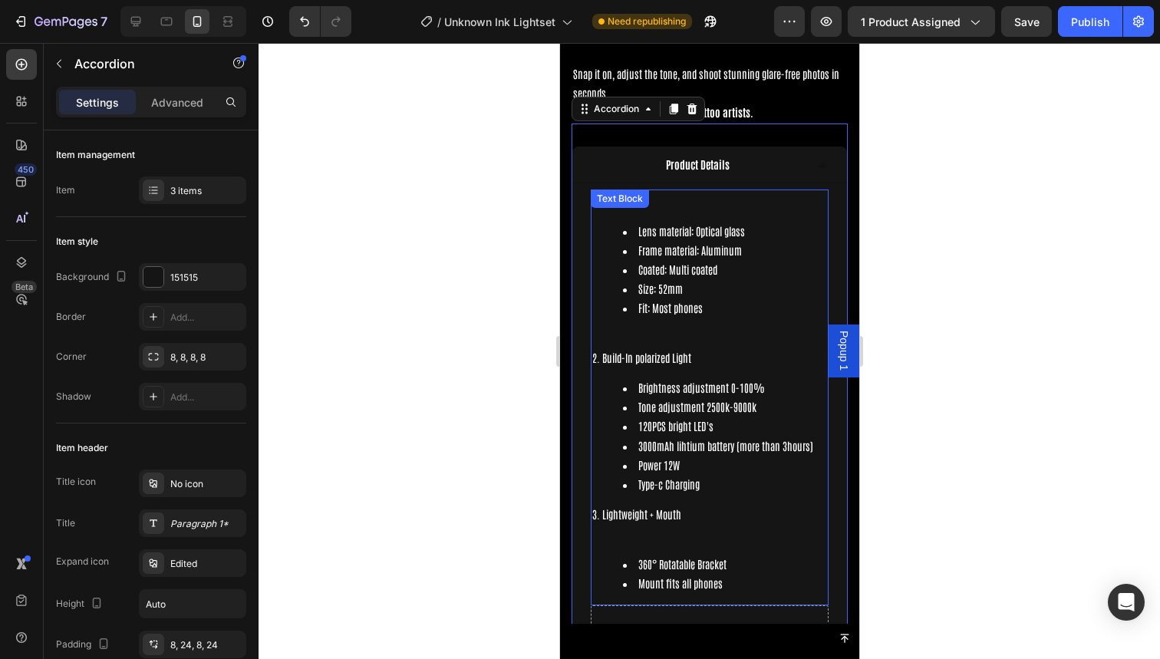
scroll to position [1839, 0]
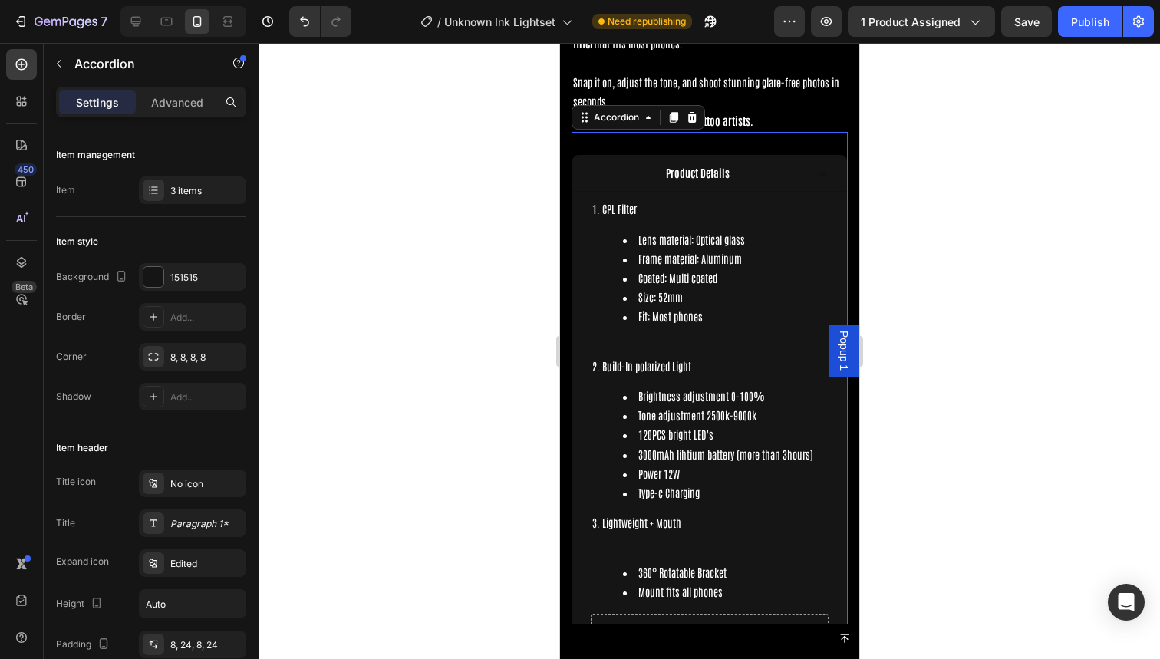
click at [782, 166] on div "Product Details" at bounding box center [696, 173] width 213 height 24
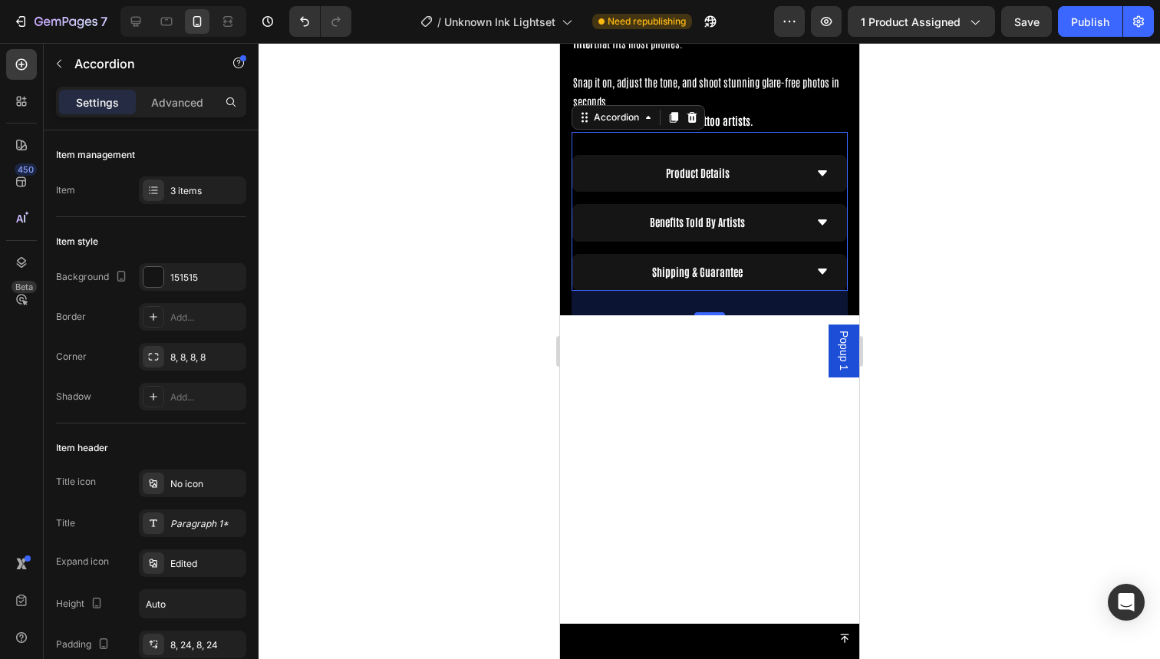
click at [782, 166] on div "Product Details" at bounding box center [696, 173] width 213 height 24
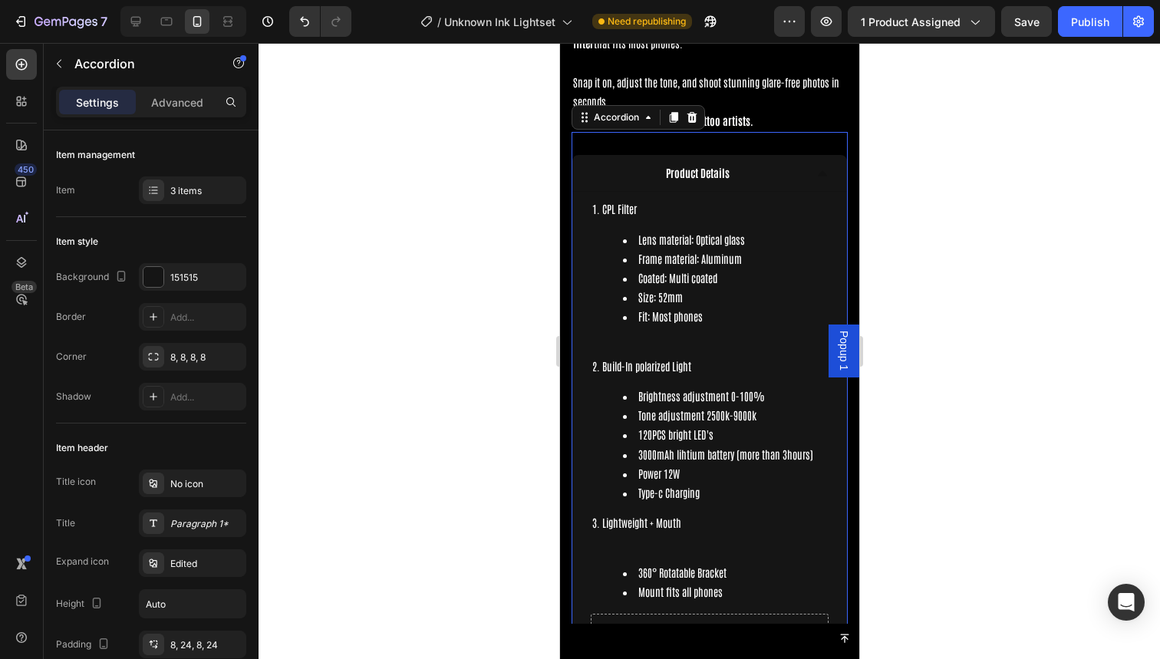
click at [782, 166] on div "Product Details" at bounding box center [696, 173] width 213 height 24
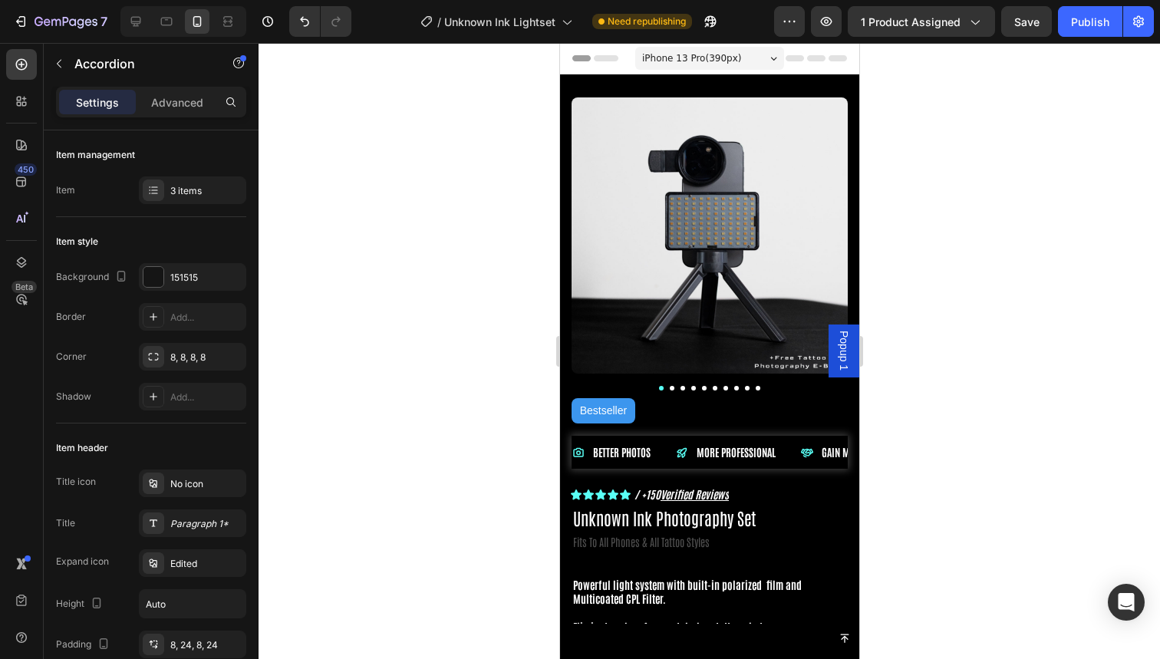
scroll to position [0, 0]
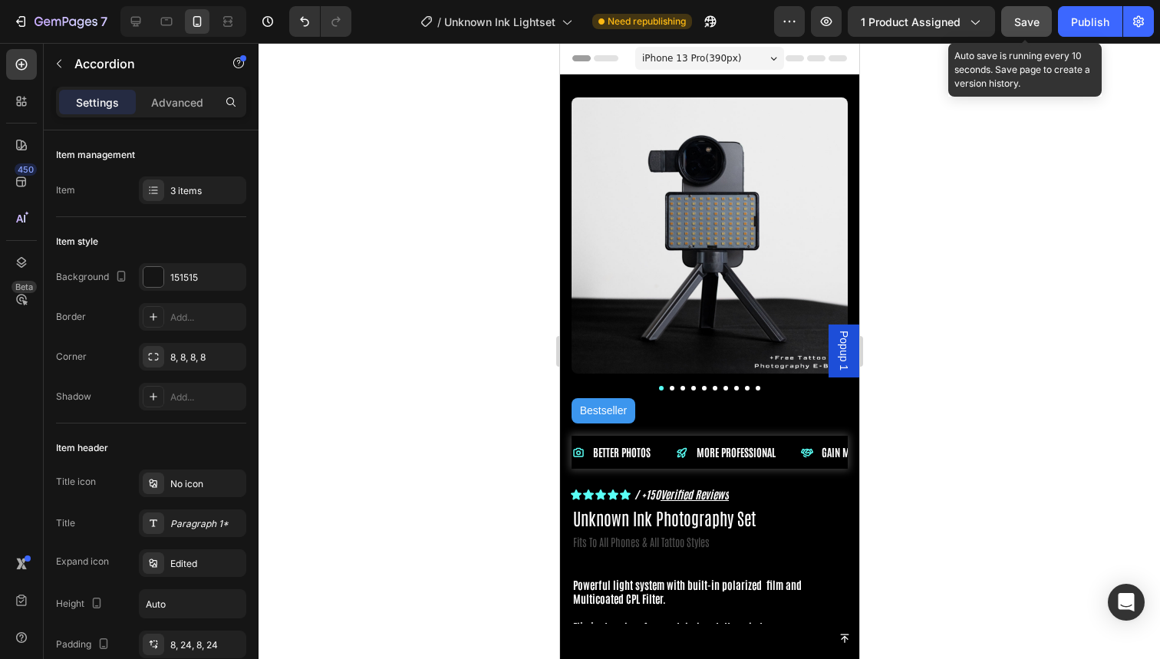
click at [1027, 21] on span "Save" at bounding box center [1026, 21] width 25 height 13
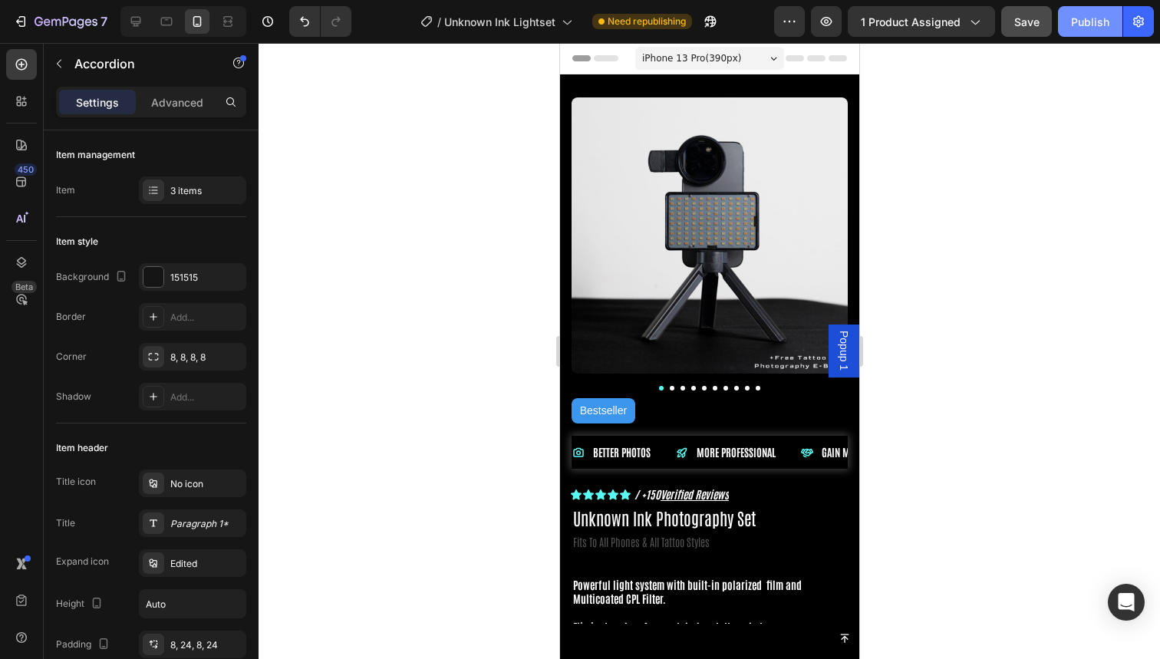
click at [1086, 24] on div "Publish" at bounding box center [1090, 22] width 38 height 16
click at [52, 15] on div "7" at bounding box center [71, 21] width 73 height 18
